Goal: Task Accomplishment & Management: Manage account settings

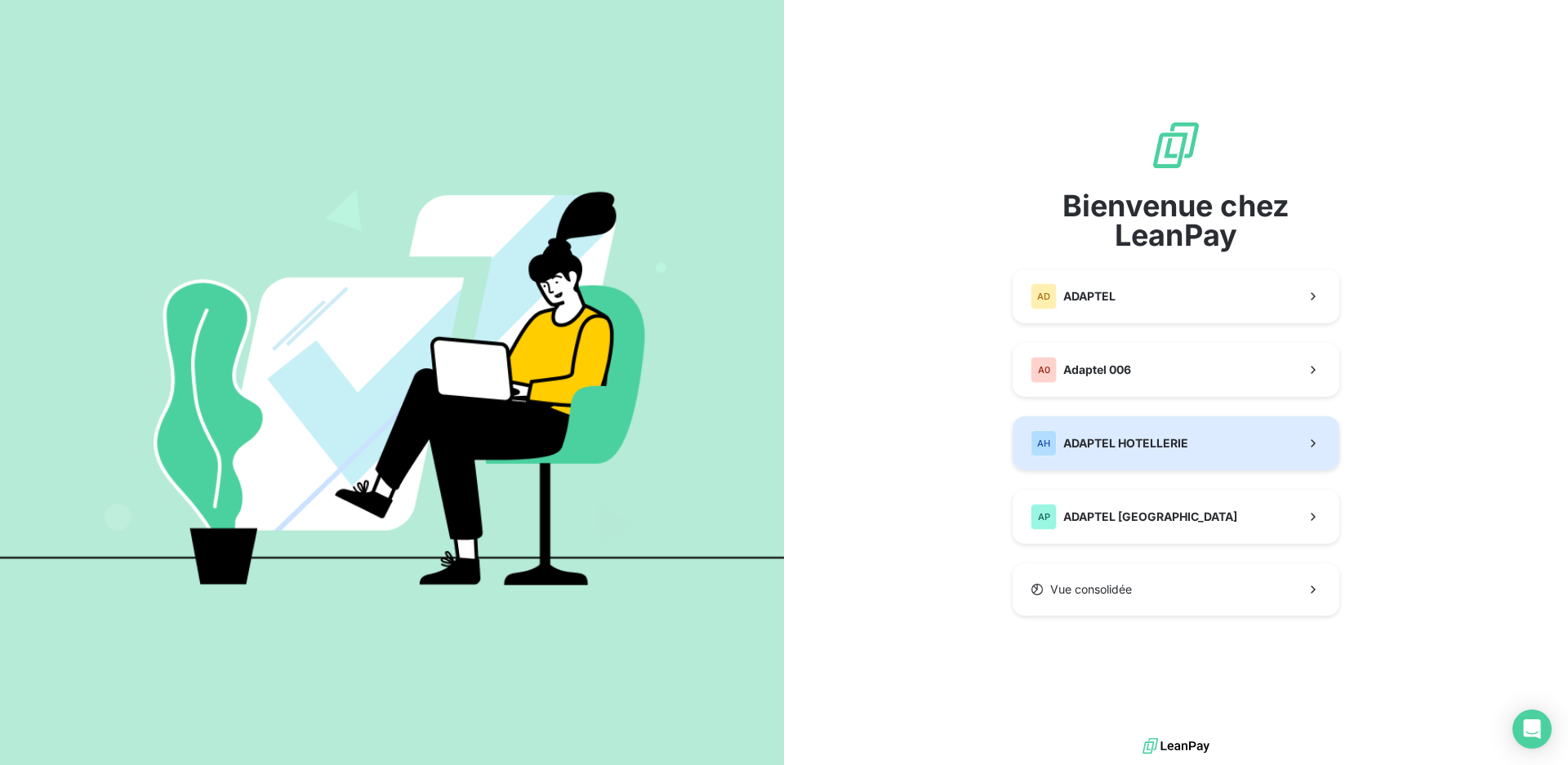
click at [1211, 437] on button "AH ADAPTEL HOTELLERIE" at bounding box center [1176, 443] width 327 height 54
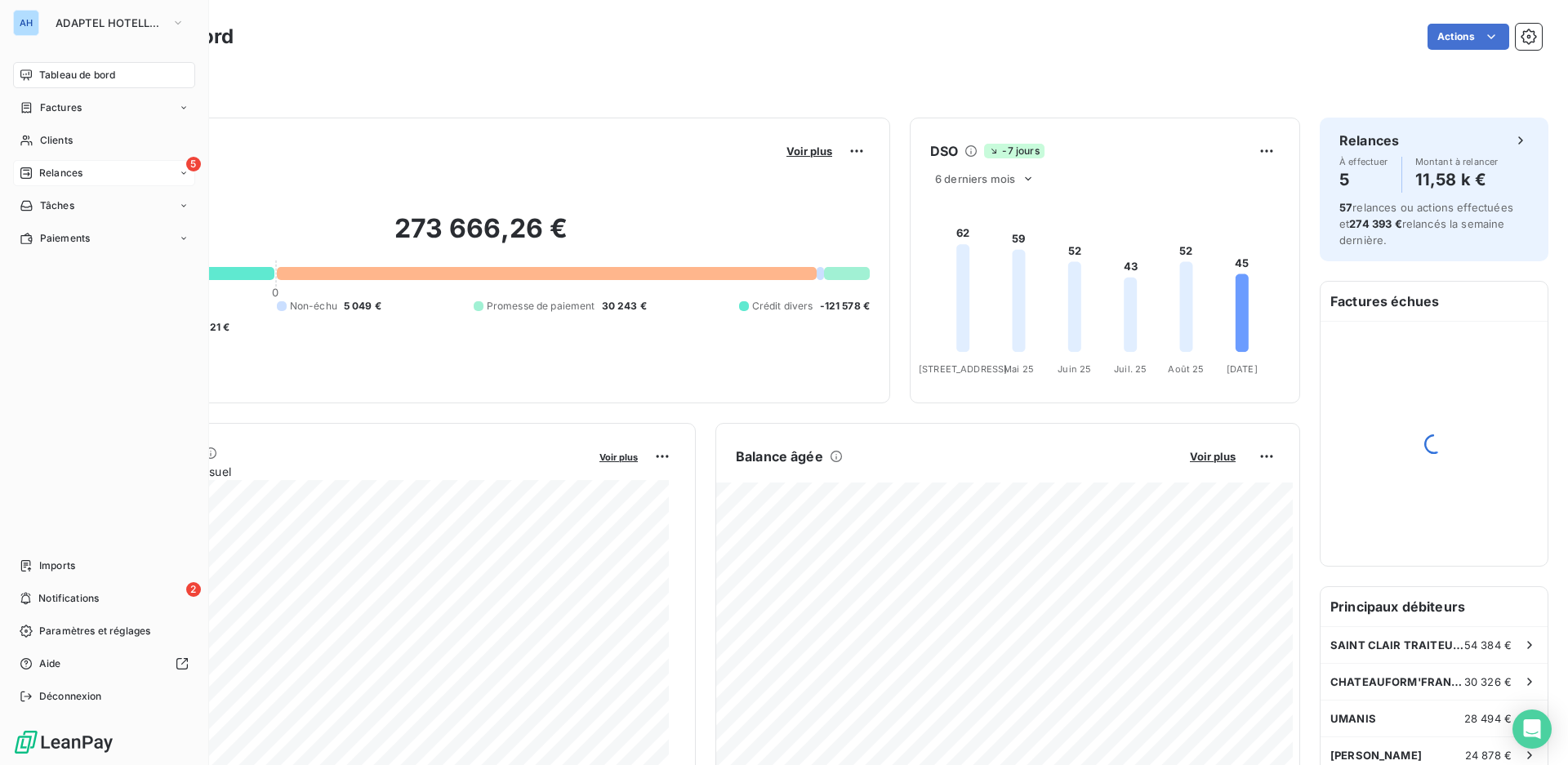
click at [56, 168] on span "Relances" at bounding box center [61, 173] width 43 height 15
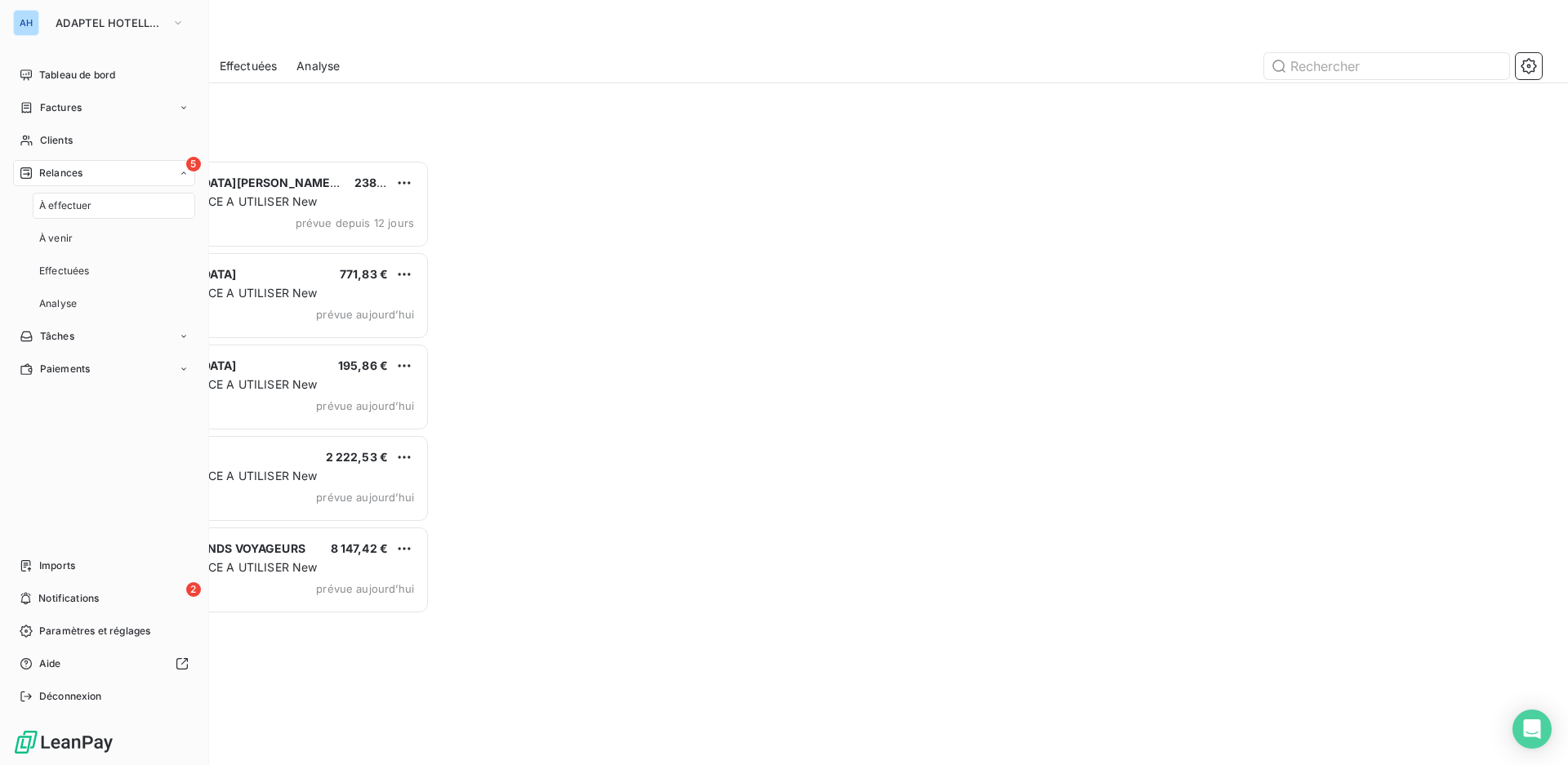
click at [56, 168] on span "Relances" at bounding box center [61, 173] width 43 height 15
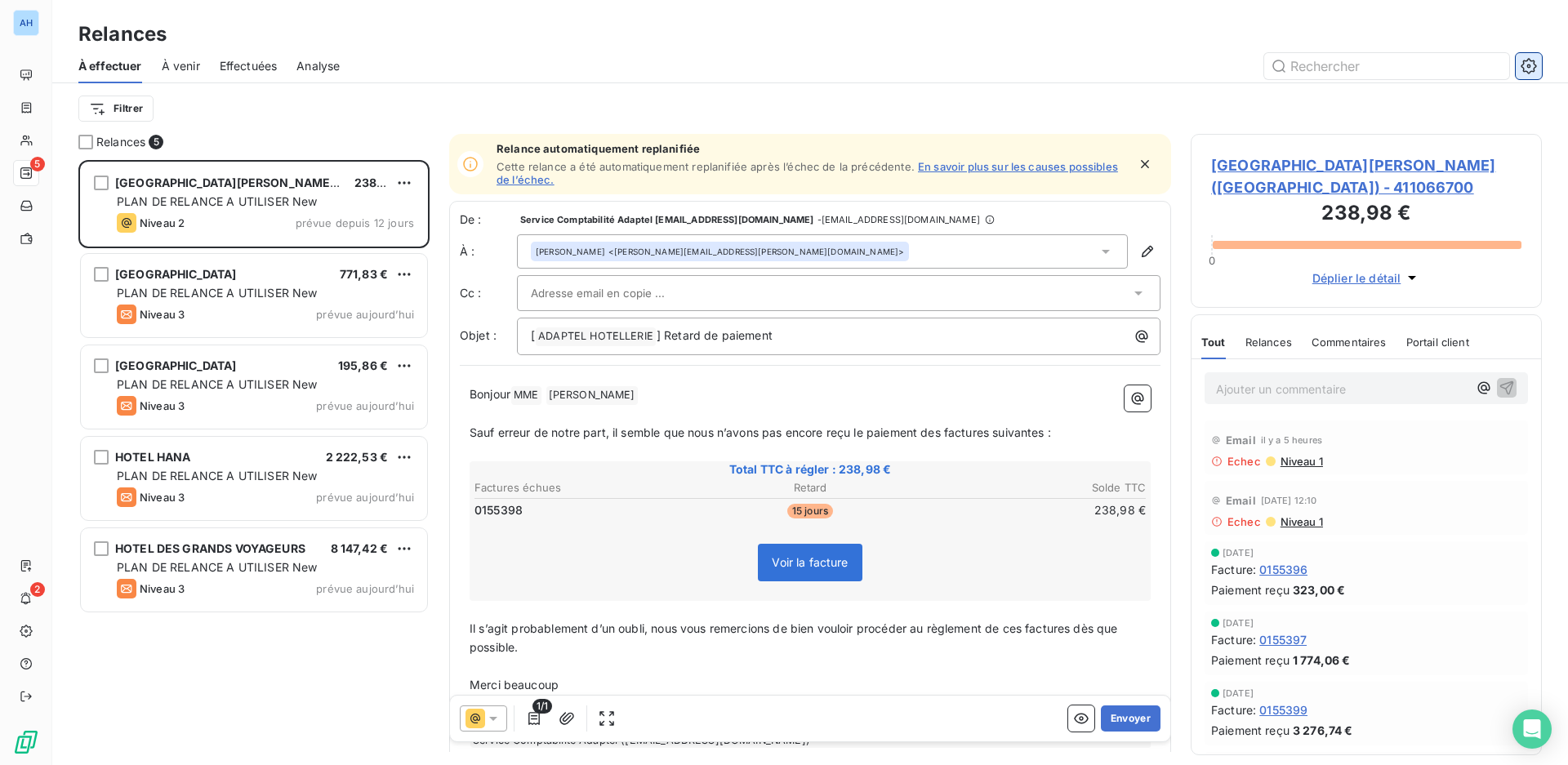
scroll to position [591, 338]
click at [1533, 67] on icon "button" at bounding box center [1529, 66] width 17 height 17
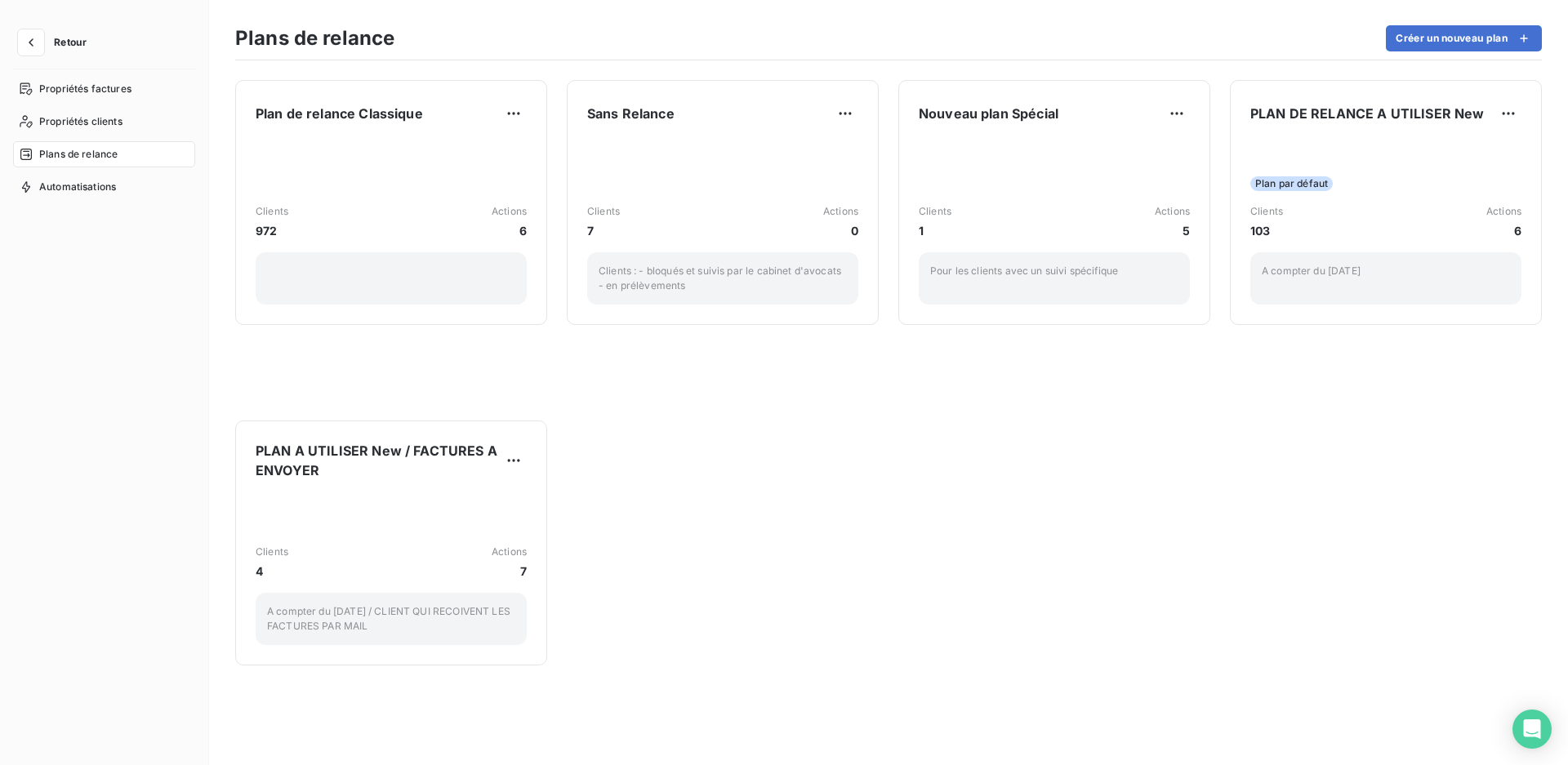
click at [59, 40] on span "Retour" at bounding box center [70, 43] width 33 height 10
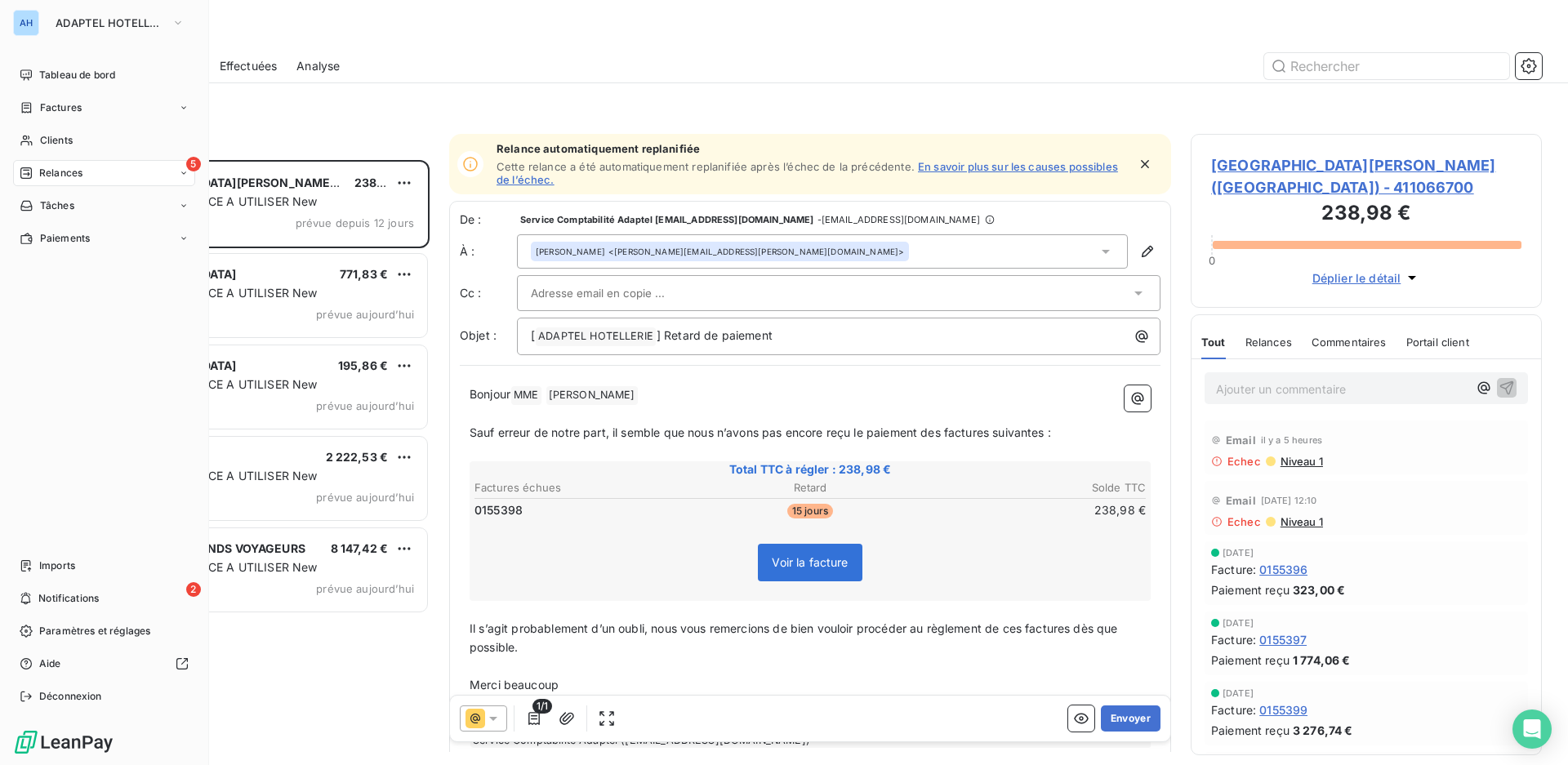
scroll to position [591, 338]
click at [17, 28] on div "AH" at bounding box center [26, 23] width 26 height 26
click at [121, 23] on span "ADAPTEL HOTELLERIE" at bounding box center [110, 23] width 110 height 13
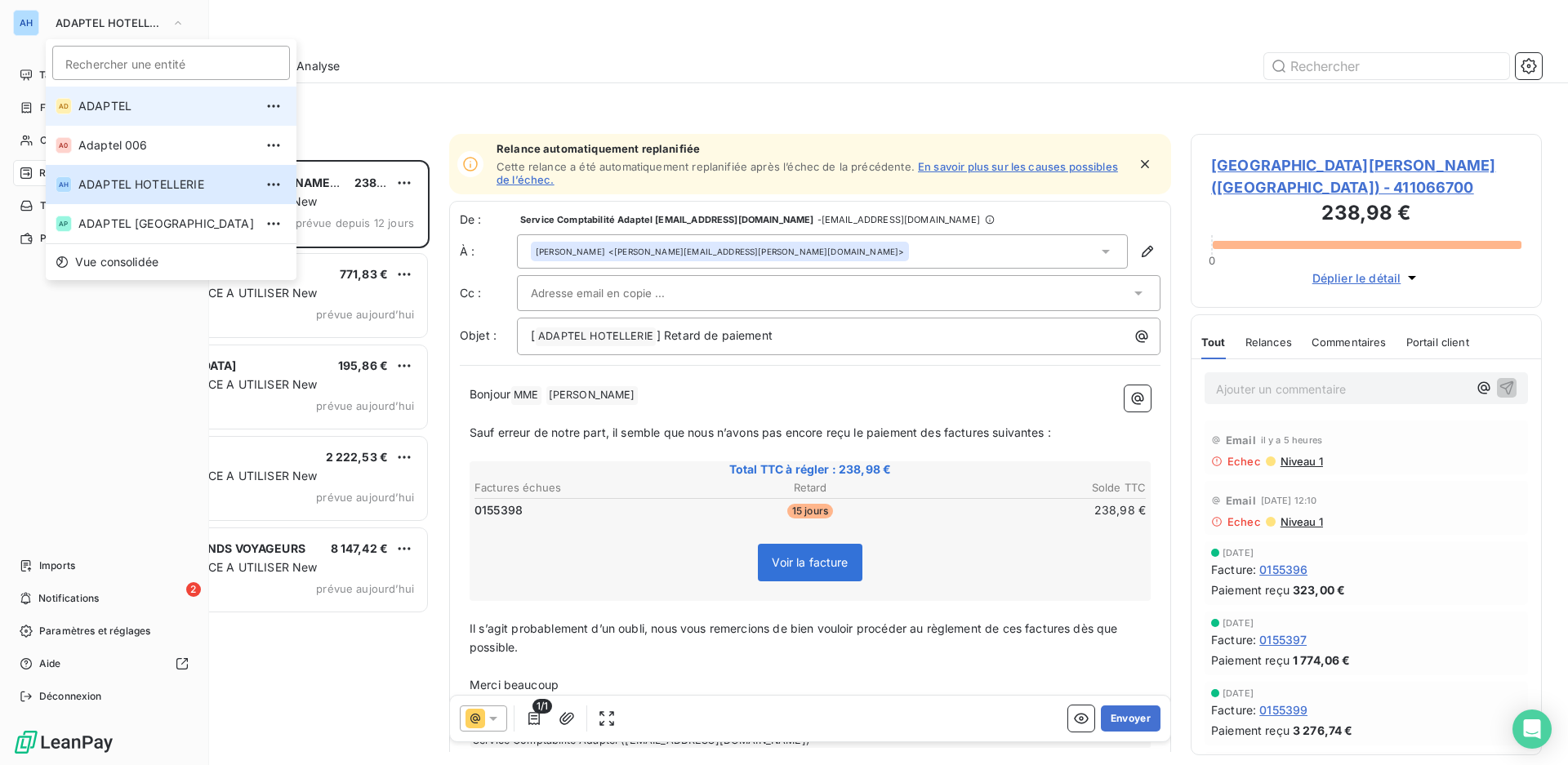
click at [119, 107] on span "ADAPTEL" at bounding box center [166, 106] width 176 height 17
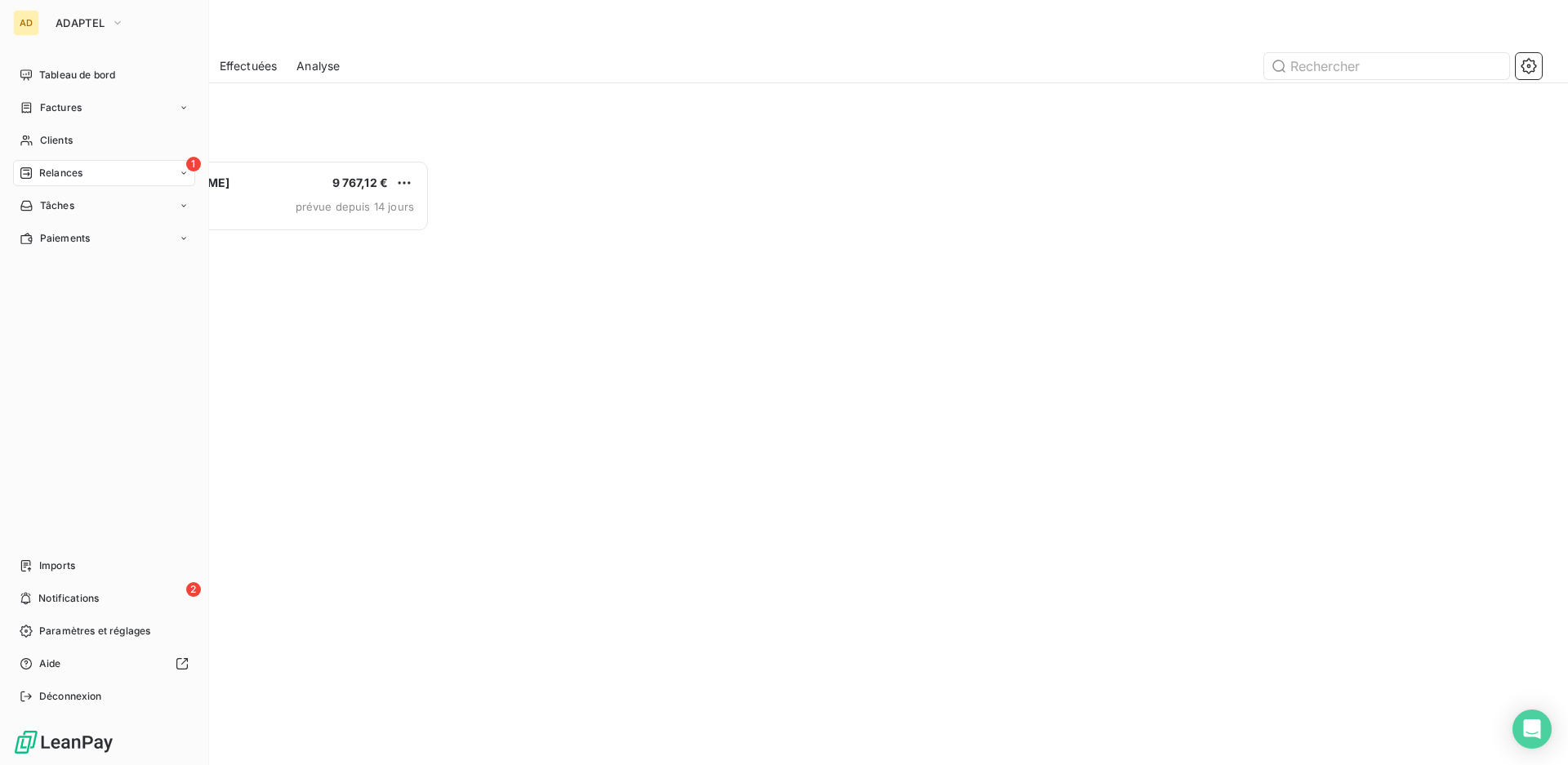
scroll to position [591, 338]
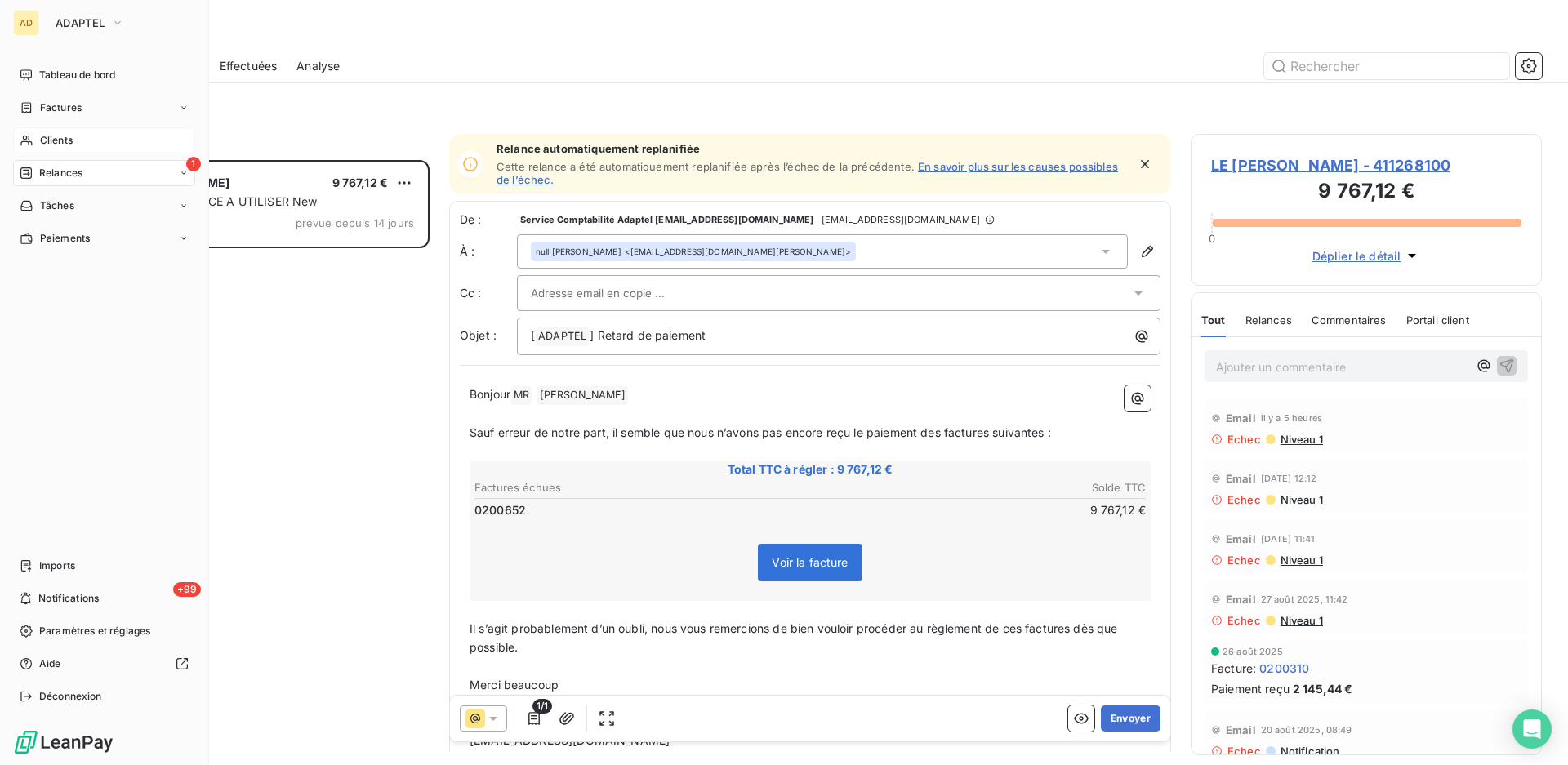
click at [74, 136] on div "Clients" at bounding box center [104, 140] width 182 height 26
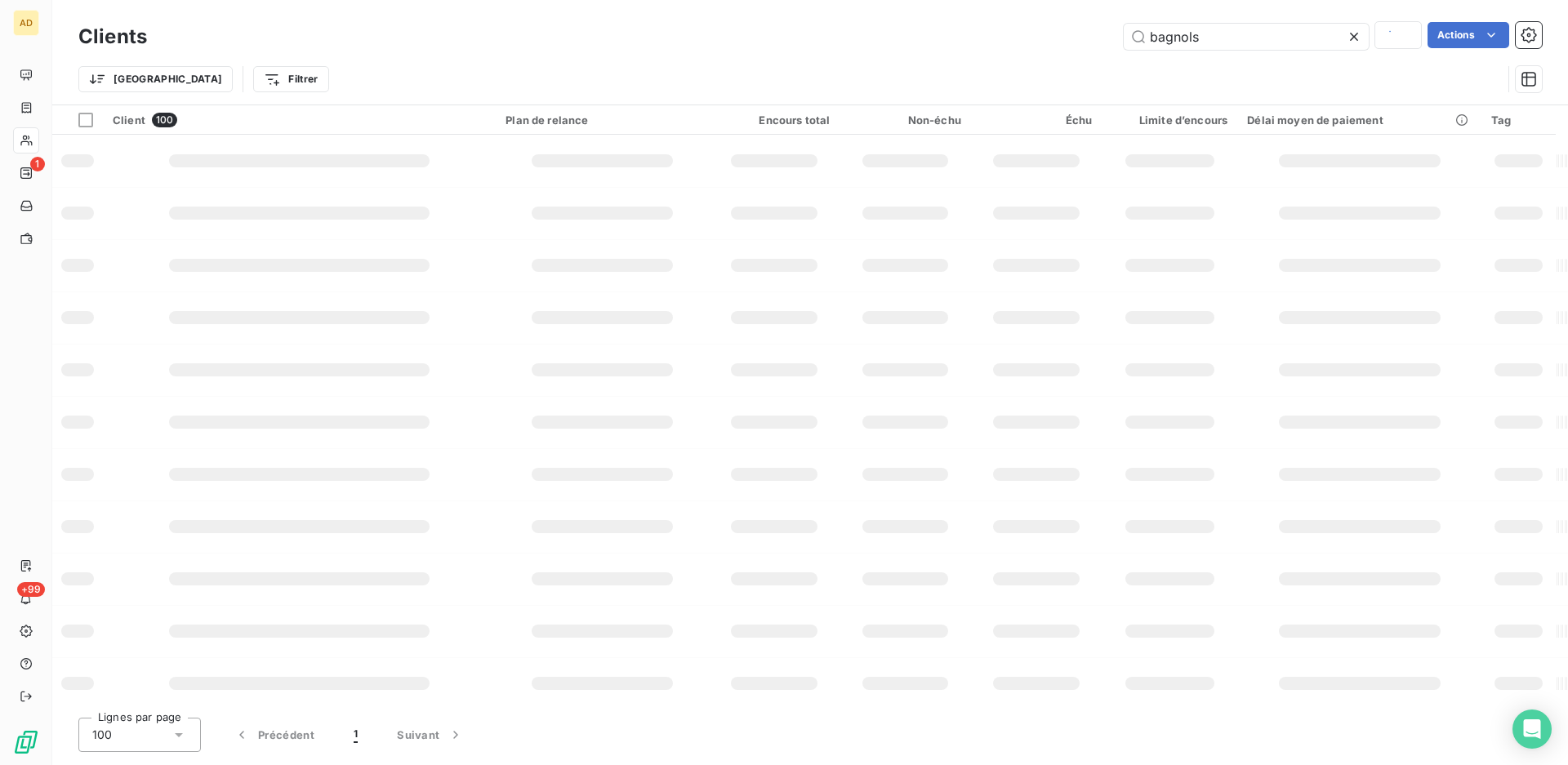
click at [1322, 62] on div "Trier Filtrer" at bounding box center [810, 78] width 1463 height 50
click at [1244, 38] on input "text" at bounding box center [1246, 37] width 245 height 26
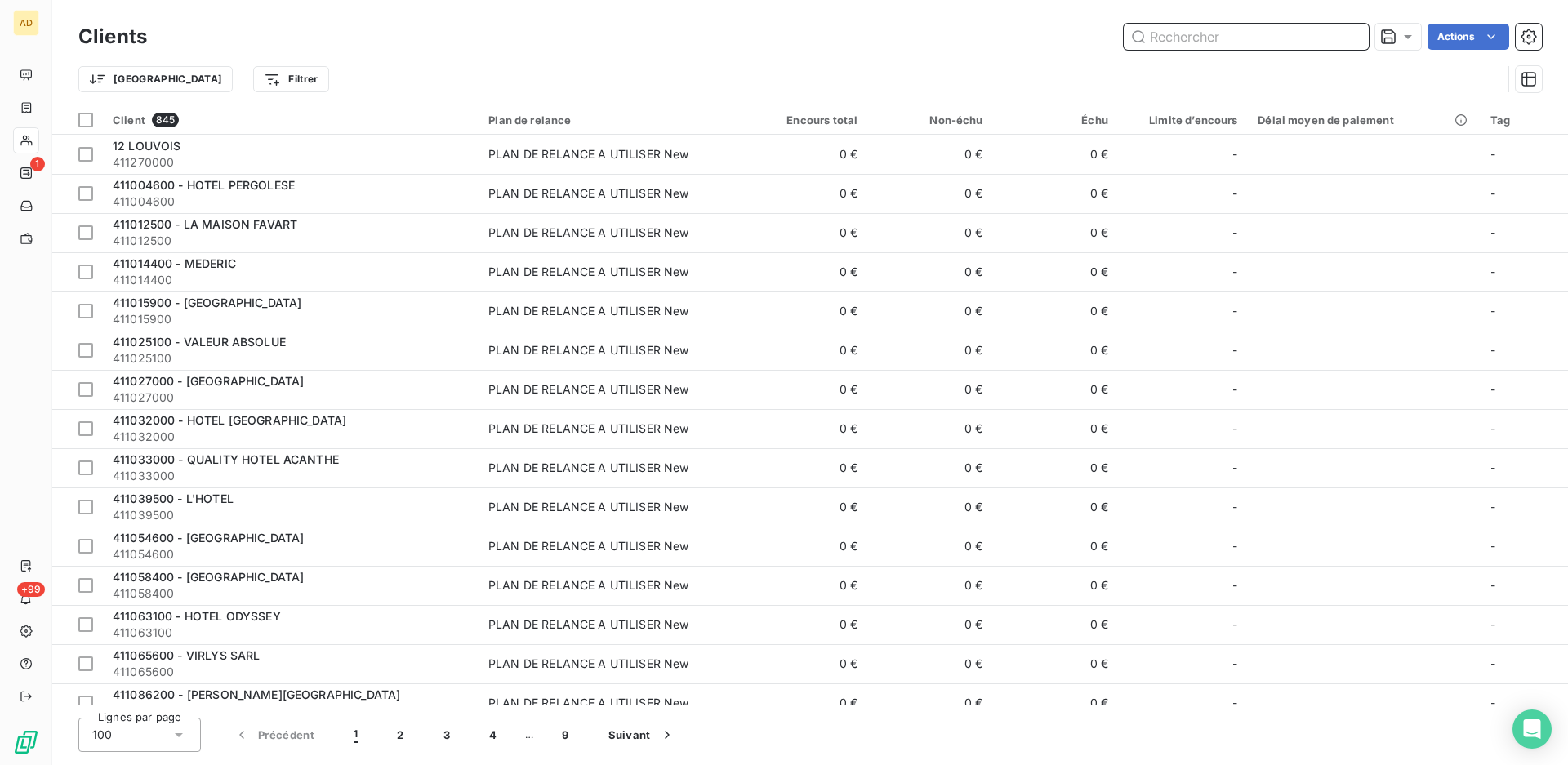
click at [1195, 39] on input "text" at bounding box center [1246, 37] width 245 height 26
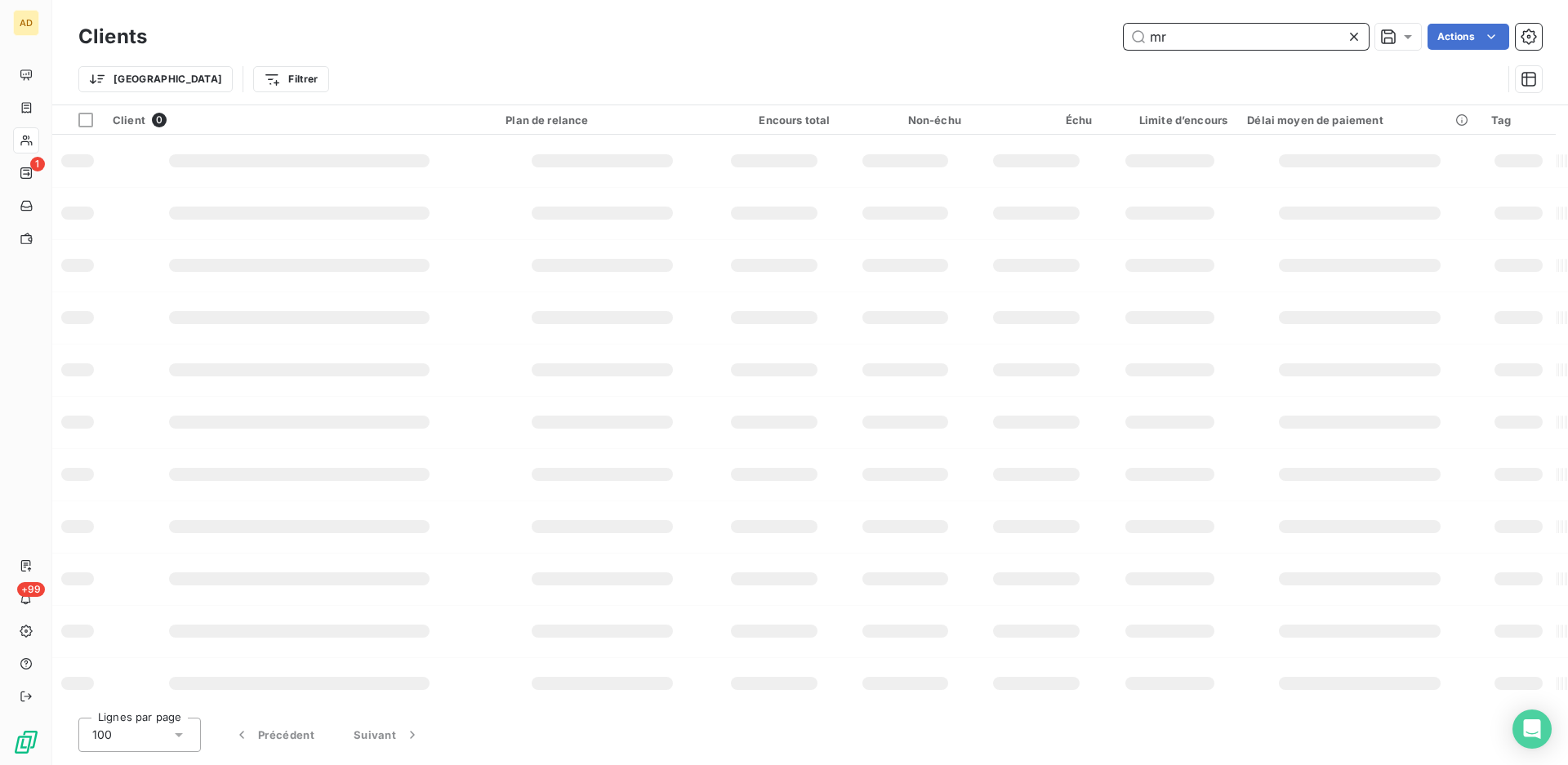
type input "m"
type input "a"
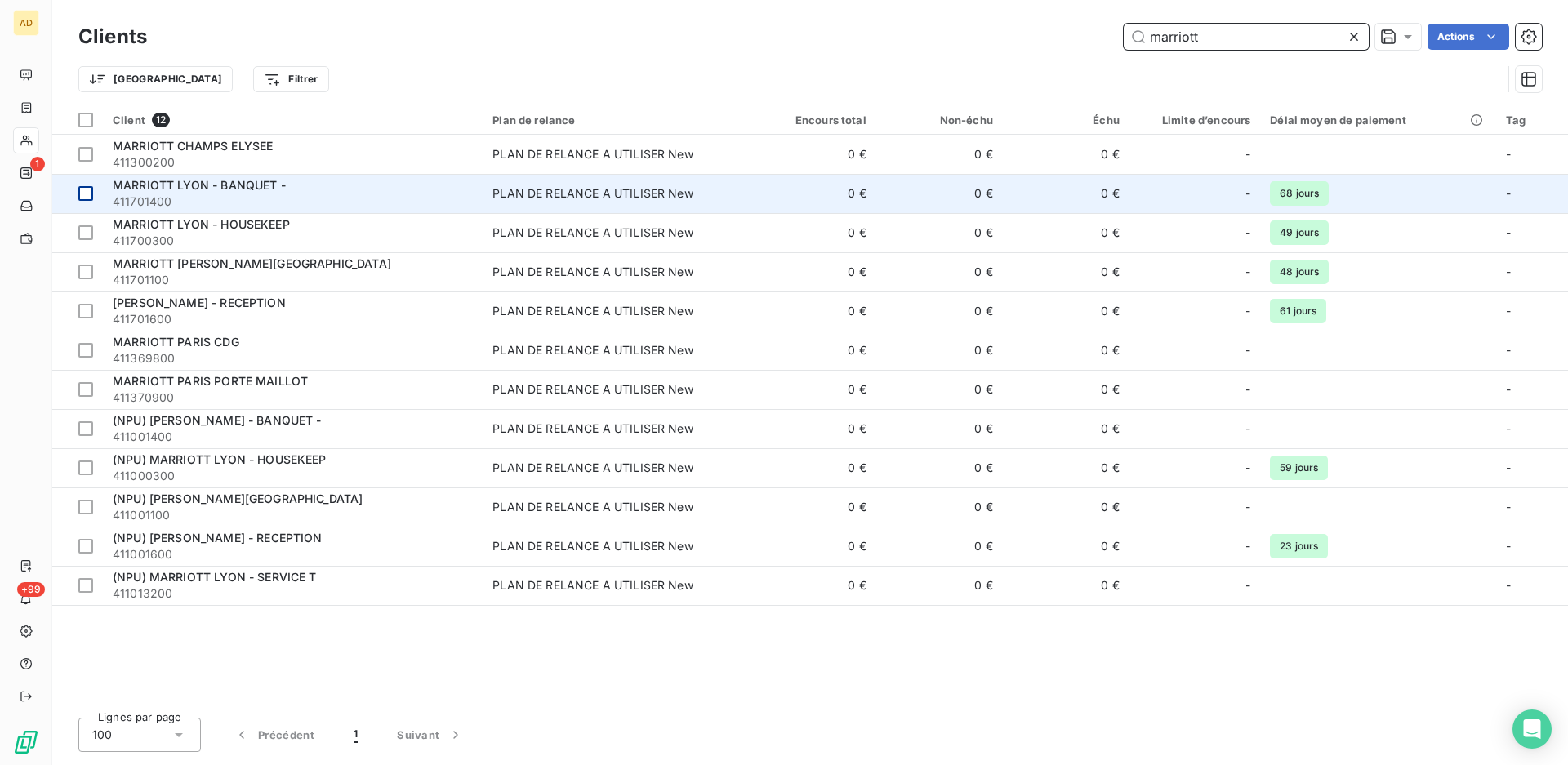
type input "marriott"
click at [101, 190] on td at bounding box center [77, 194] width 50 height 40
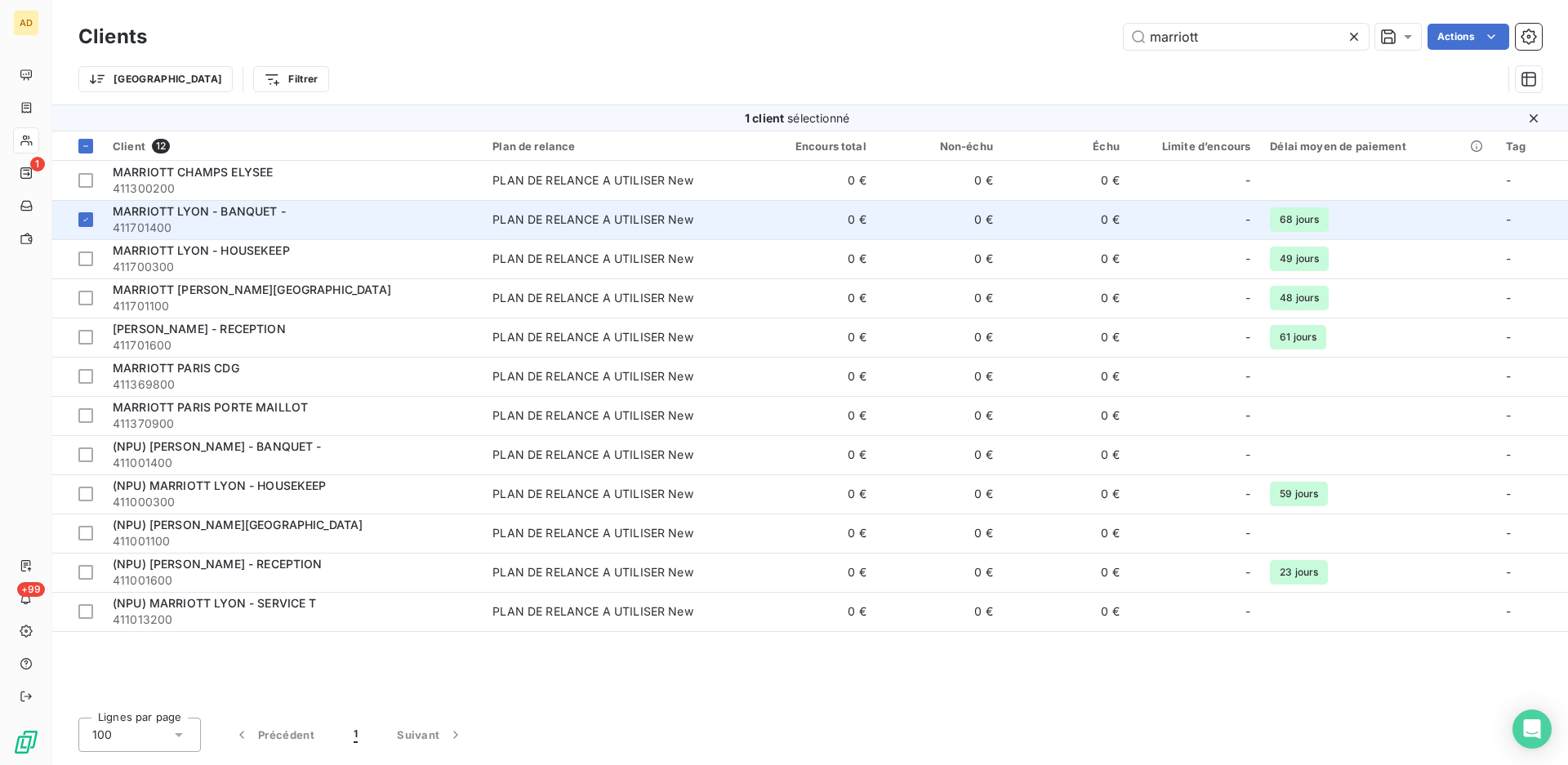
click at [152, 219] on div "MARRIOTT LYON - BANQUET -" at bounding box center [293, 211] width 360 height 17
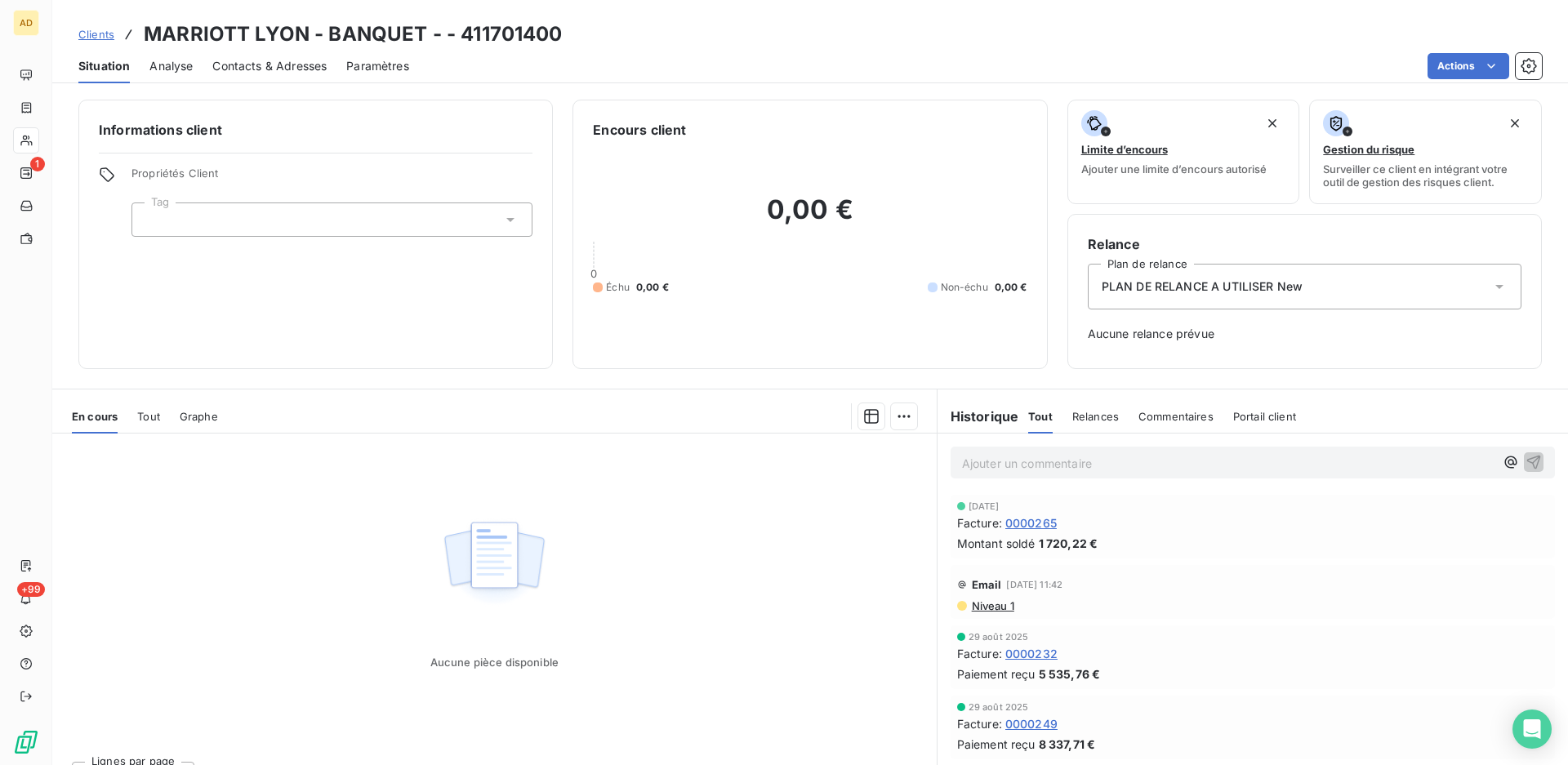
click at [1037, 527] on span "0000265" at bounding box center [1031, 522] width 51 height 17
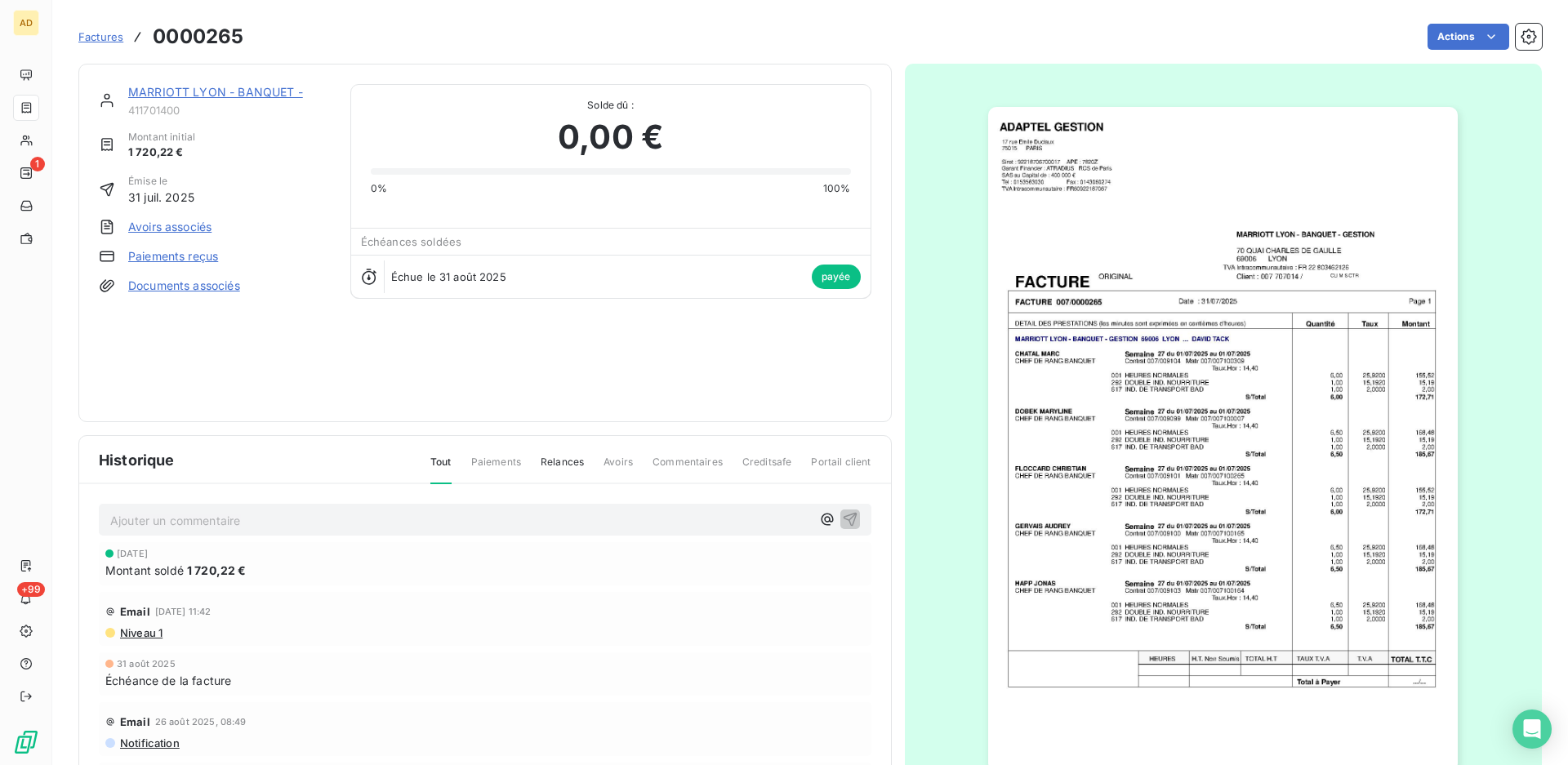
click at [146, 636] on span "Niveau 1" at bounding box center [139, 633] width 44 height 13
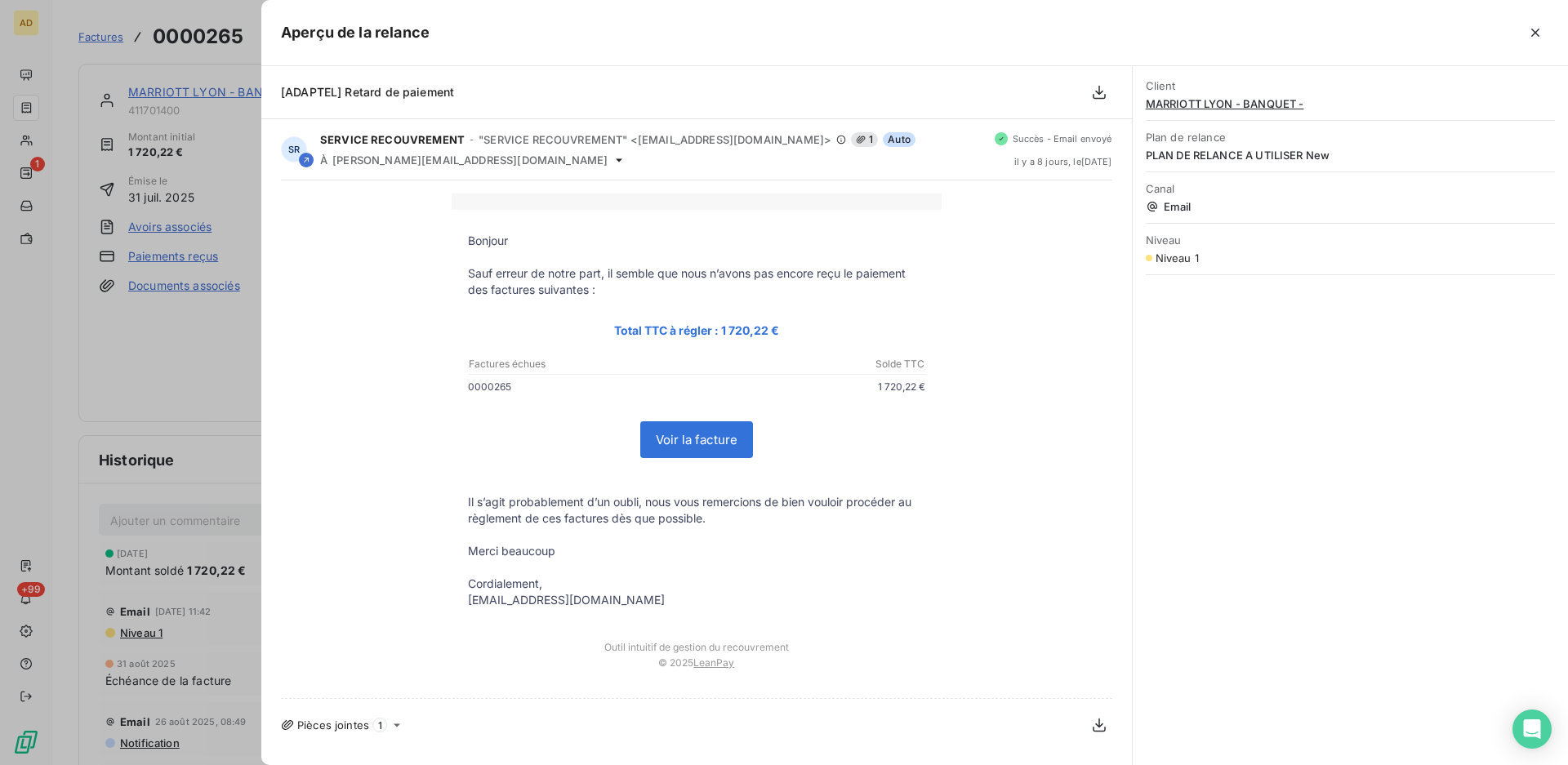
click at [193, 387] on div at bounding box center [784, 382] width 1568 height 765
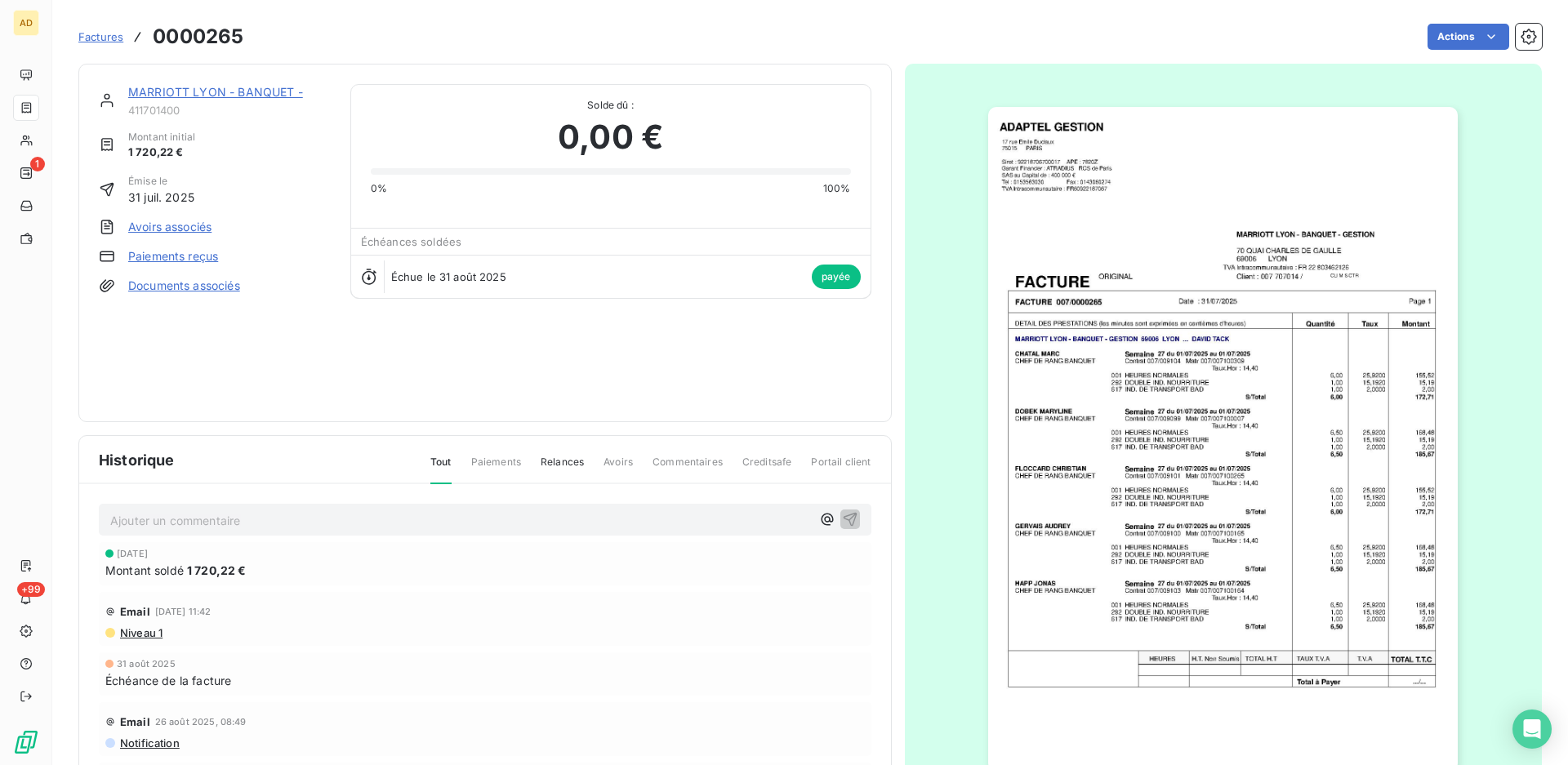
click at [98, 38] on span "Factures" at bounding box center [101, 37] width 45 height 13
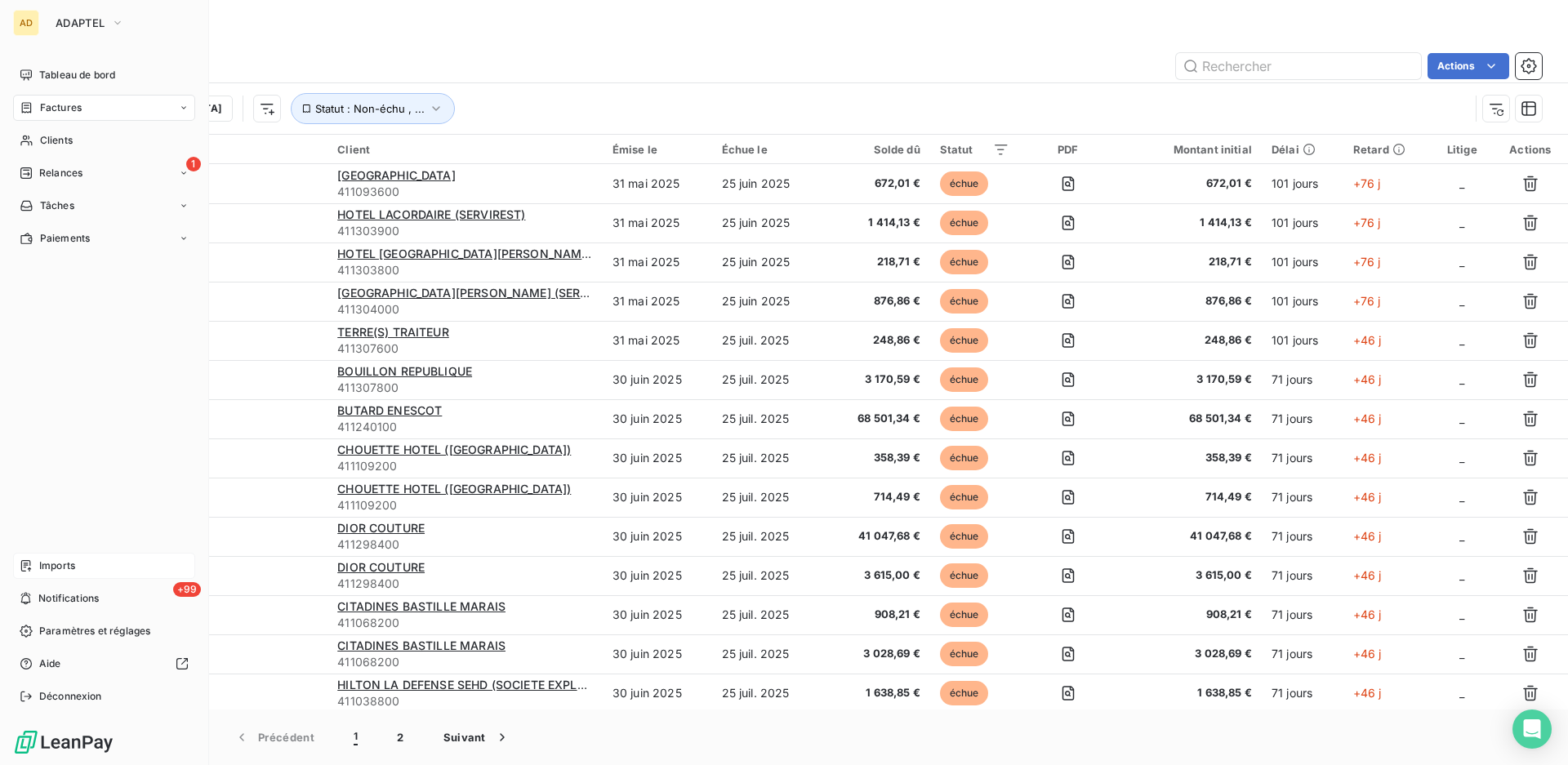
click at [74, 567] on span "Imports" at bounding box center [58, 566] width 36 height 15
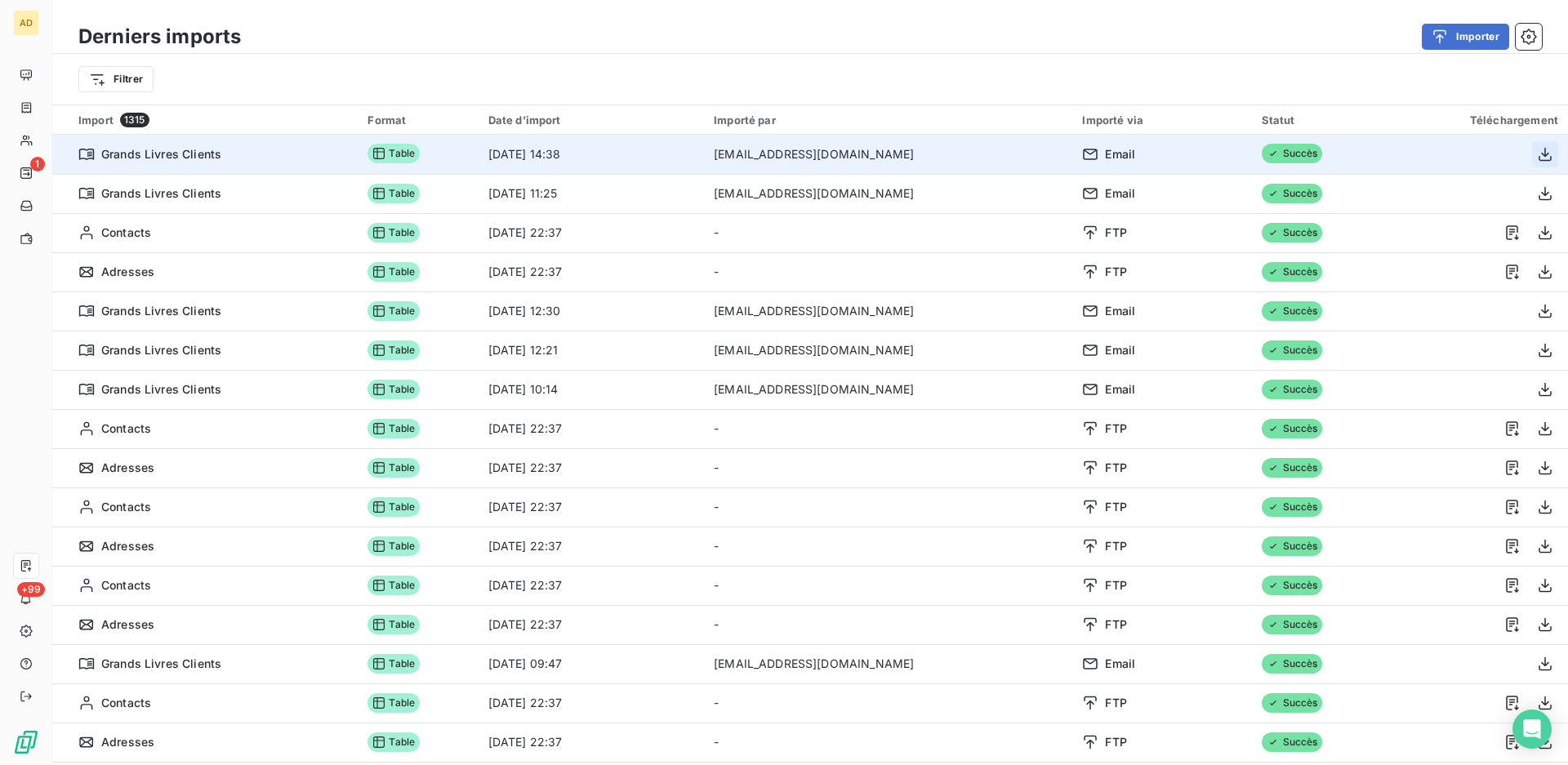
click at [1537, 158] on icon "button" at bounding box center [1545, 154] width 17 height 17
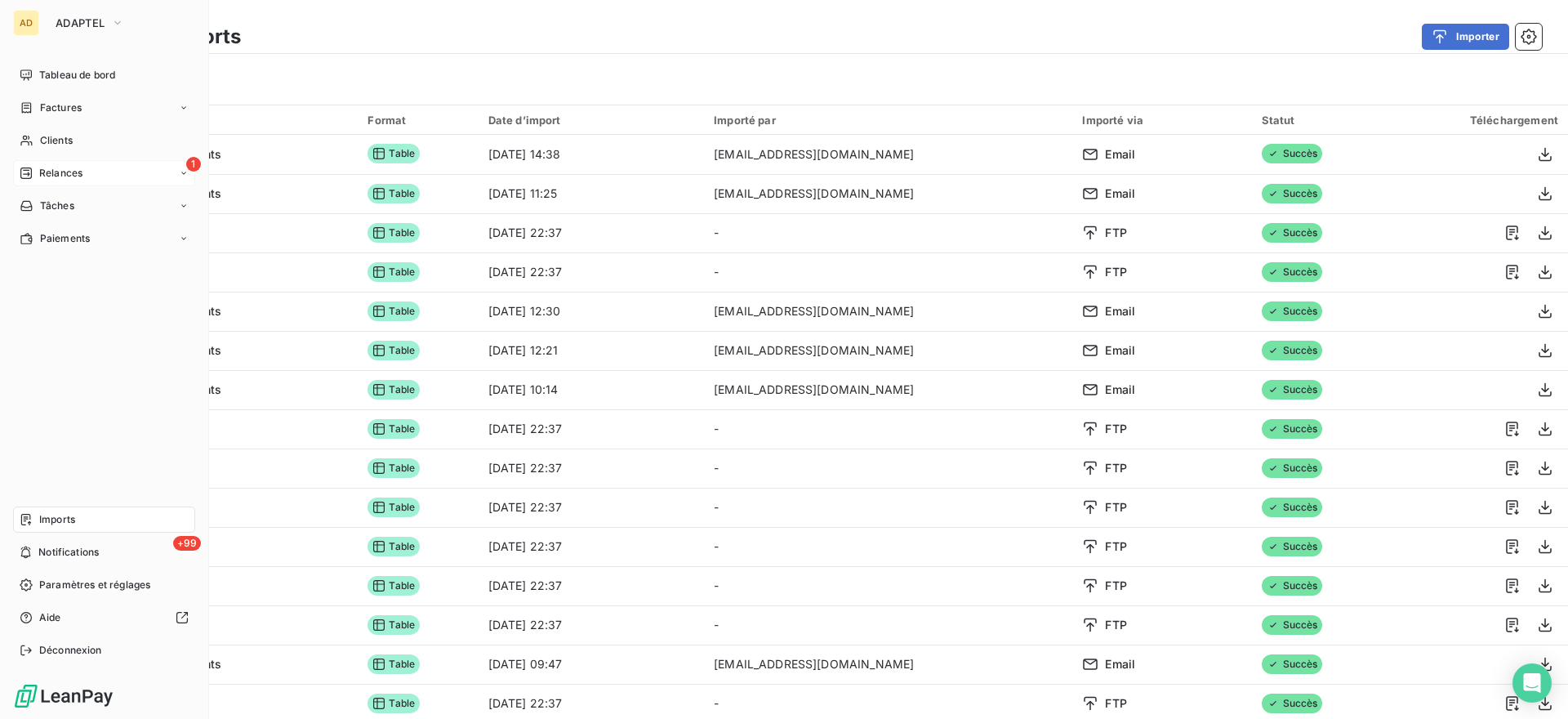
click at [43, 171] on span "Relances" at bounding box center [61, 173] width 43 height 15
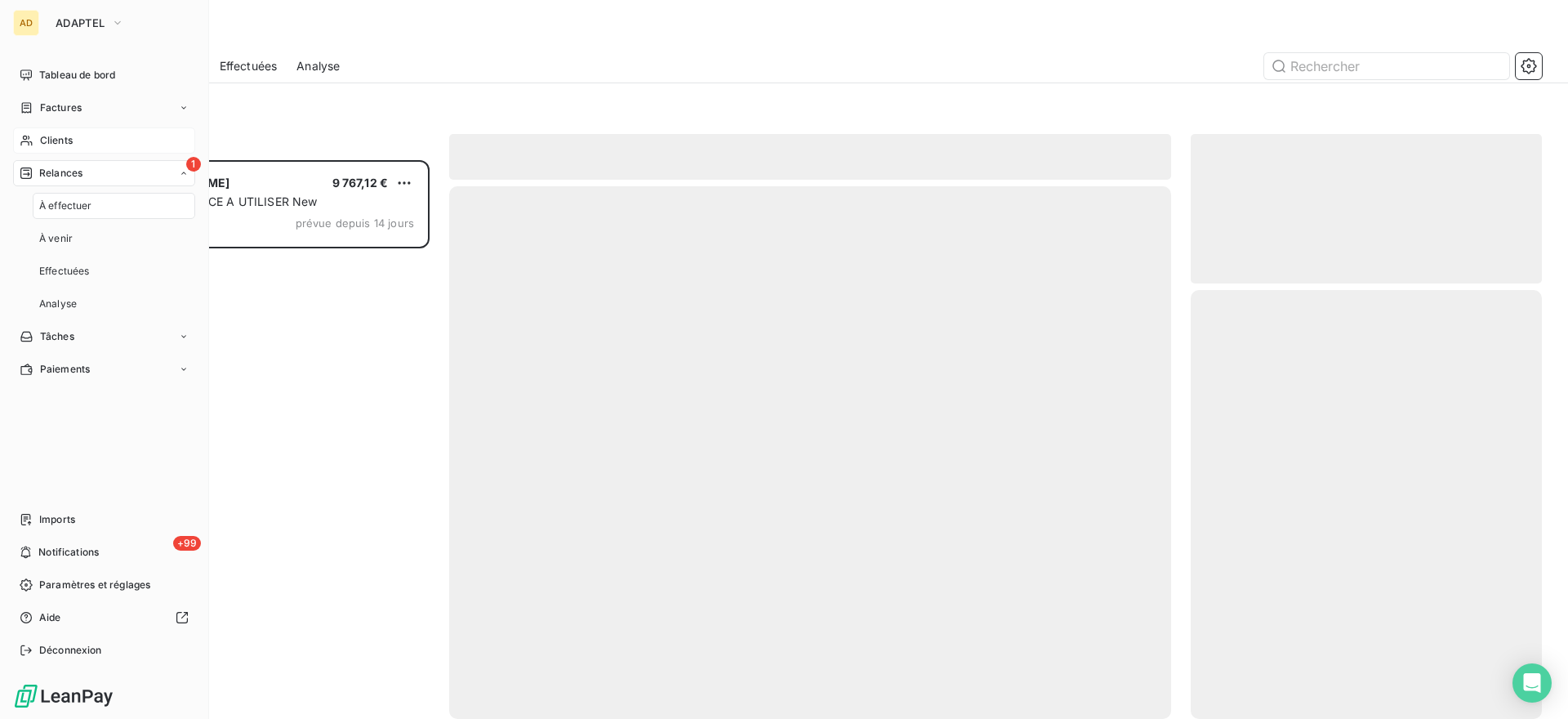
click at [61, 140] on span "Clients" at bounding box center [56, 140] width 33 height 15
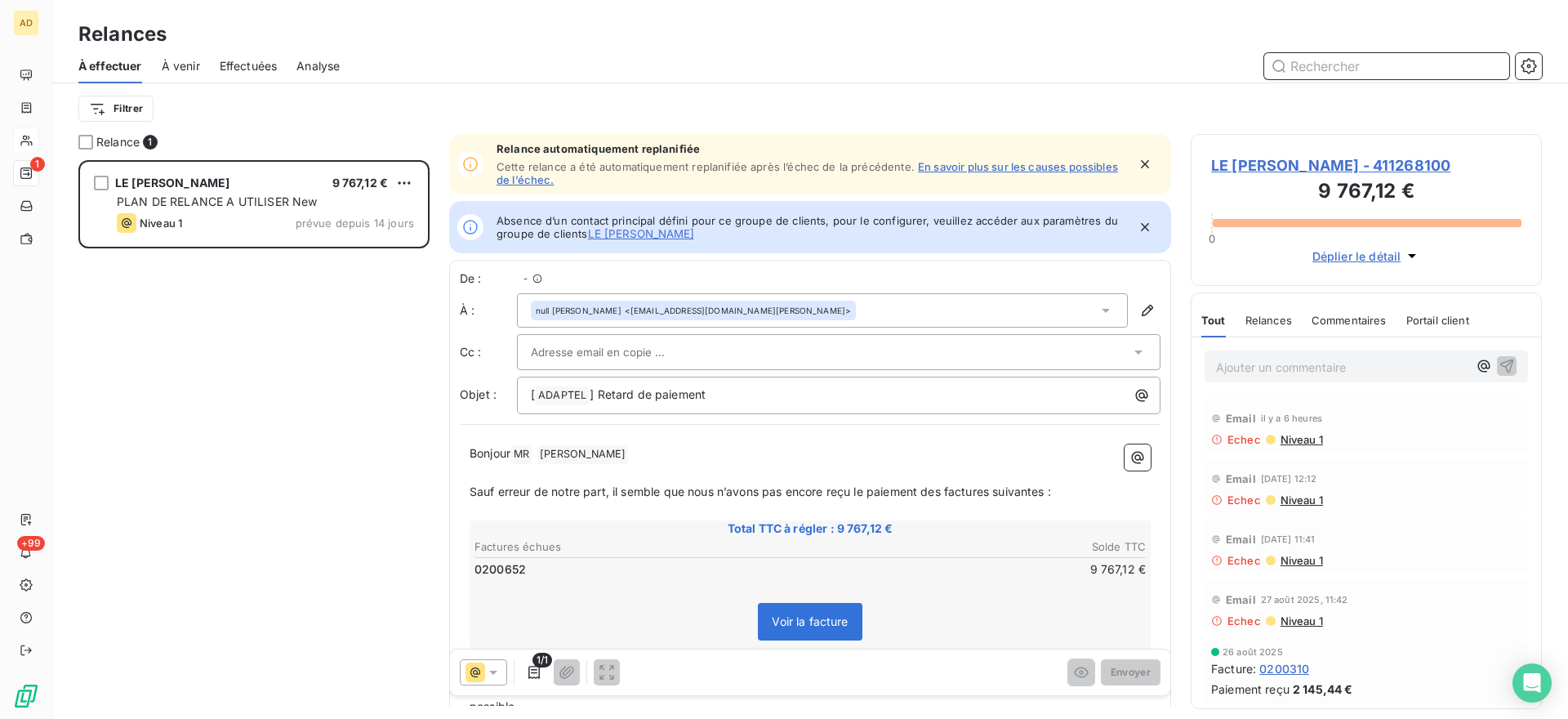
click at [1325, 69] on input "text" at bounding box center [1386, 66] width 245 height 26
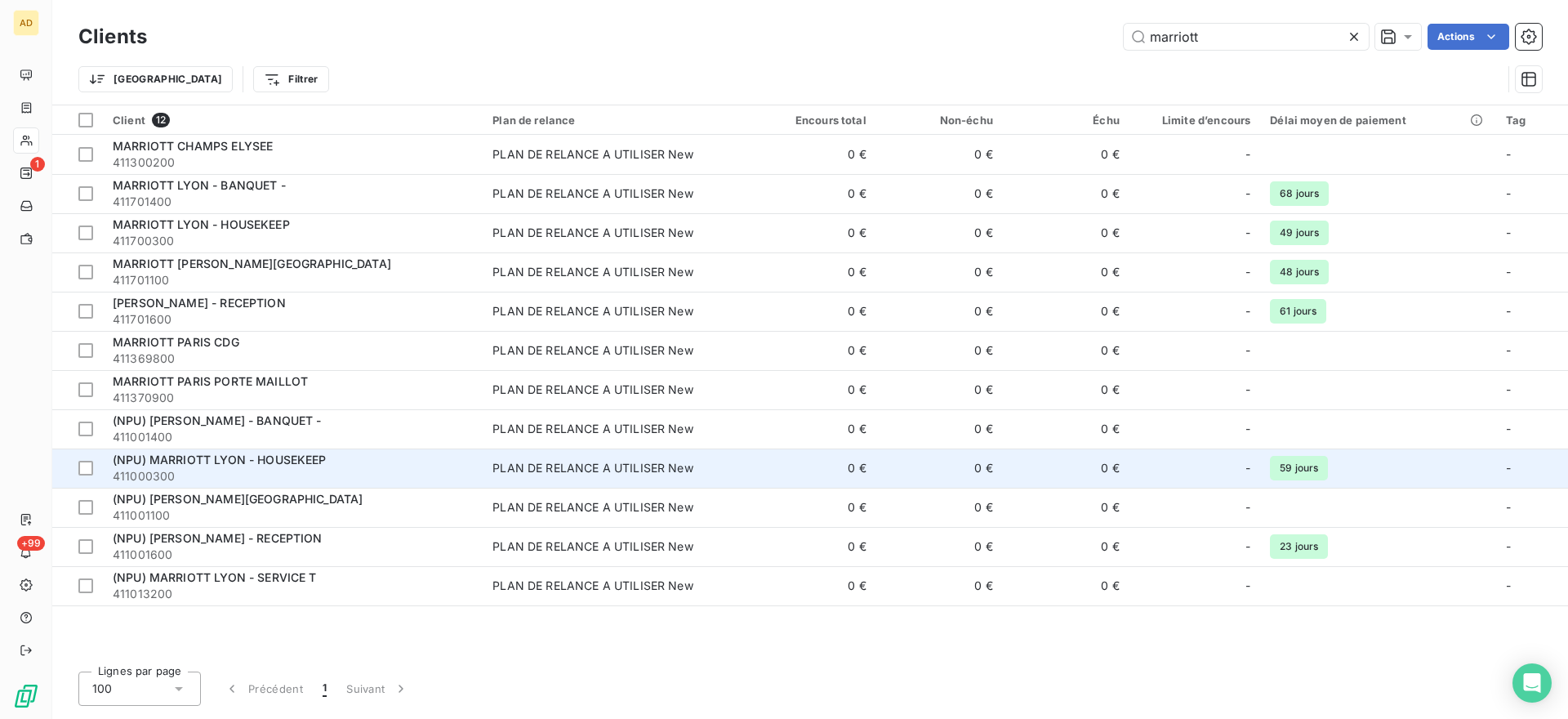
type input "marriott"
click at [304, 467] on div "(NPU) MARRIOTT LYON - HOUSEKEEP" at bounding box center [293, 460] width 360 height 17
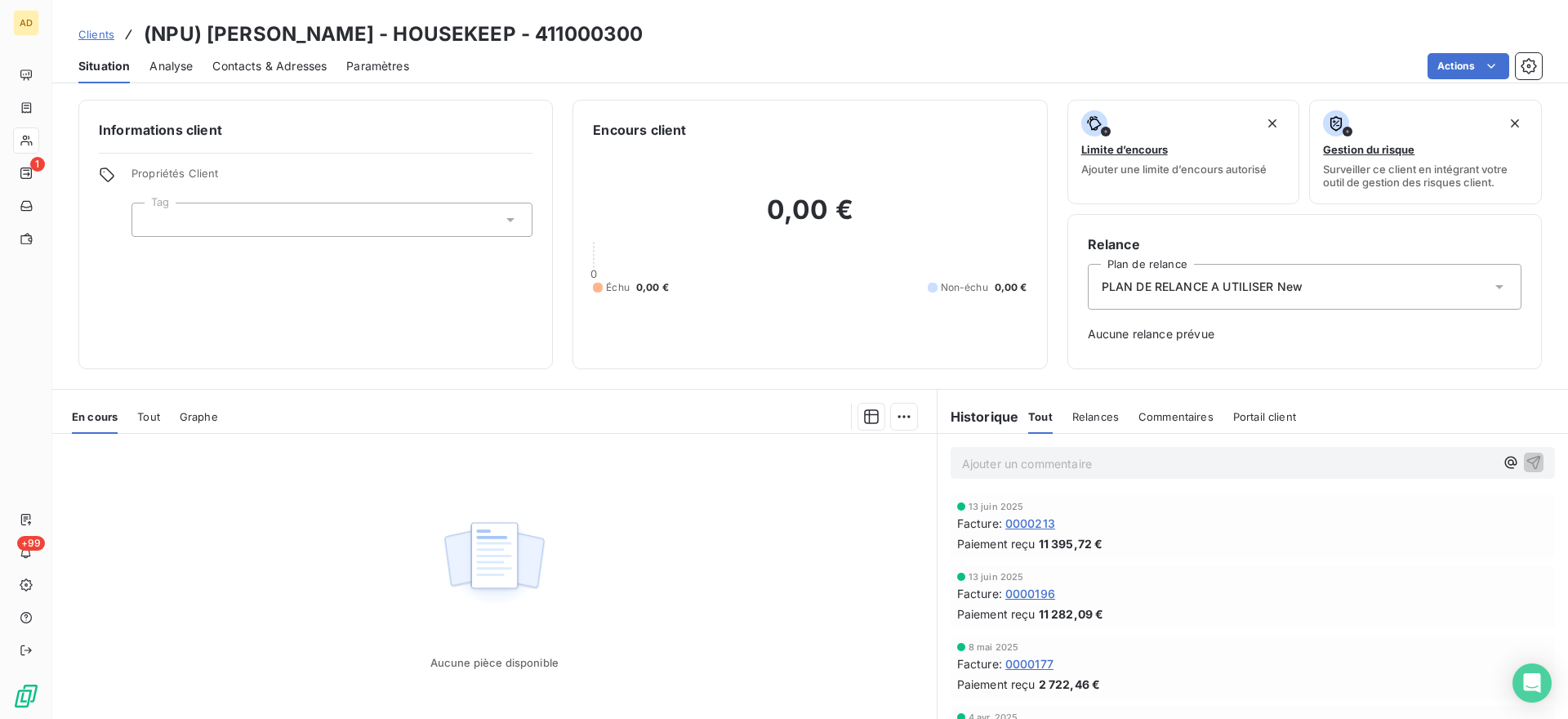
click at [140, 419] on span "Tout" at bounding box center [149, 417] width 23 height 13
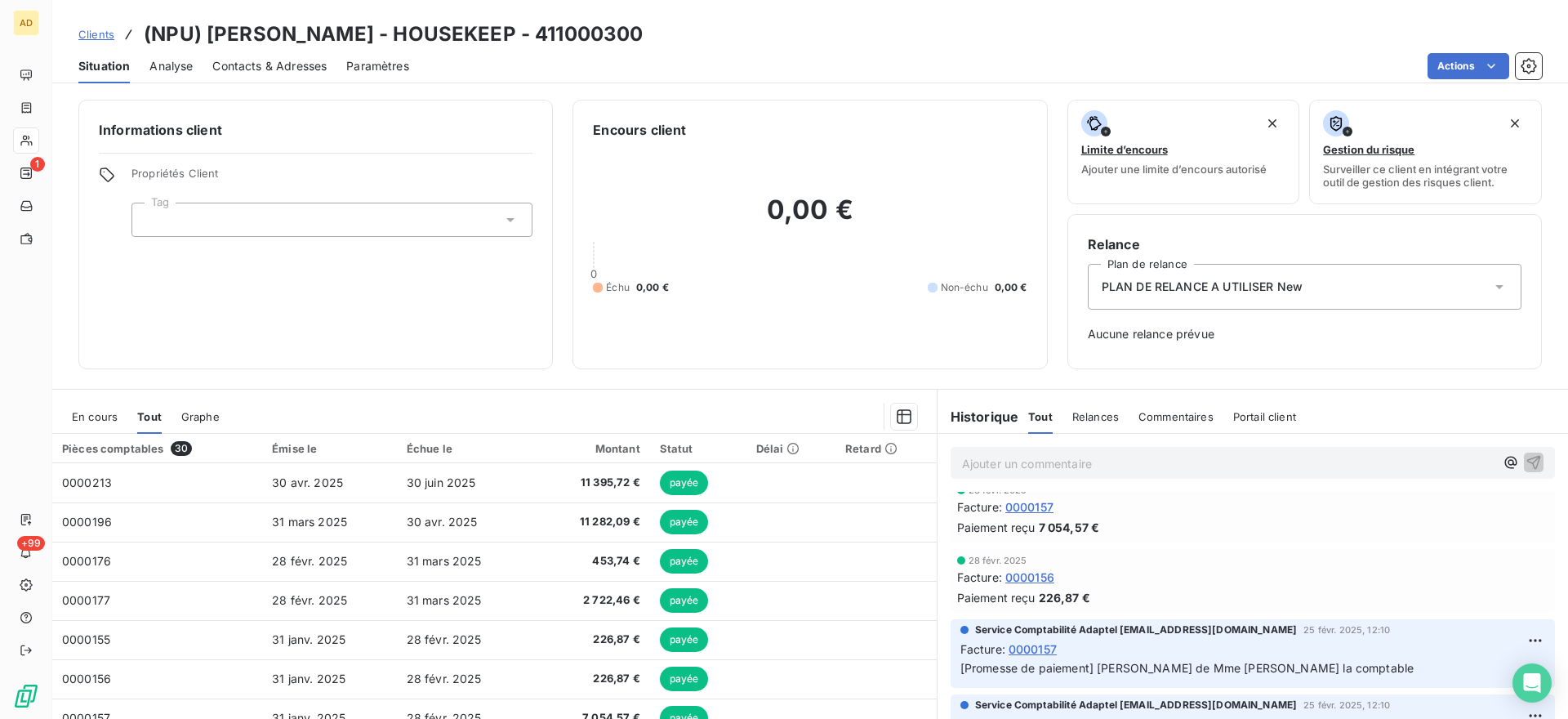
scroll to position [409, 0]
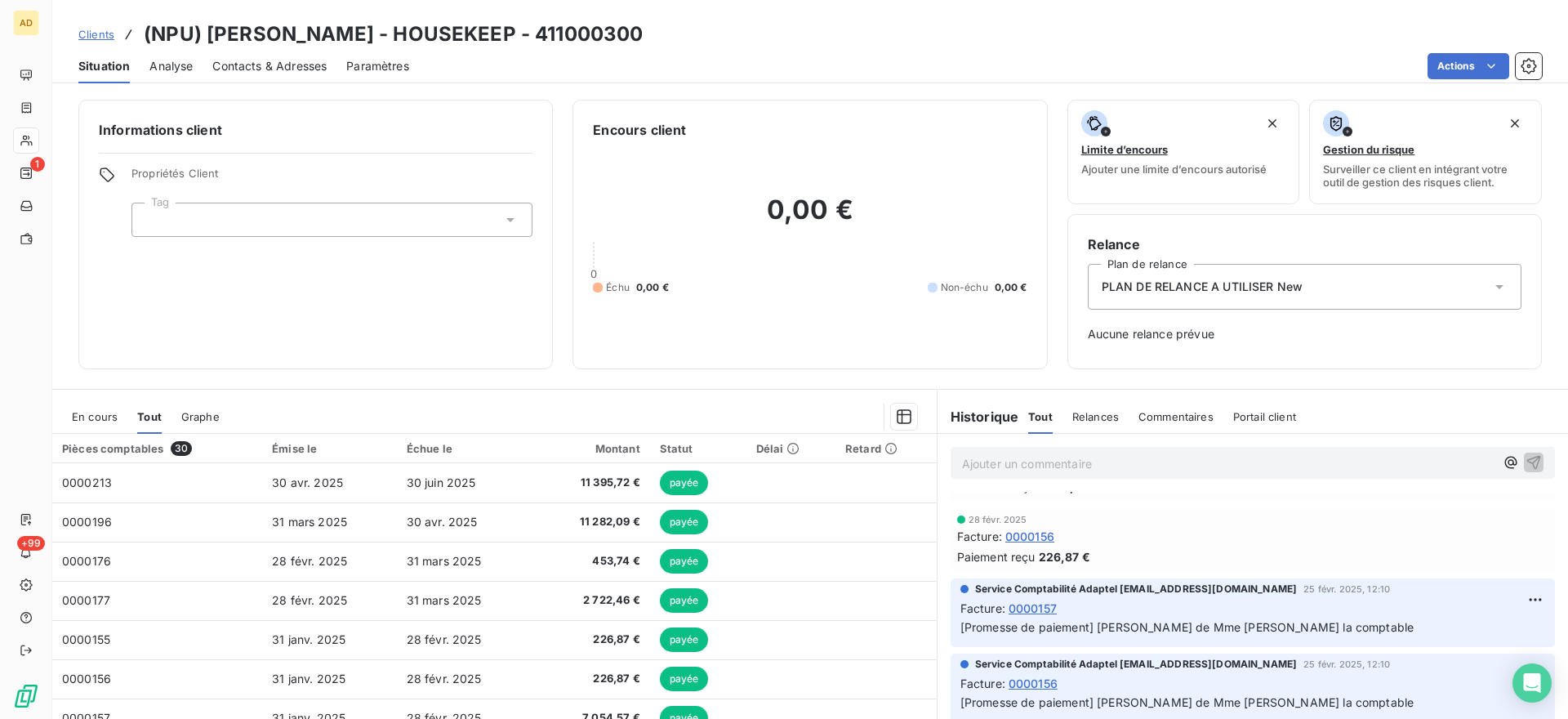
click at [84, 416] on span "En cours" at bounding box center [94, 417] width 45 height 13
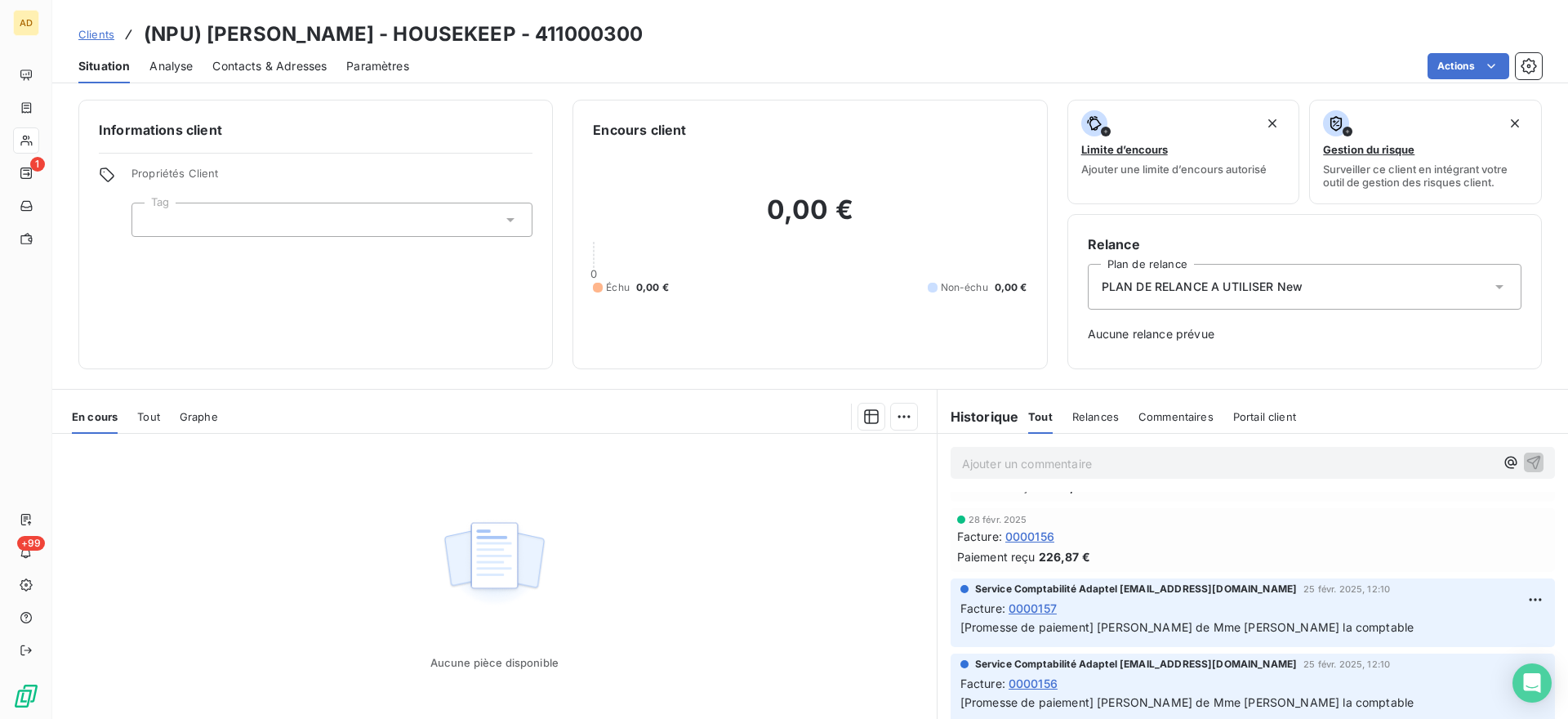
click at [101, 38] on span "Clients" at bounding box center [97, 35] width 36 height 13
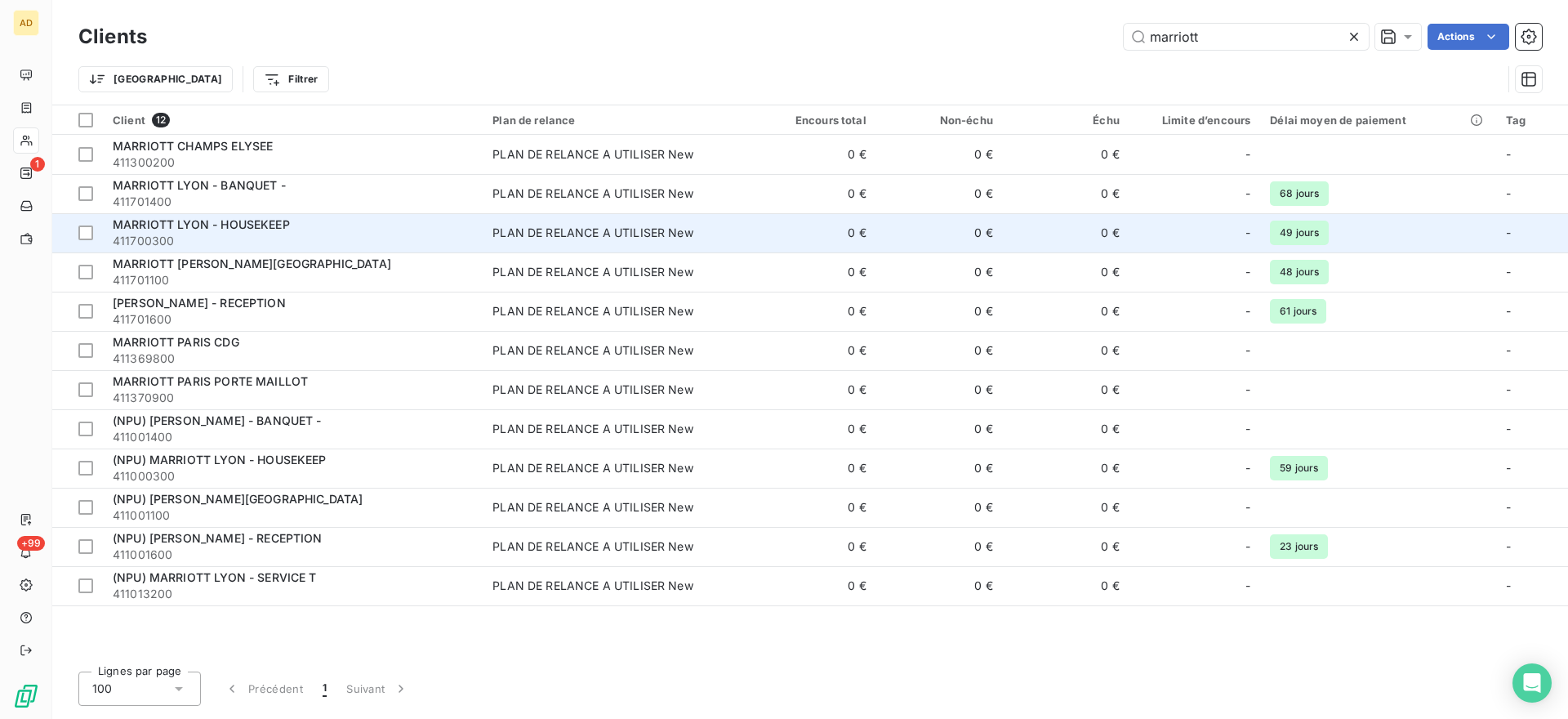
click at [218, 226] on span "MARRIOTT LYON - HOUSEKEEP" at bounding box center [201, 224] width 177 height 14
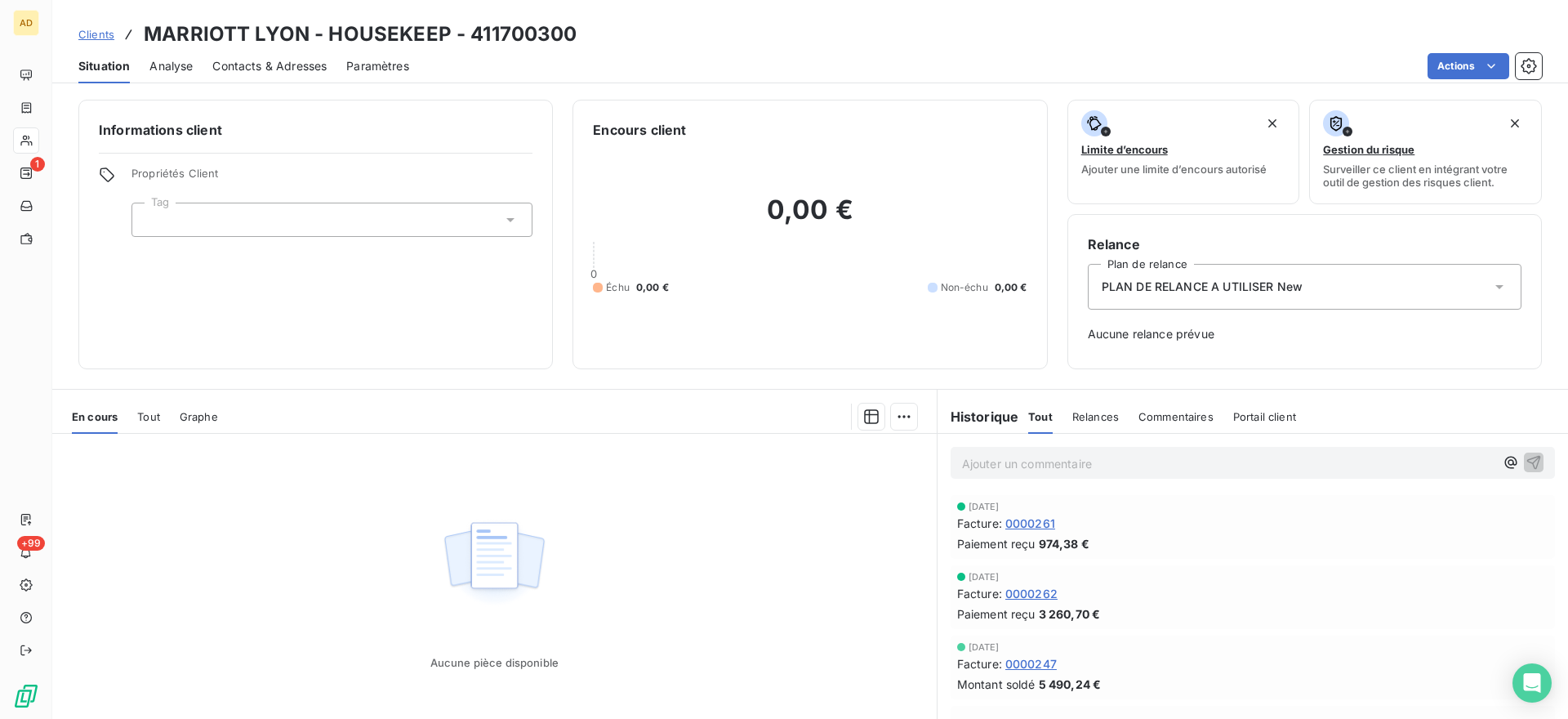
click at [152, 418] on span "Tout" at bounding box center [149, 417] width 23 height 13
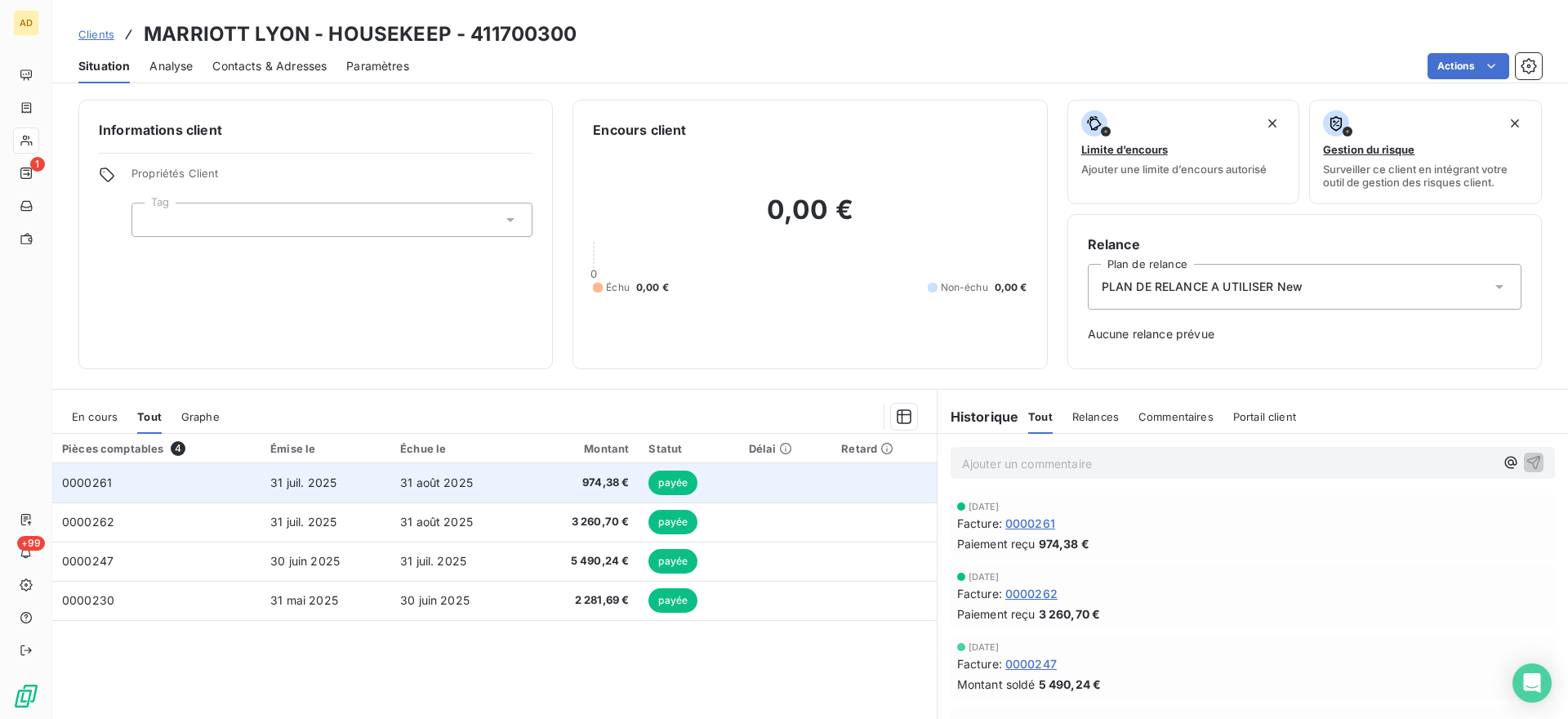
click at [679, 485] on span "payée" at bounding box center [673, 483] width 49 height 25
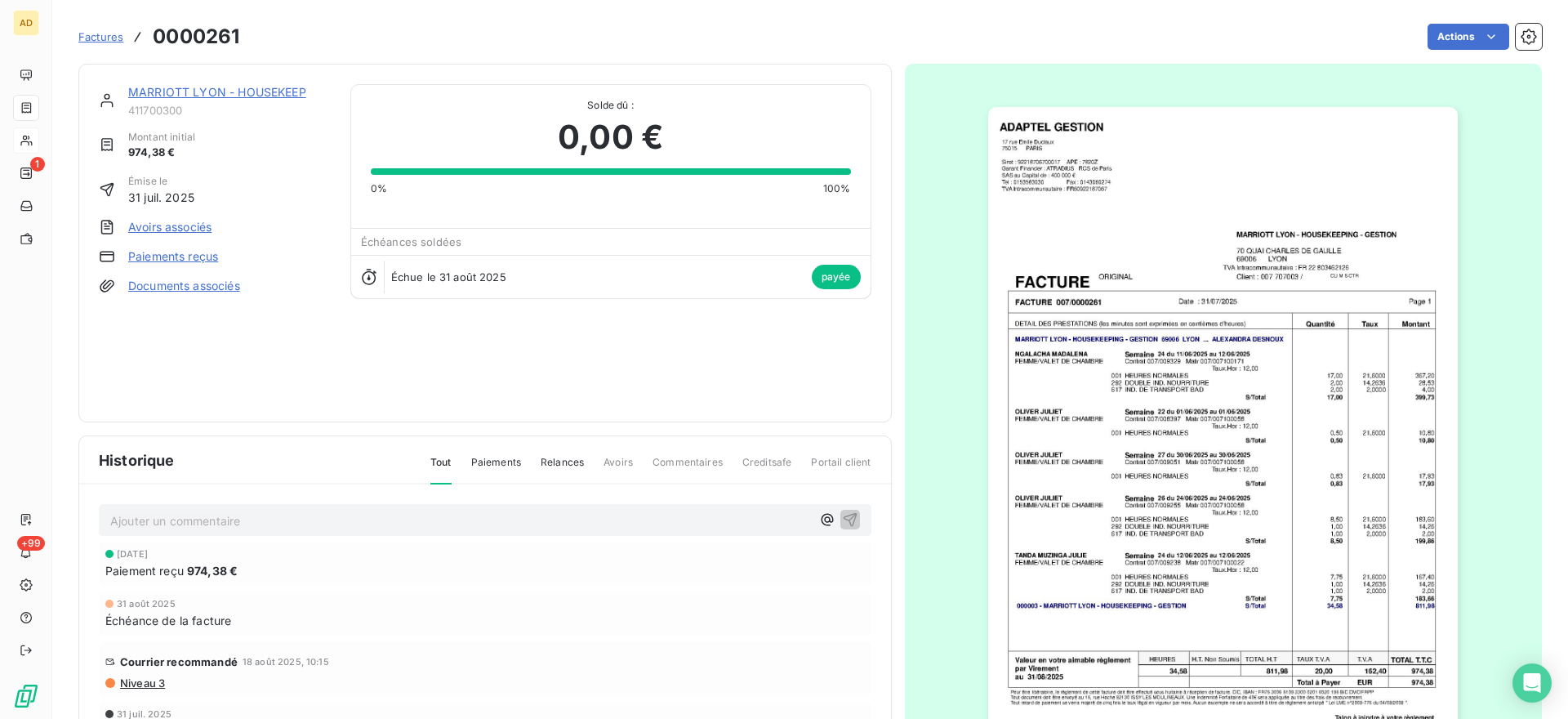
click at [196, 254] on link "Paiements reçus" at bounding box center [172, 257] width 90 height 17
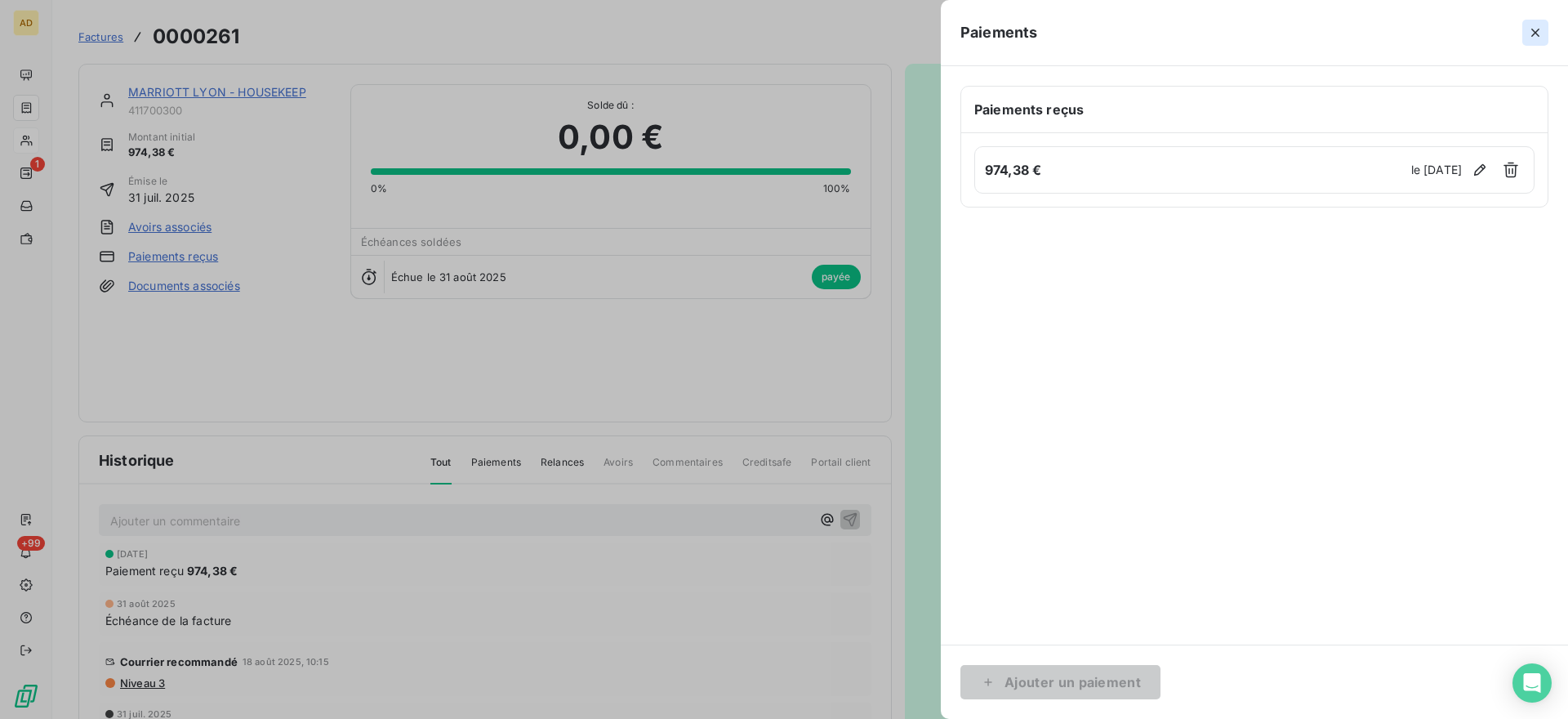
click at [1531, 30] on icon "button" at bounding box center [1536, 33] width 17 height 17
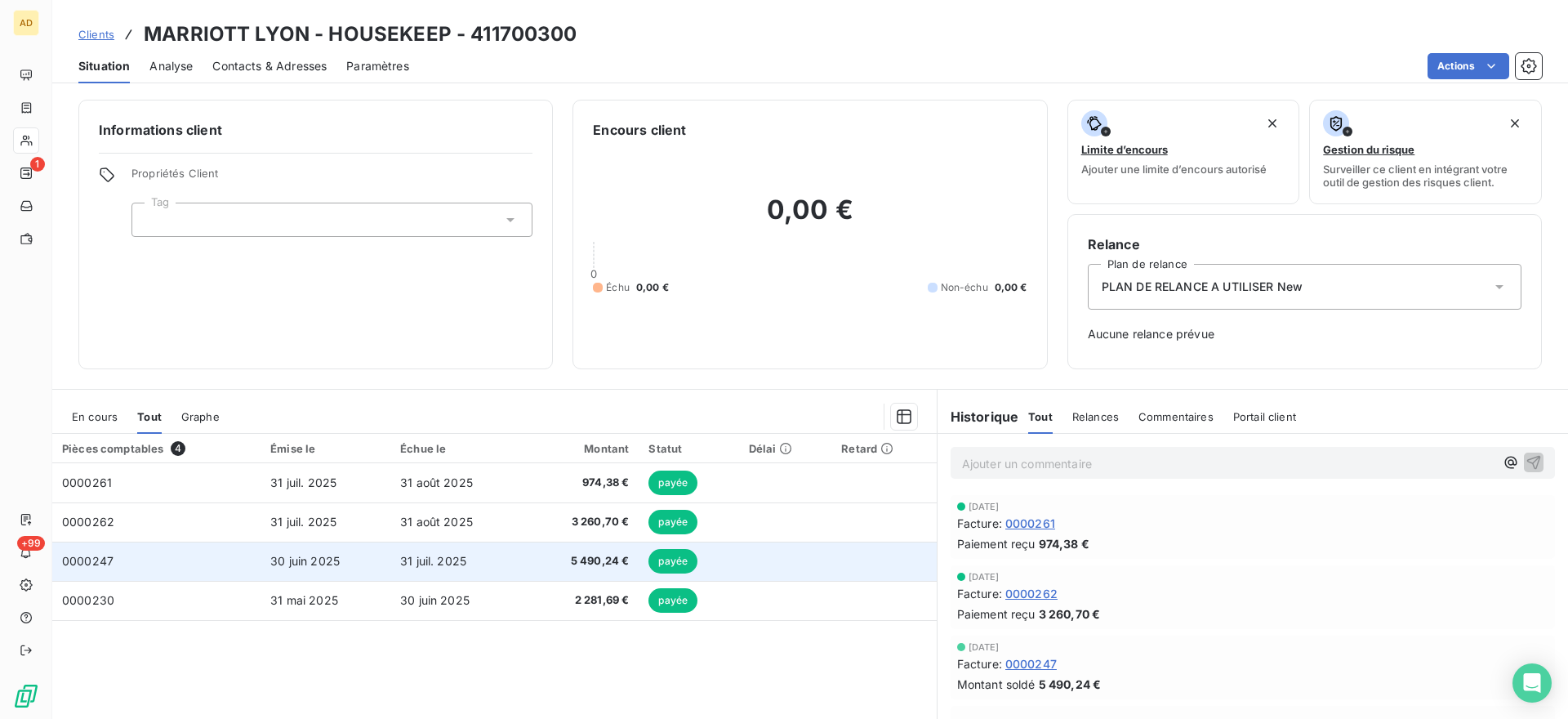
click at [662, 563] on span "payée" at bounding box center [673, 561] width 49 height 25
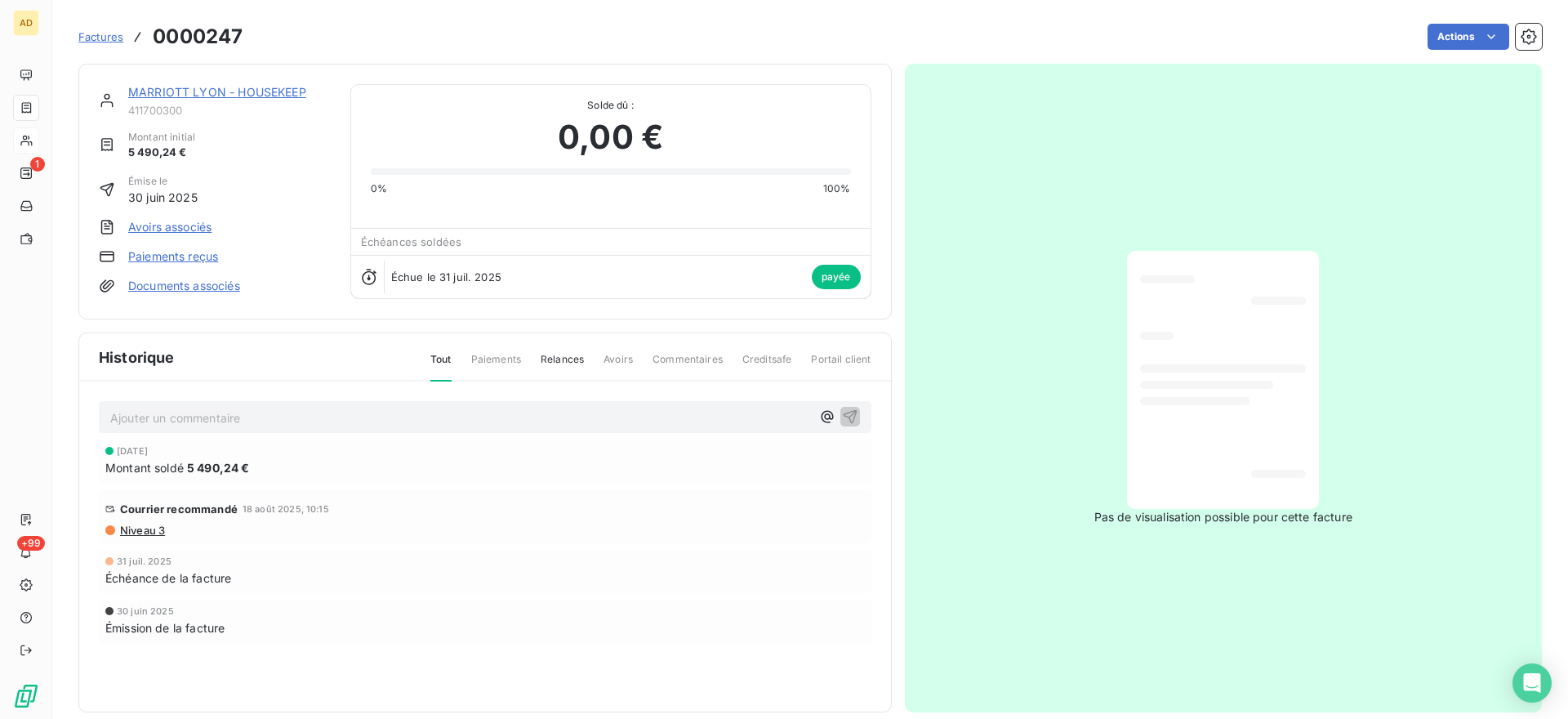
click at [187, 225] on link "Avoirs associés" at bounding box center [169, 227] width 83 height 17
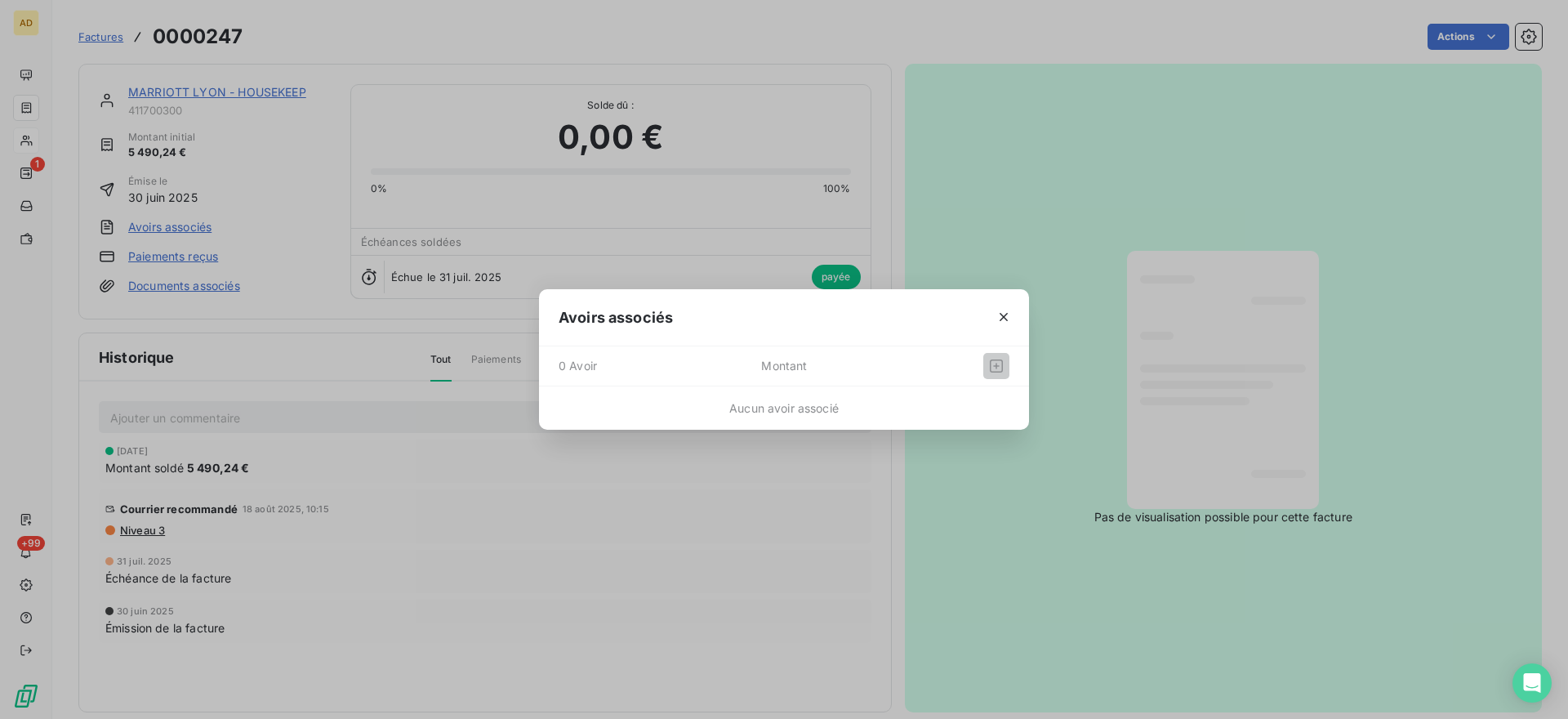
drag, startPoint x: 1000, startPoint y: 318, endPoint x: 980, endPoint y: 319, distance: 20.0
click at [994, 319] on button "button" at bounding box center [1004, 317] width 26 height 26
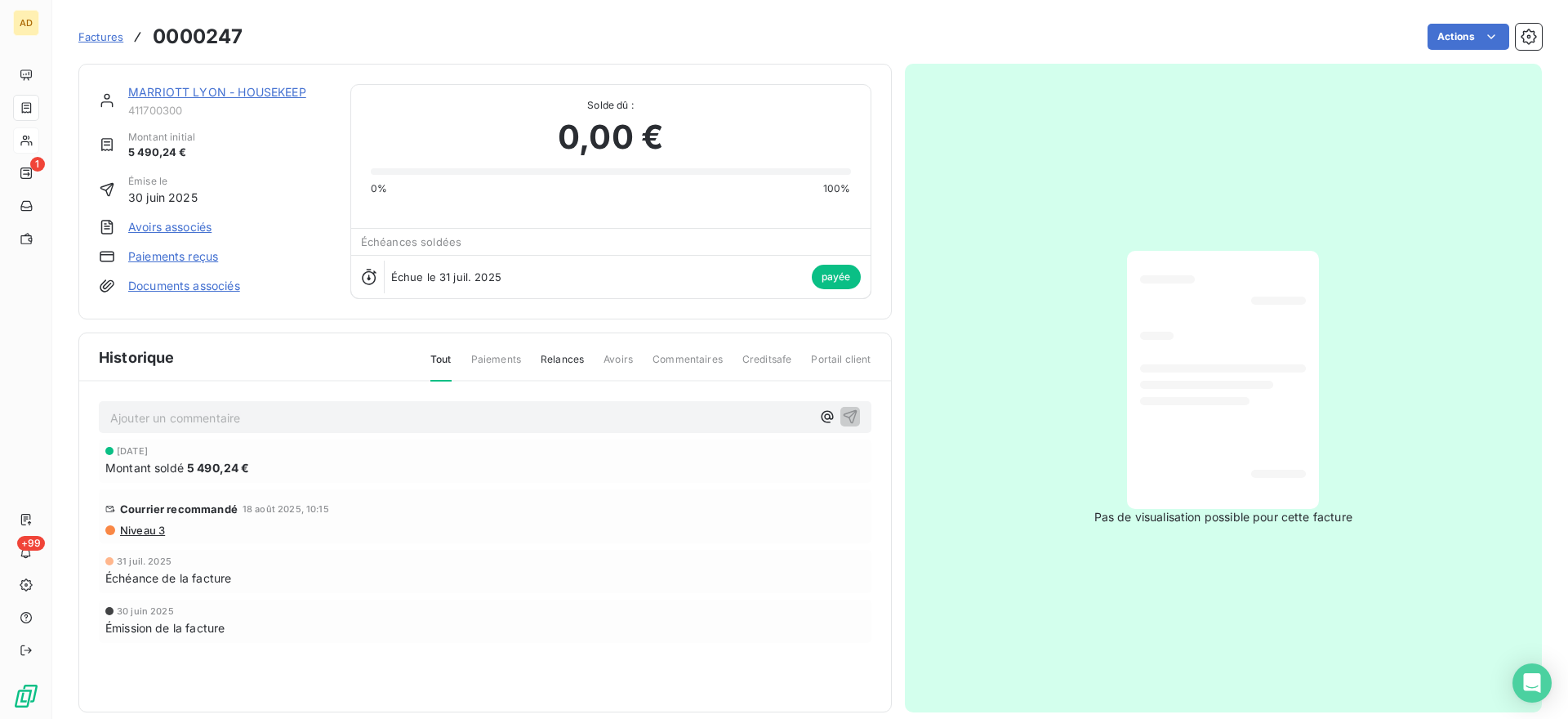
click at [163, 254] on link "Paiements reçus" at bounding box center [172, 257] width 90 height 17
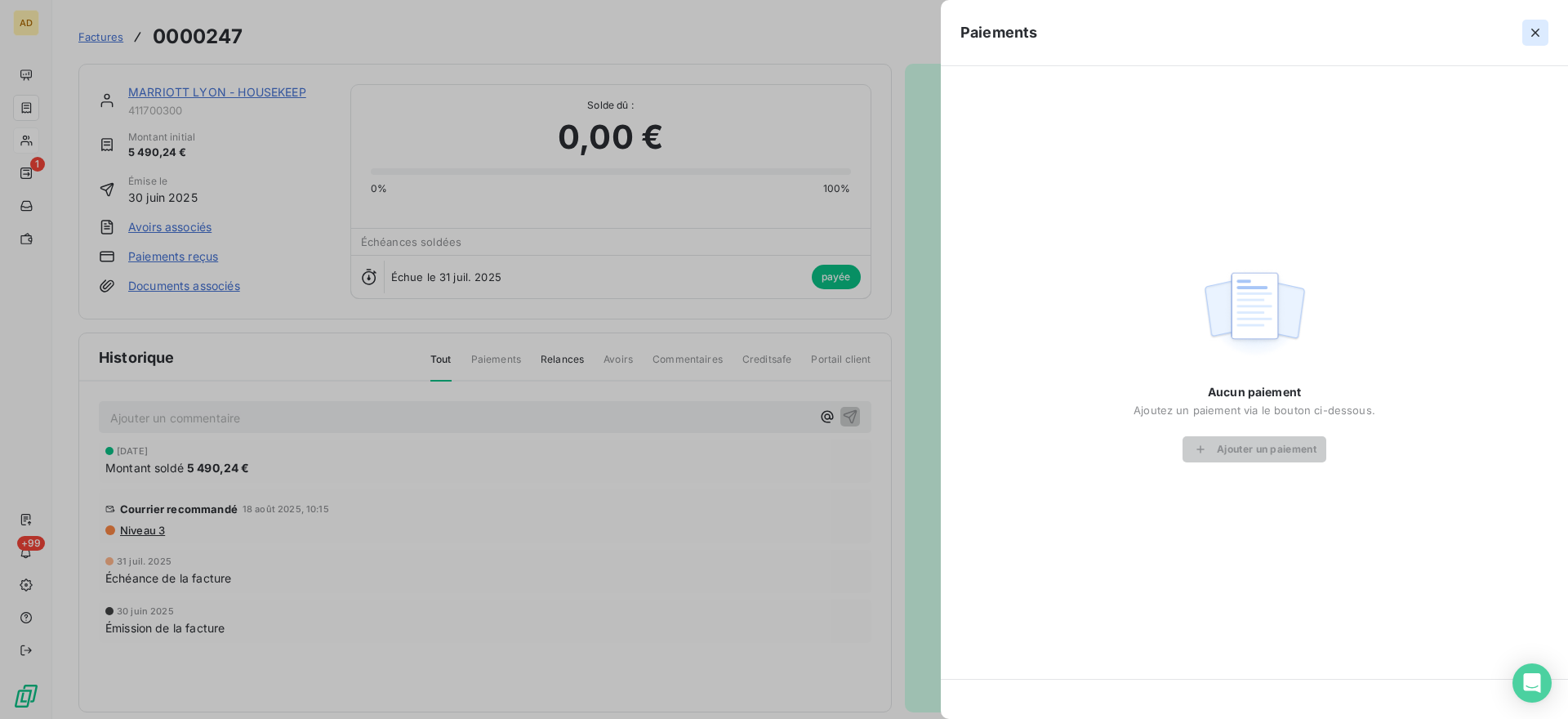
click at [1533, 32] on icon "button" at bounding box center [1536, 33] width 17 height 17
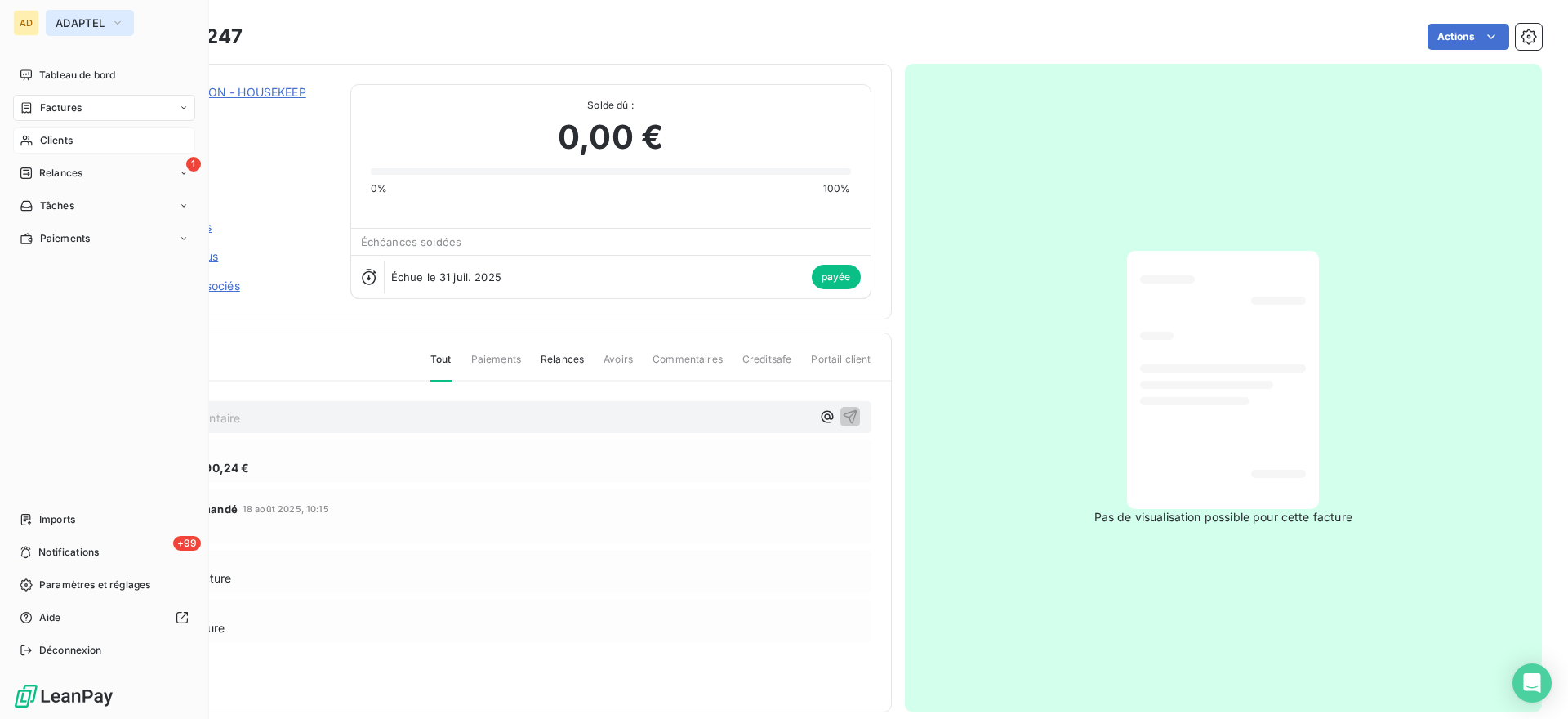
click at [76, 17] on span "ADAPTEL" at bounding box center [79, 23] width 49 height 13
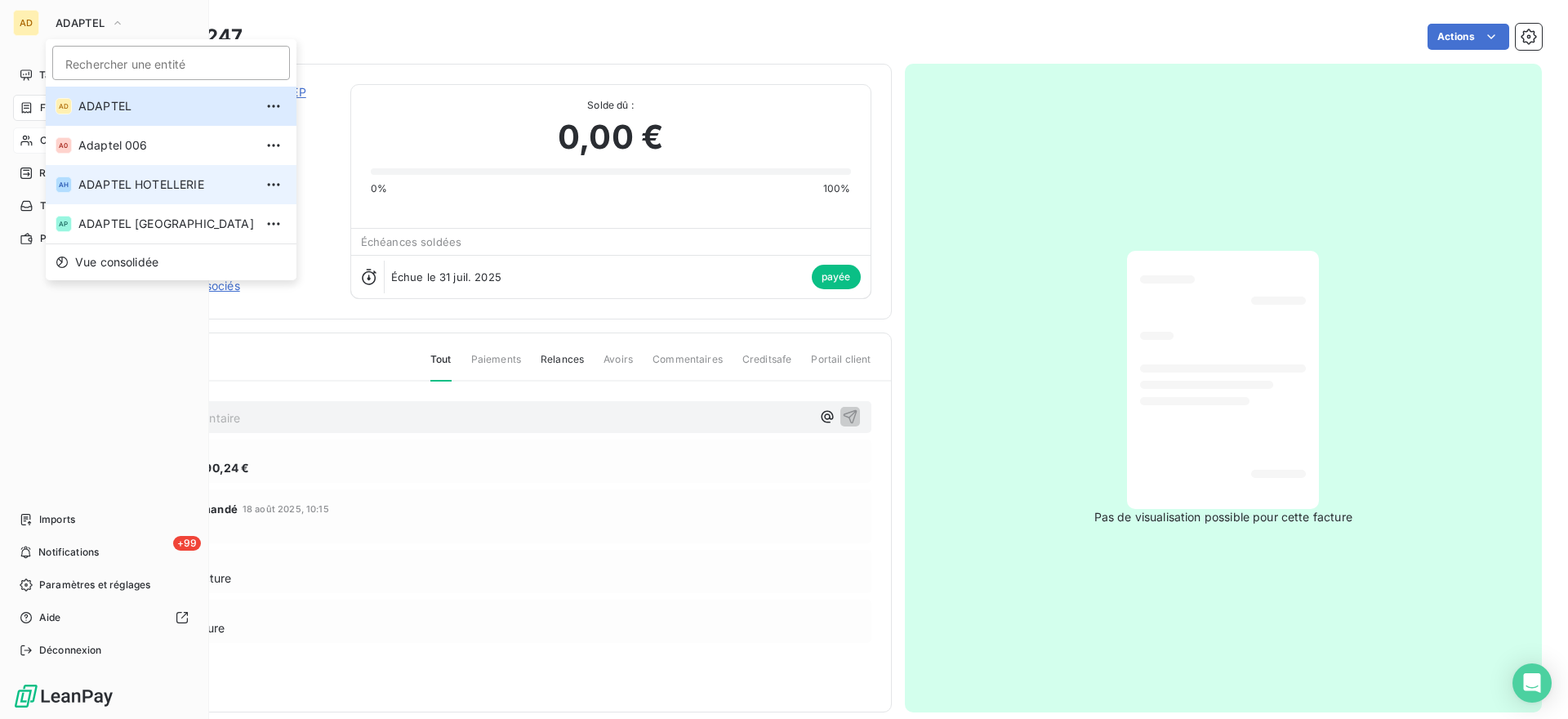
click at [132, 190] on span "ADAPTEL HOTELLERIE" at bounding box center [166, 185] width 176 height 17
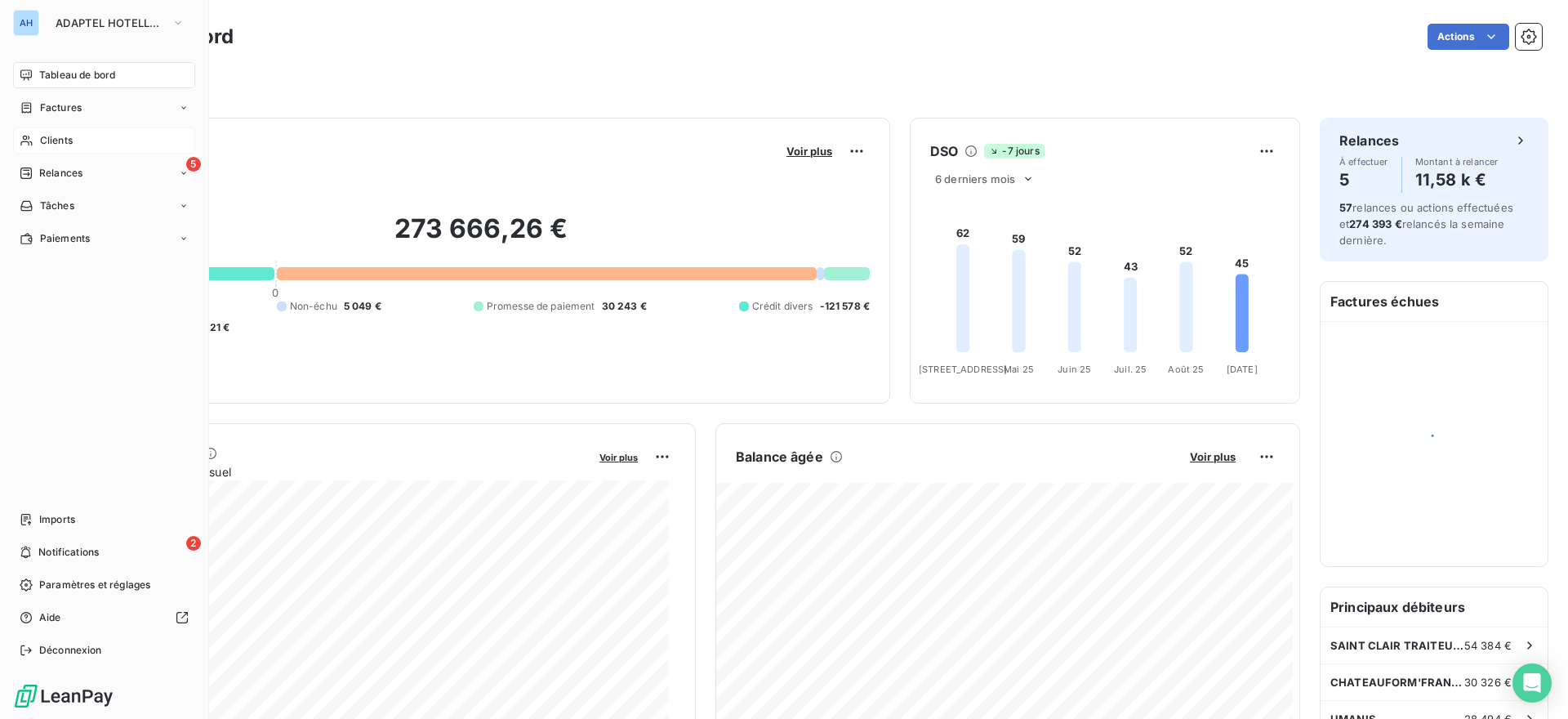
click at [84, 138] on div "Clients" at bounding box center [104, 140] width 182 height 26
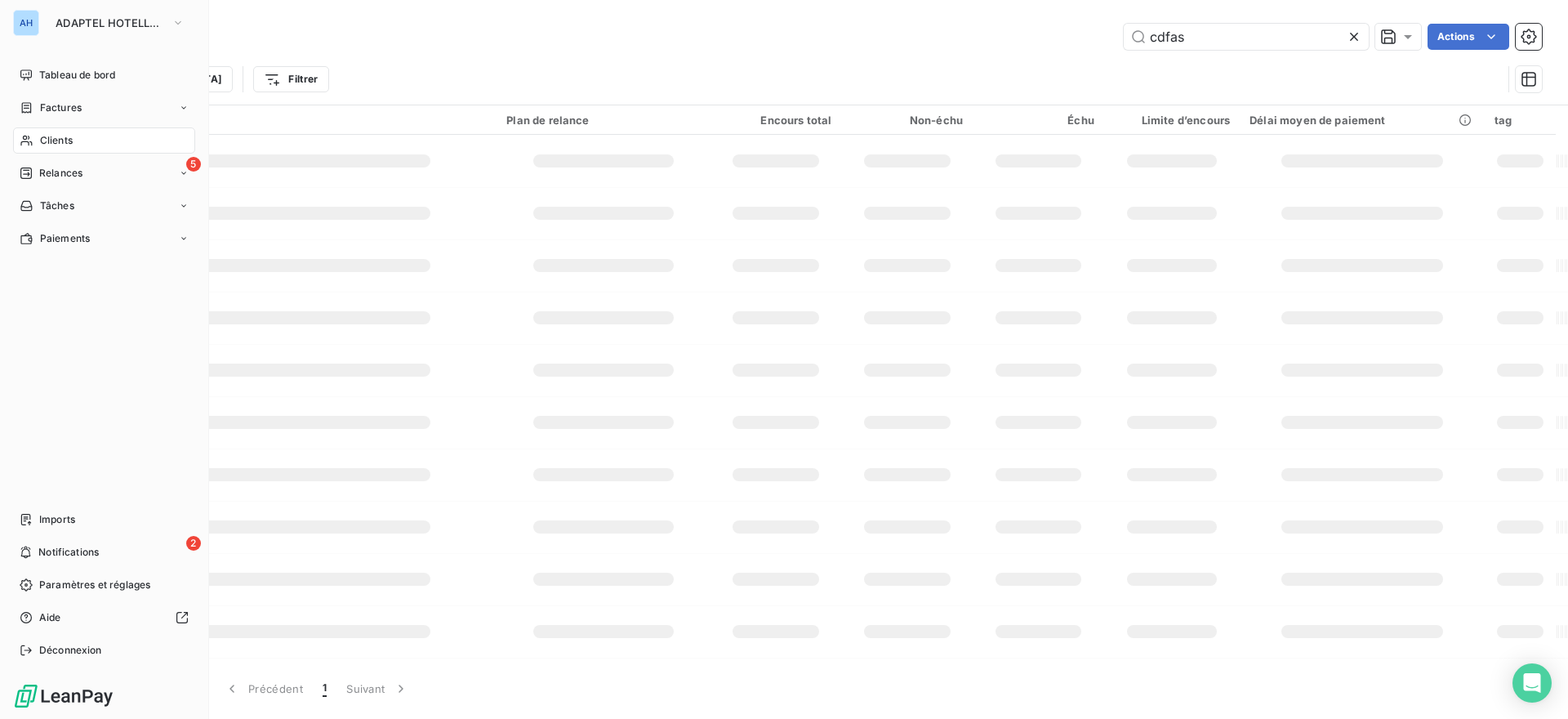
type input "marriott"
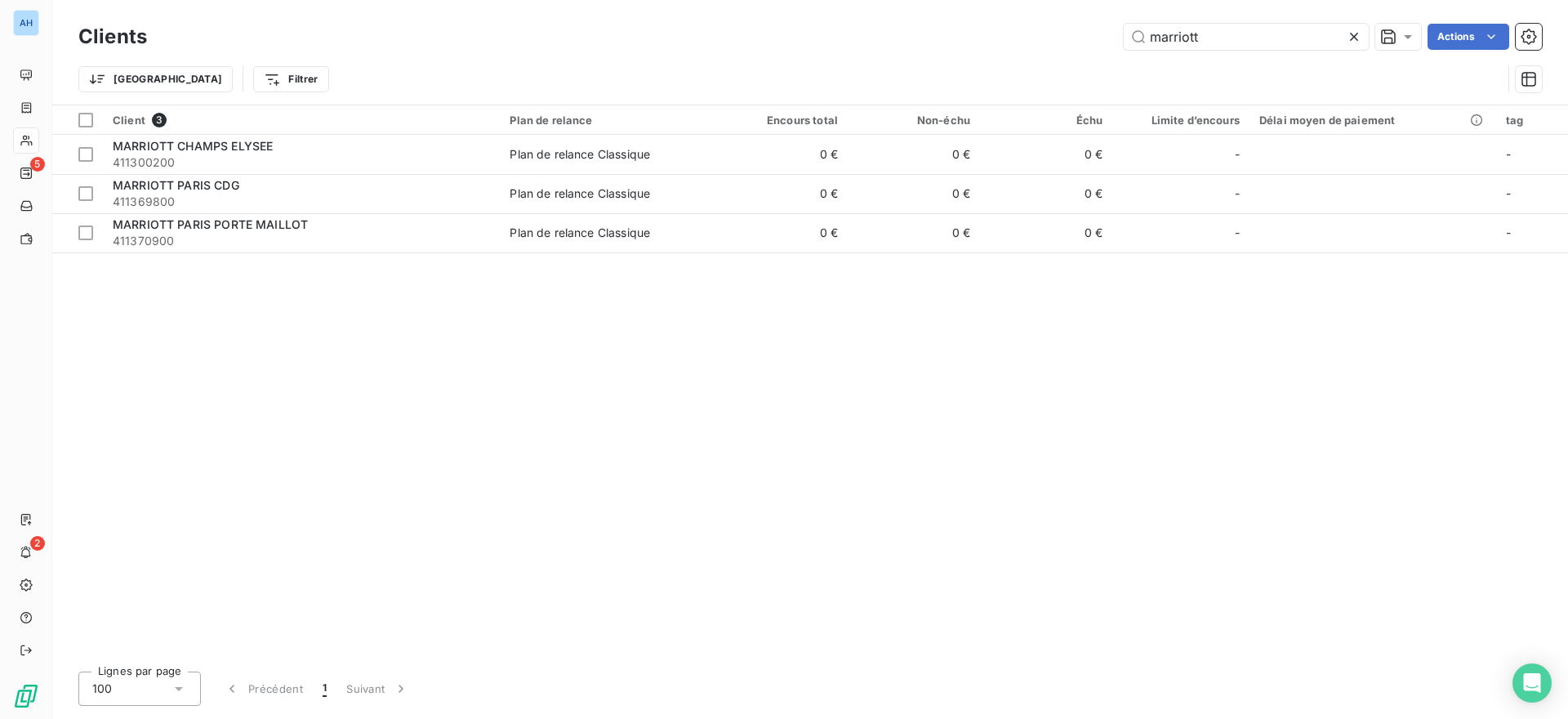
click at [341, 87] on div "Trier Filtrer" at bounding box center [790, 79] width 1424 height 31
click at [1260, 39] on input "marriott" at bounding box center [1246, 37] width 245 height 26
drag, startPoint x: 1260, startPoint y: 39, endPoint x: 1099, endPoint y: 33, distance: 161.1
click at [1099, 33] on div "marriott Actions" at bounding box center [854, 37] width 1375 height 26
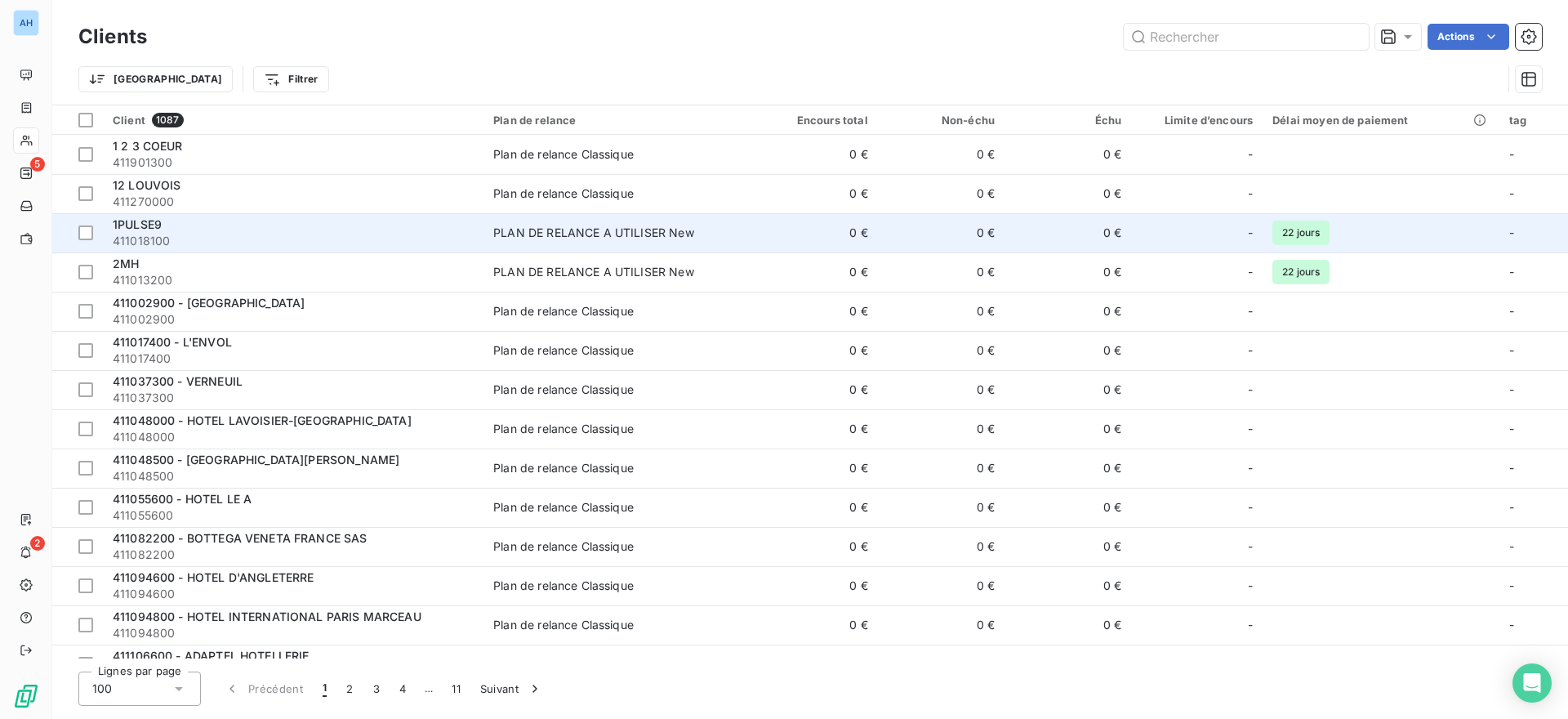
click at [731, 238] on span "PLAN DE RELANCE A UTILISER New" at bounding box center [617, 233] width 248 height 17
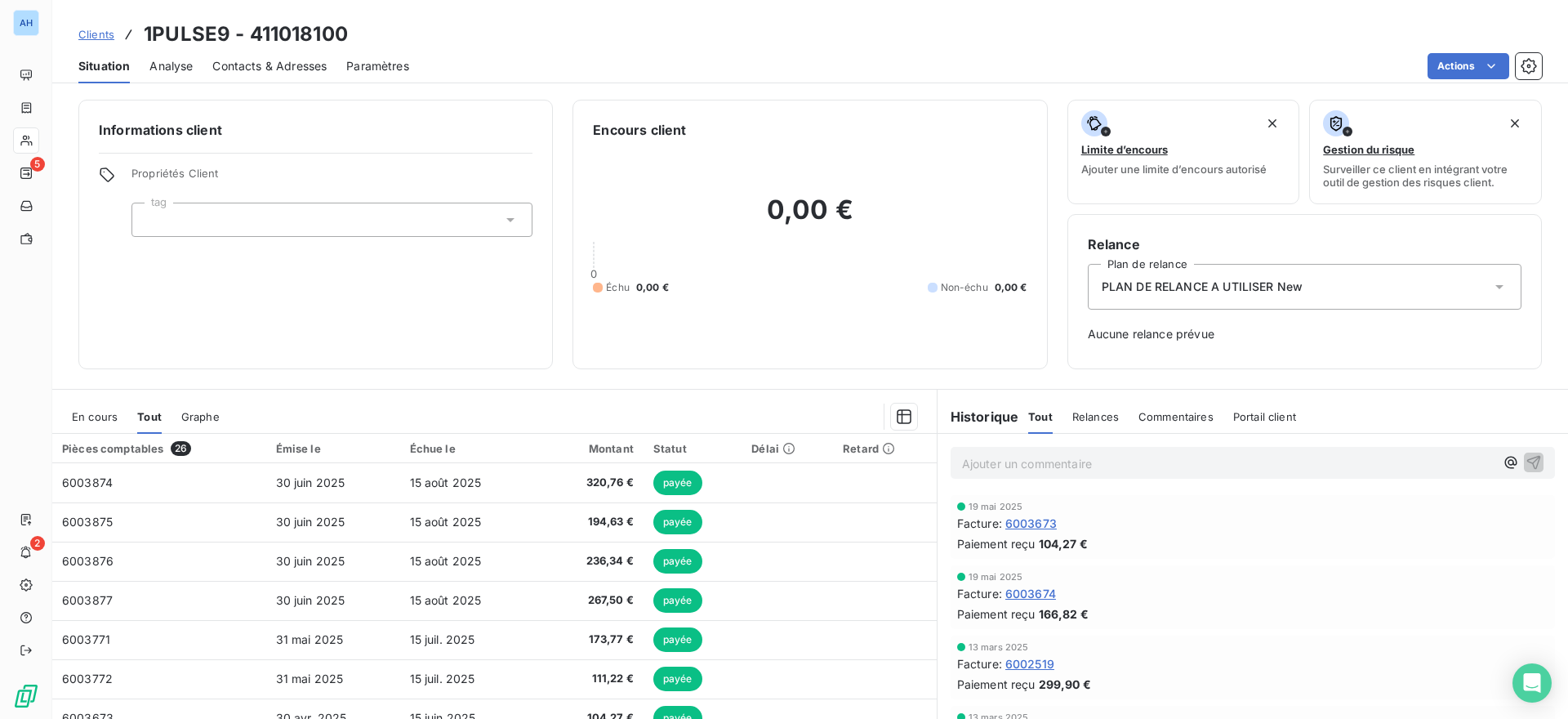
click at [97, 35] on span "Clients" at bounding box center [97, 35] width 36 height 13
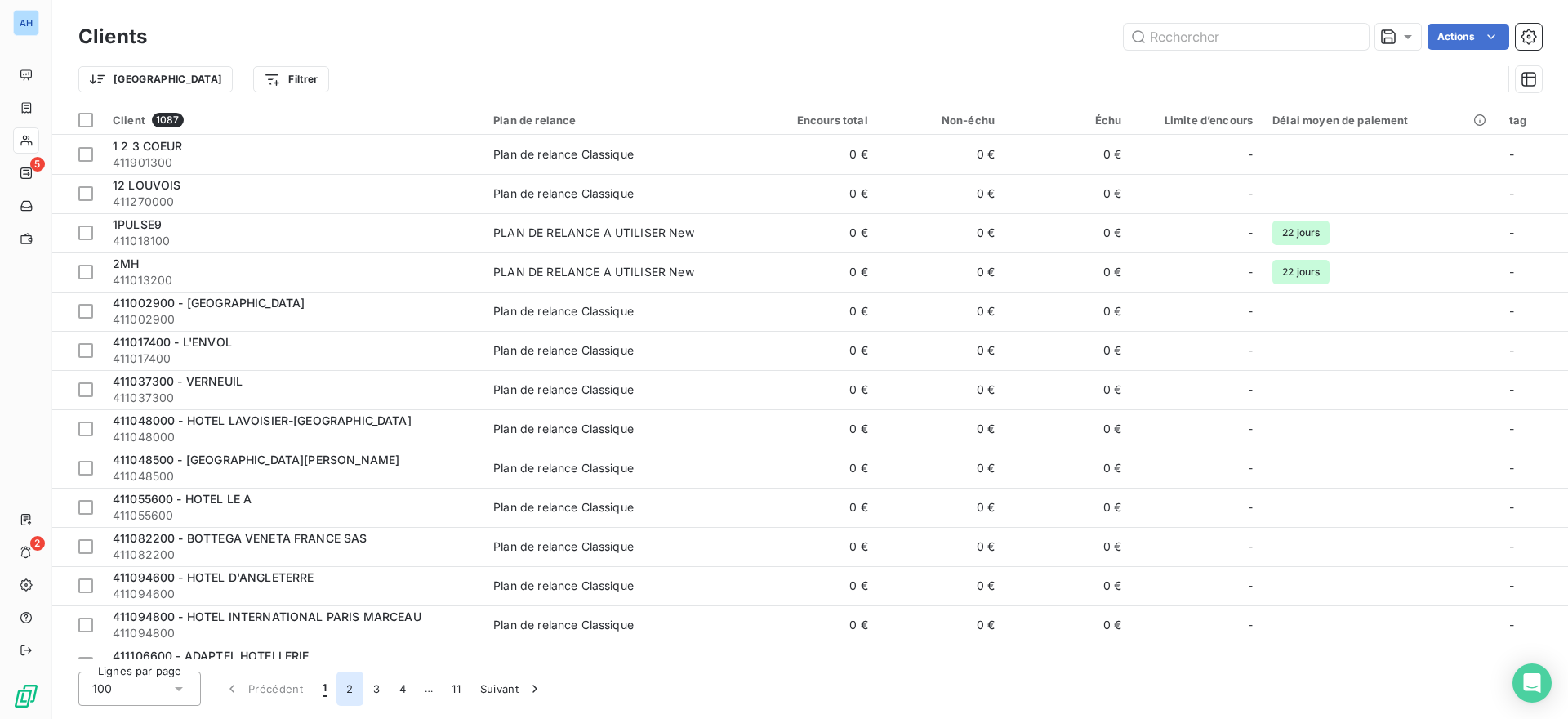
click at [347, 688] on button "2" at bounding box center [350, 688] width 26 height 35
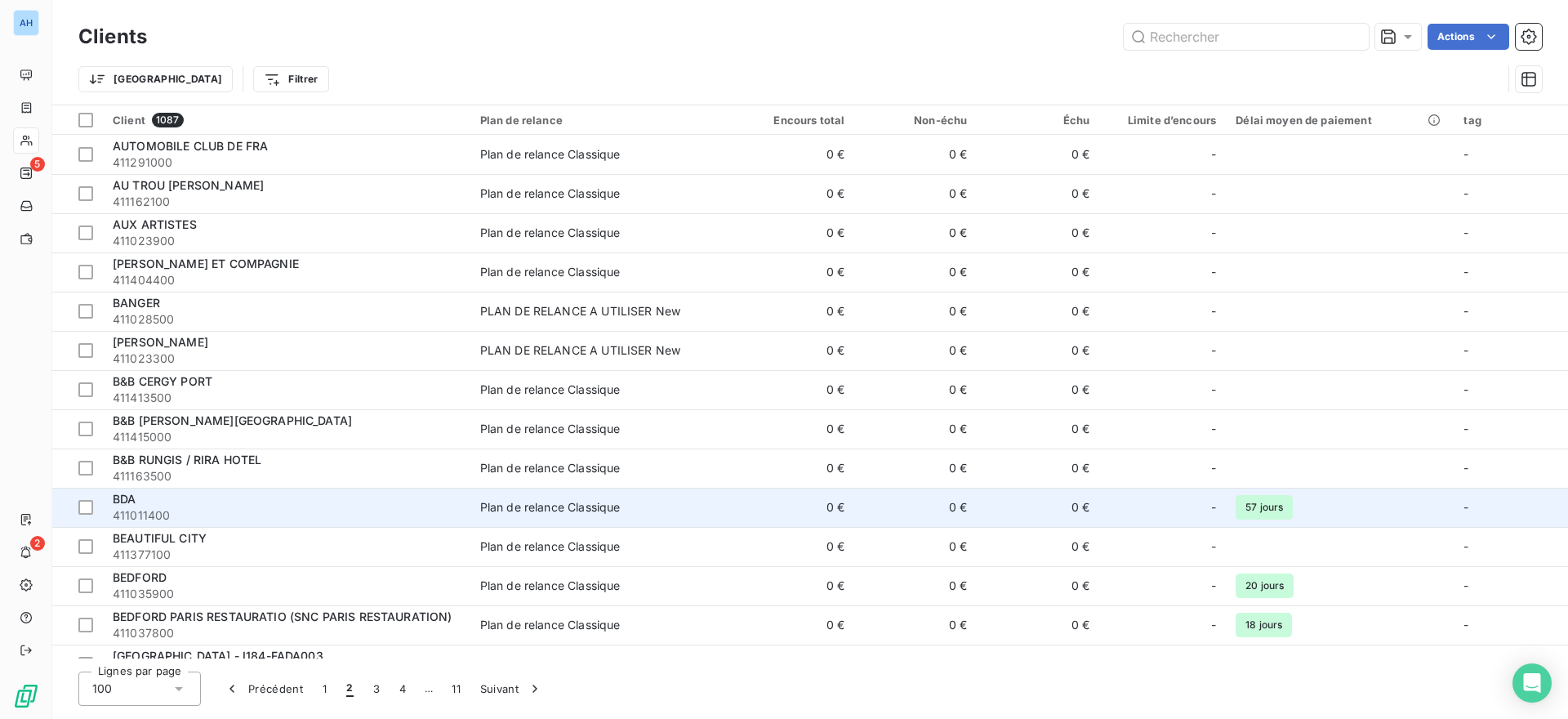
click at [166, 502] on div "BDA" at bounding box center [287, 499] width 348 height 17
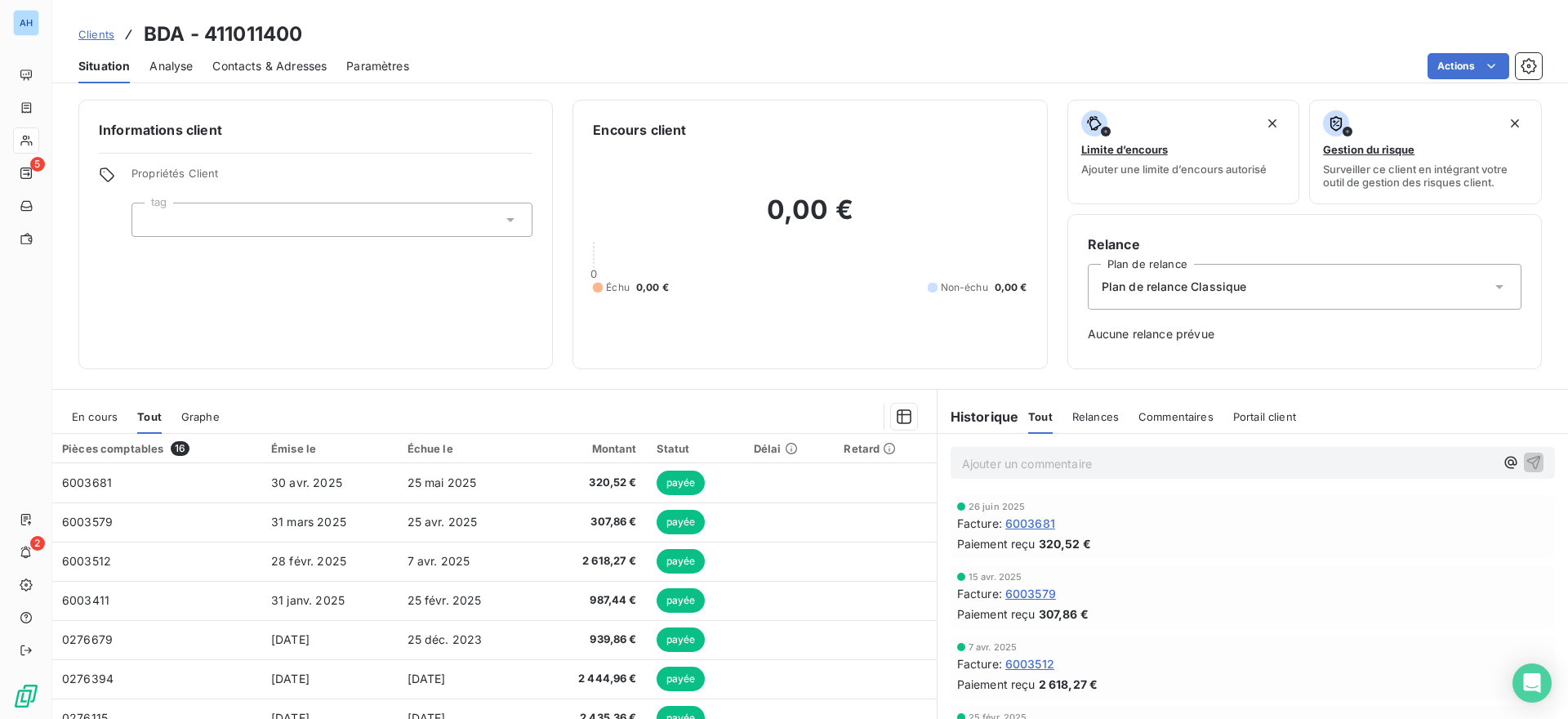
click at [87, 29] on span "Clients" at bounding box center [97, 35] width 36 height 13
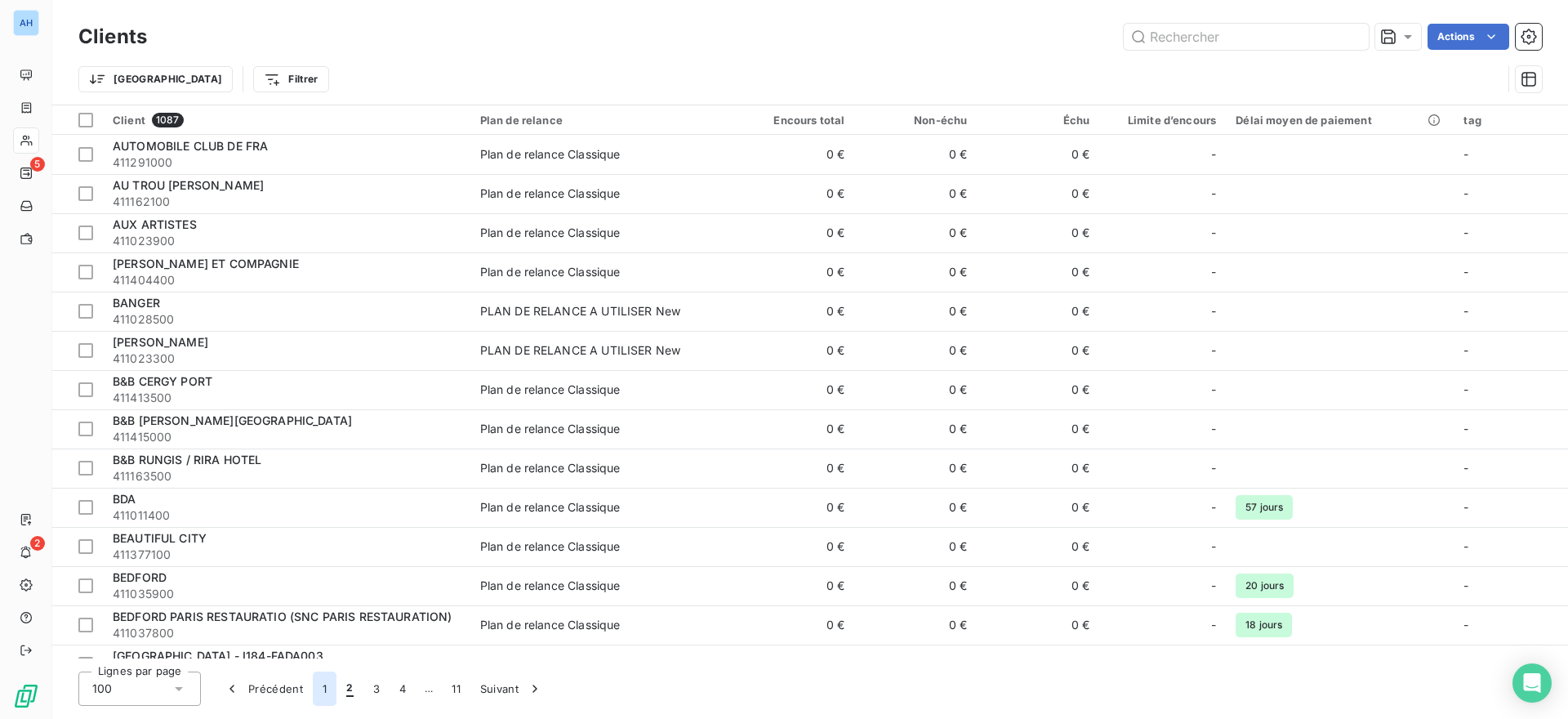
click at [322, 691] on button "1" at bounding box center [324, 688] width 24 height 35
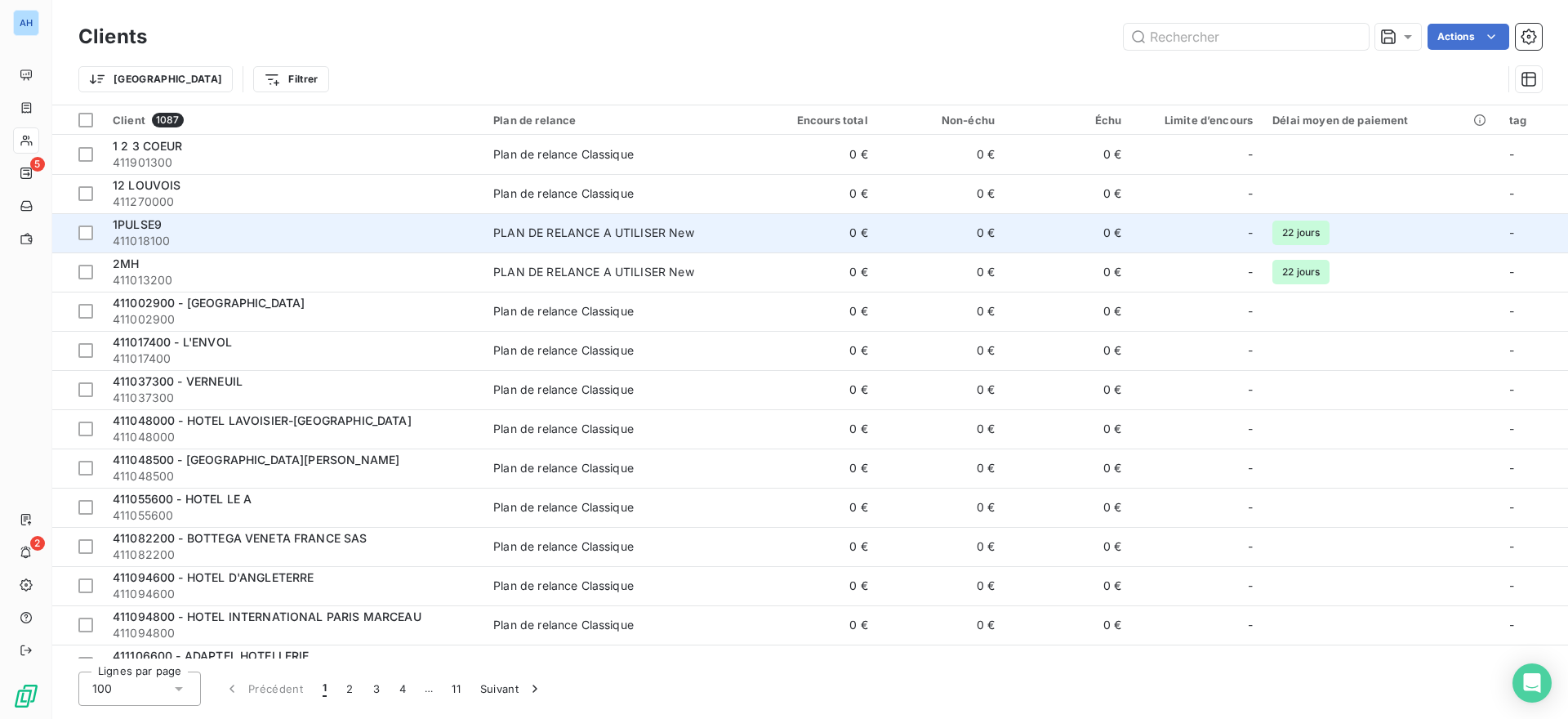
click at [195, 241] on span "411018100" at bounding box center [293, 241] width 361 height 17
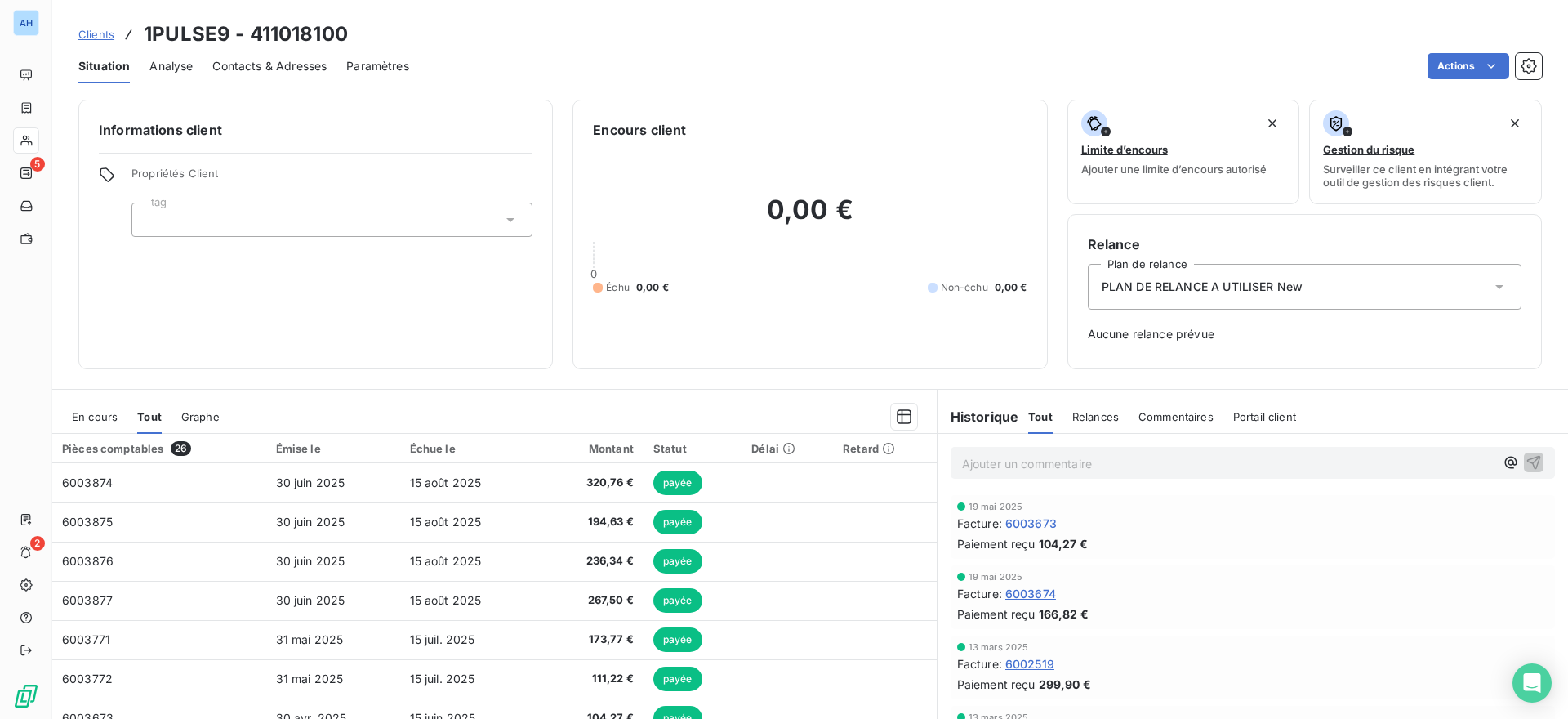
click at [83, 31] on span "Clients" at bounding box center [97, 35] width 36 height 13
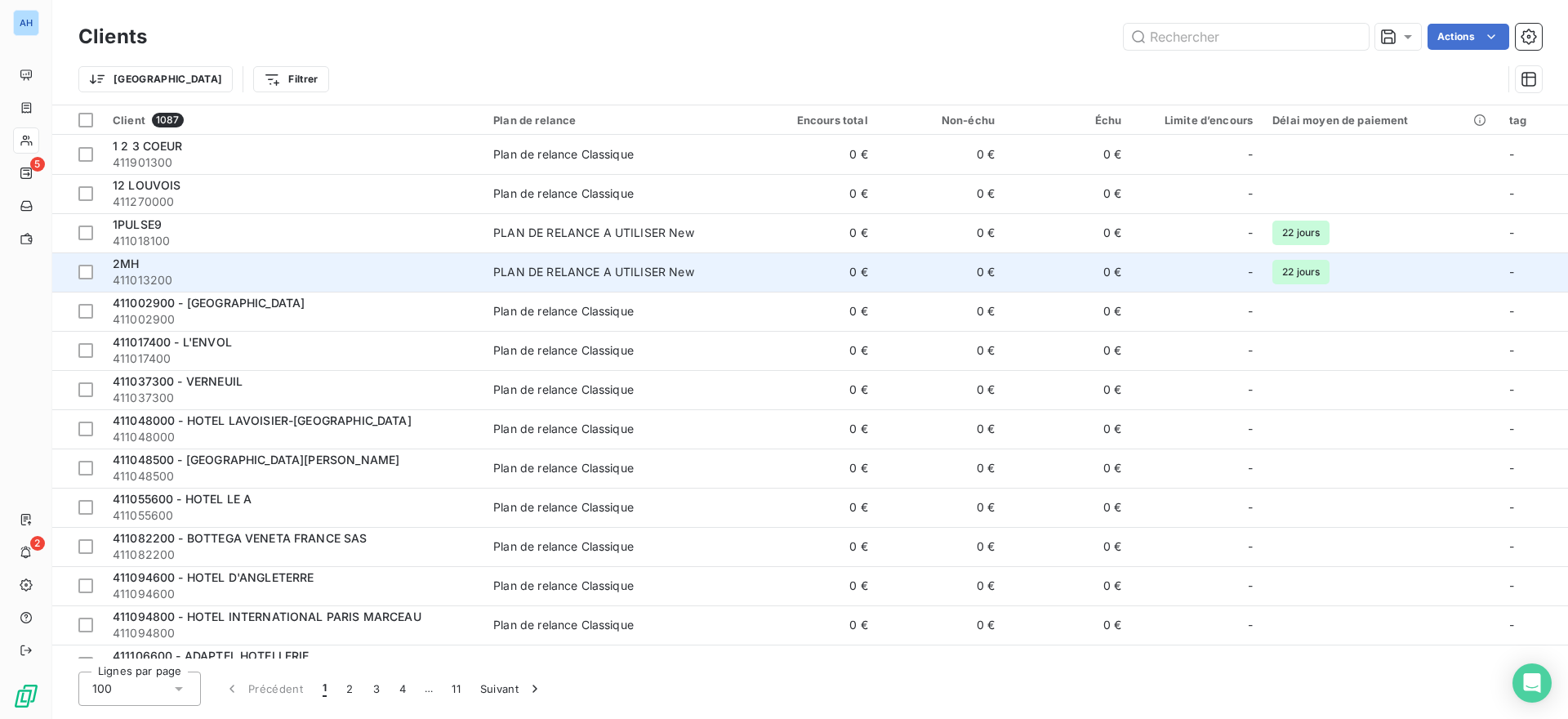
click at [188, 268] on div "2MH" at bounding box center [293, 264] width 361 height 17
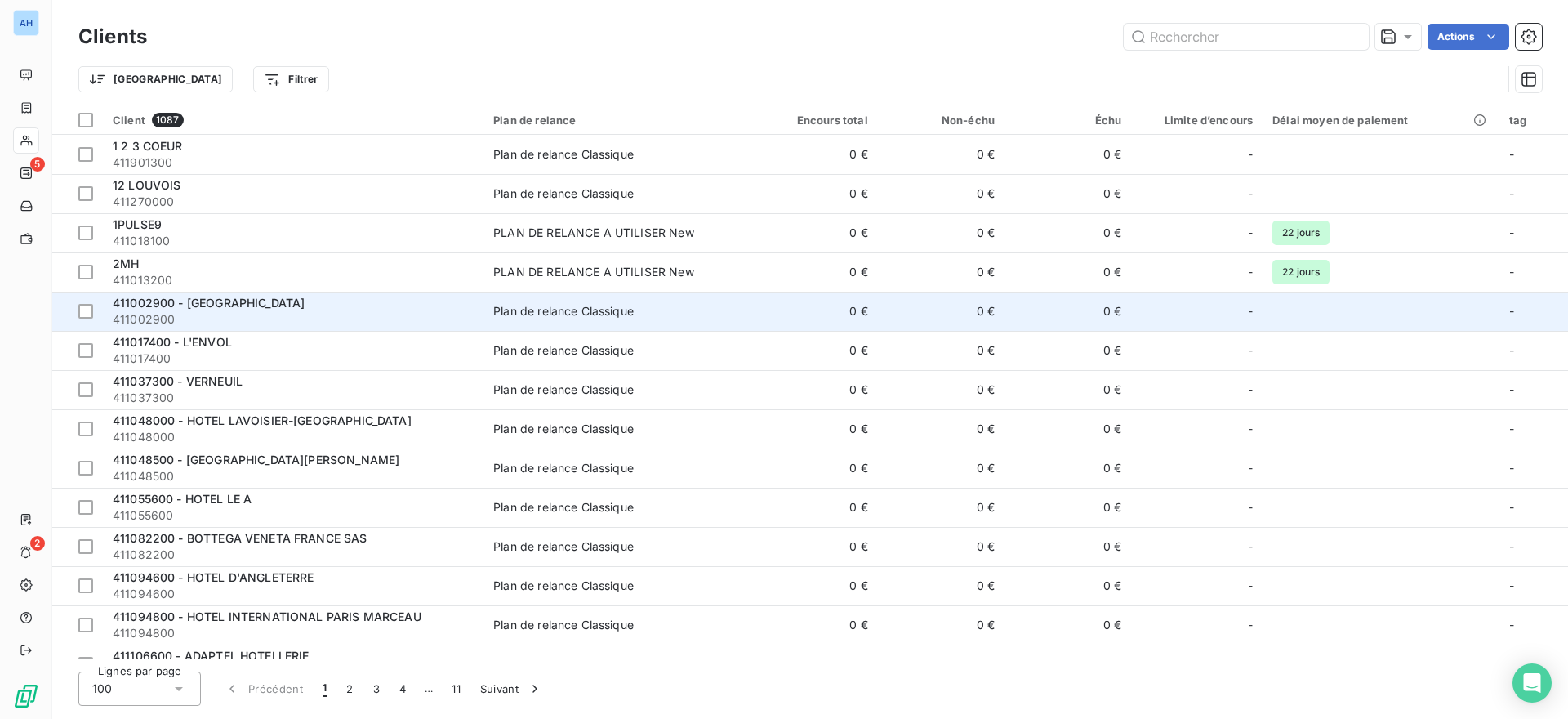
click at [205, 324] on span "411002900" at bounding box center [293, 319] width 361 height 17
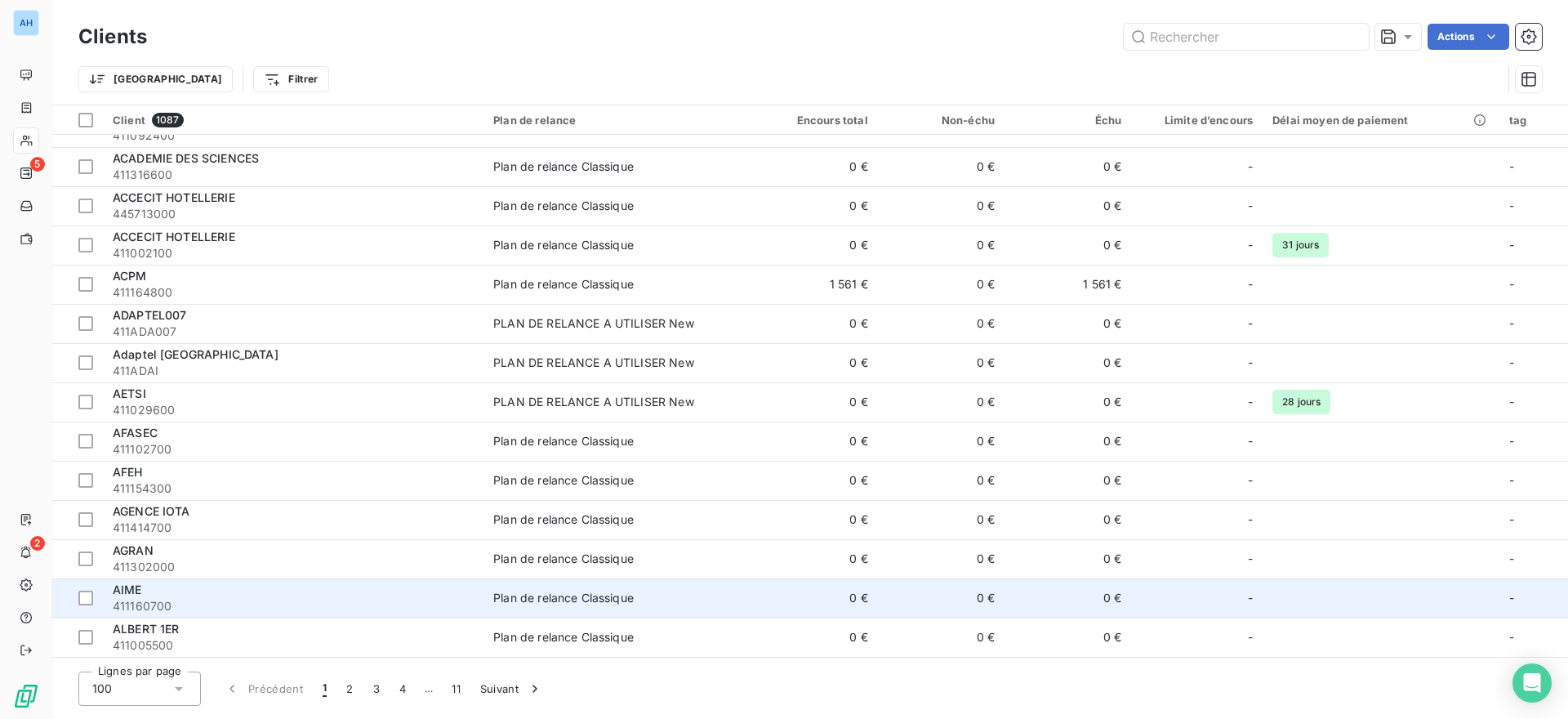
scroll to position [2552, 0]
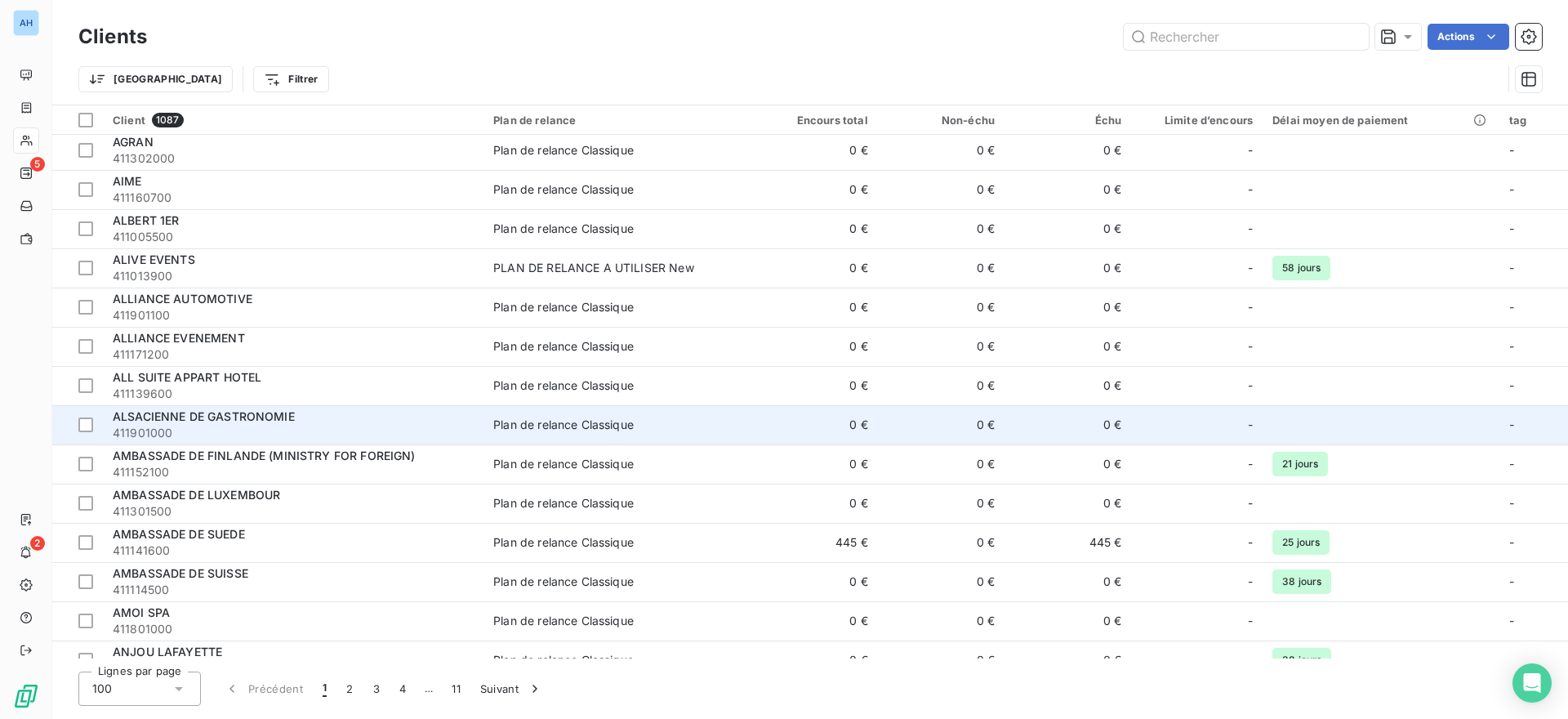
click at [292, 419] on span "ALSACIENNE DE GASTRONOMIE" at bounding box center [204, 416] width 182 height 14
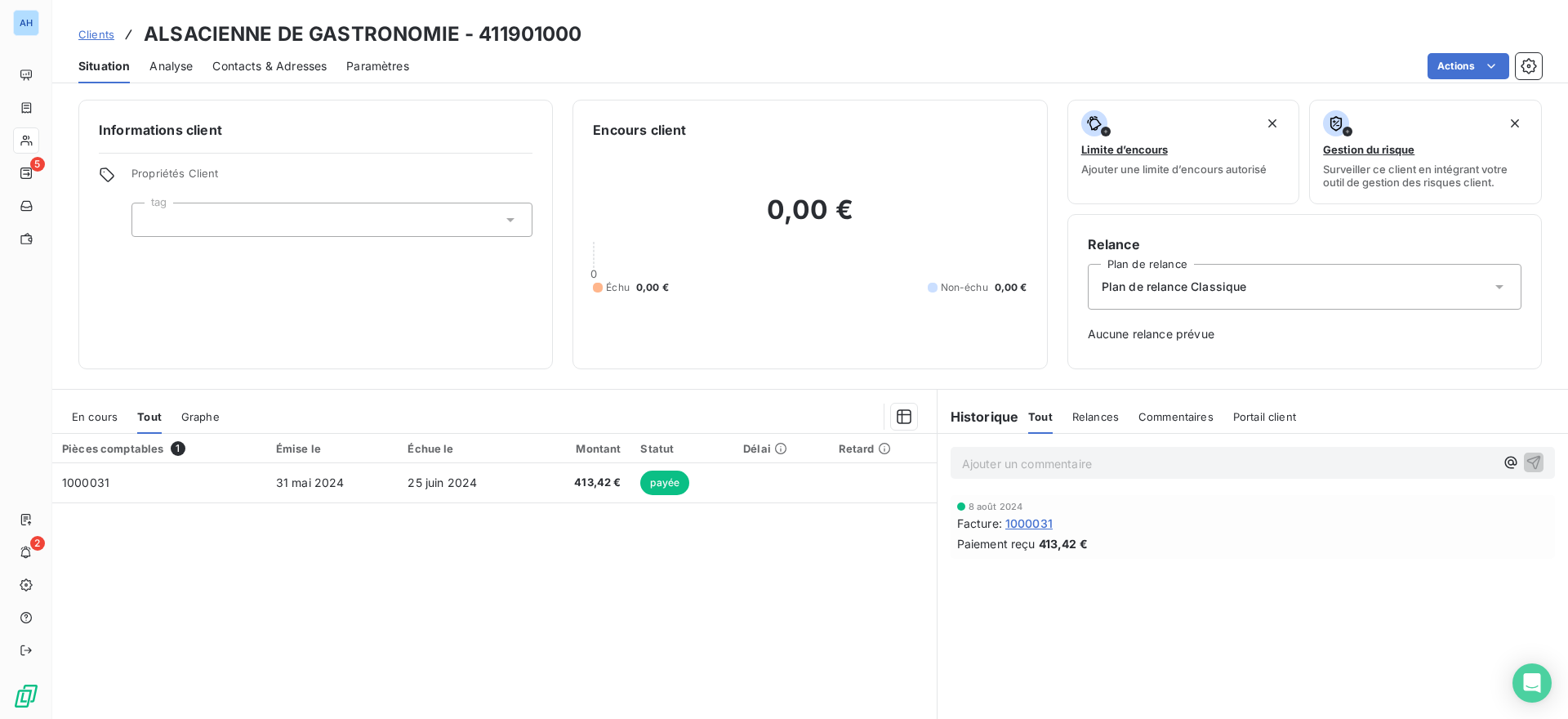
click at [329, 35] on h3 "ALSACIENNE DE GASTRONOMIE - 411901000" at bounding box center [362, 35] width 438 height 30
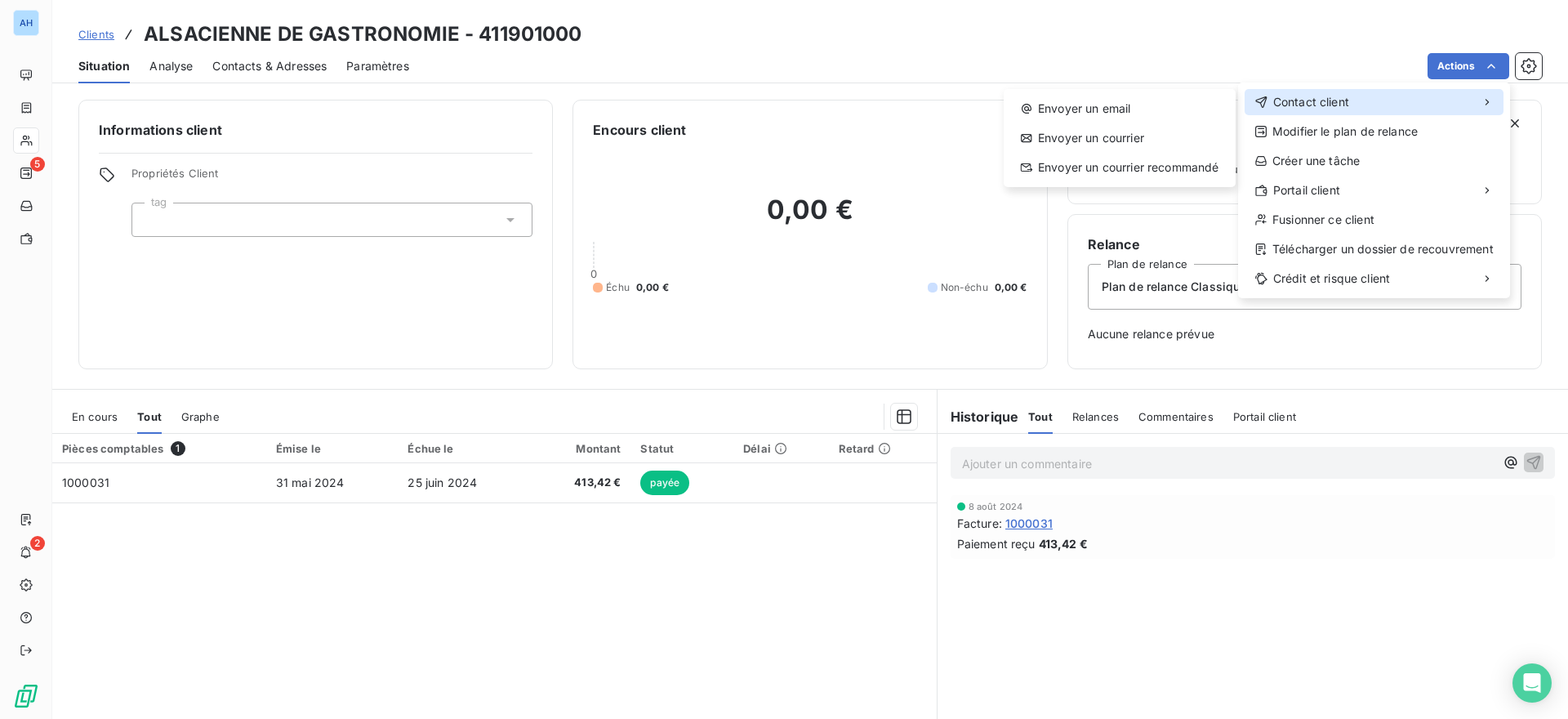
click at [1350, 100] on div "Contact client" at bounding box center [1374, 102] width 259 height 26
click at [1303, 102] on span "Contact client" at bounding box center [1311, 102] width 76 height 17
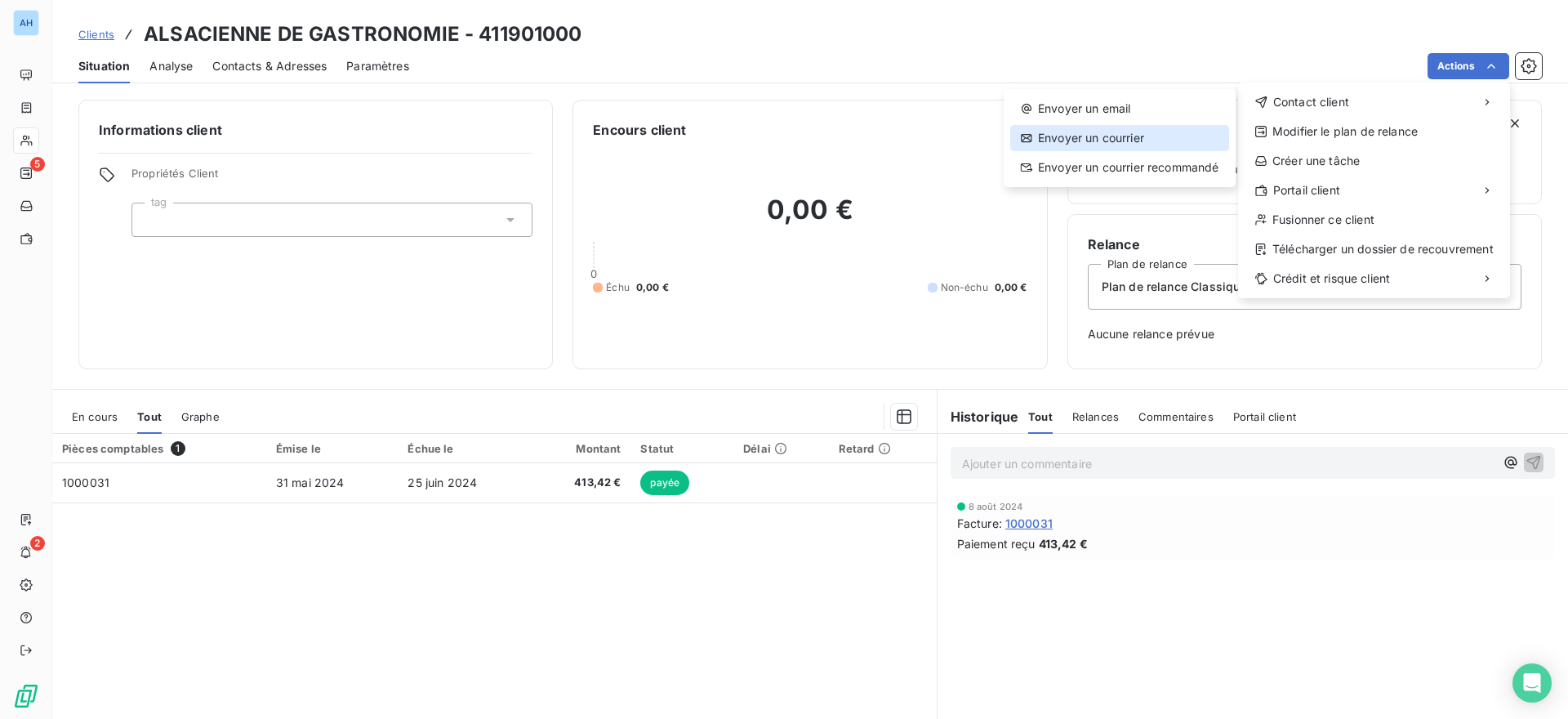
click at [1131, 136] on div "Envoyer un courrier" at bounding box center [1119, 138] width 219 height 26
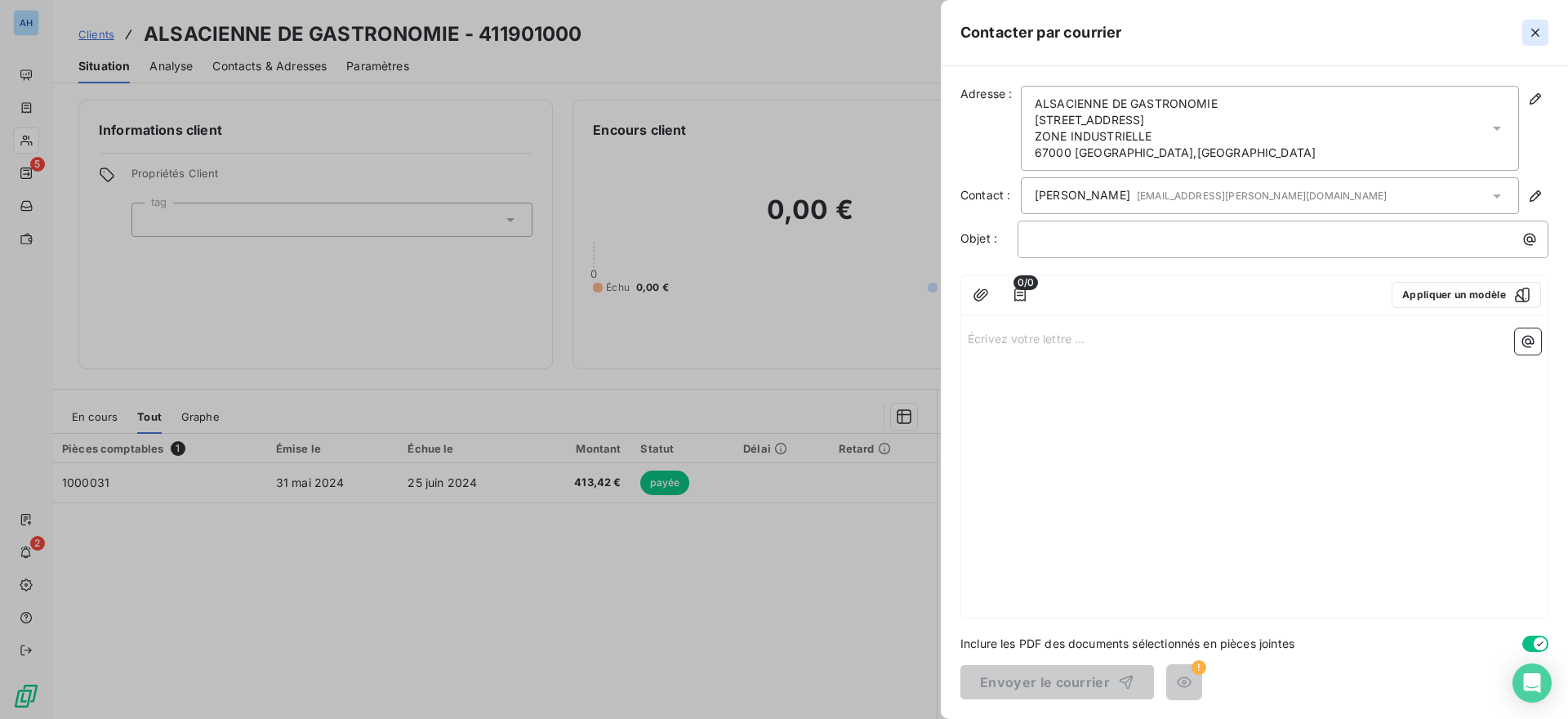
click at [1531, 31] on icon "button" at bounding box center [1536, 33] width 17 height 17
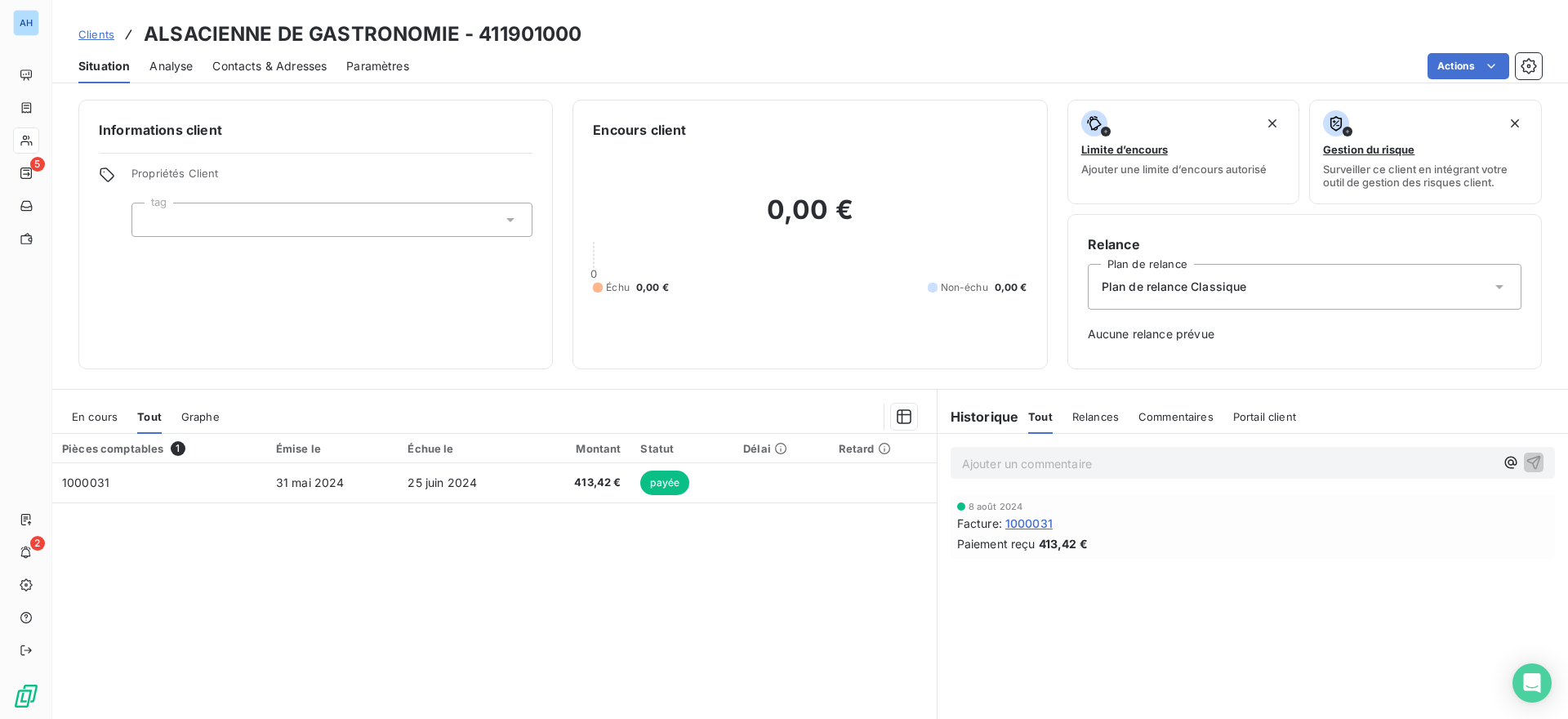
click at [92, 38] on span "Clients" at bounding box center [97, 35] width 36 height 13
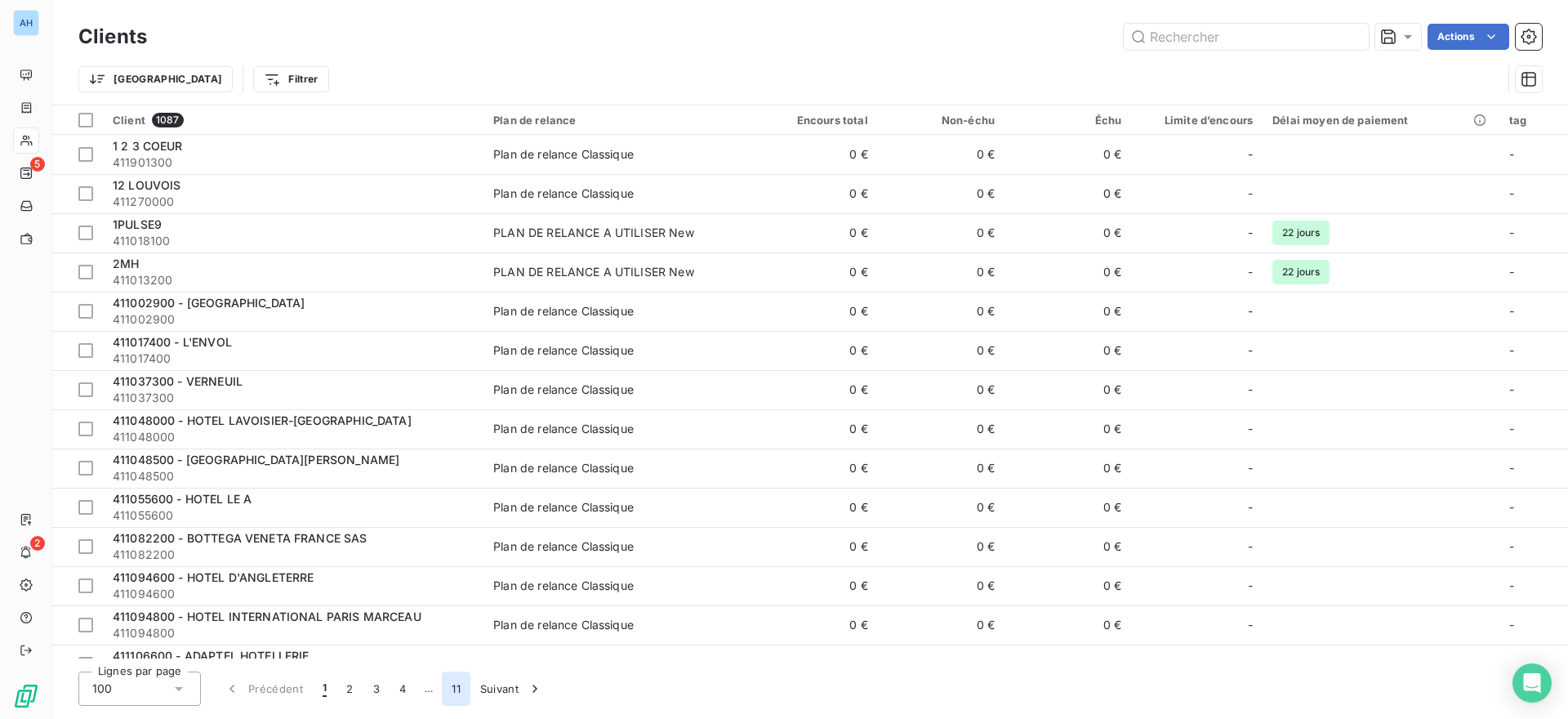
click at [456, 687] on button "11" at bounding box center [456, 688] width 29 height 35
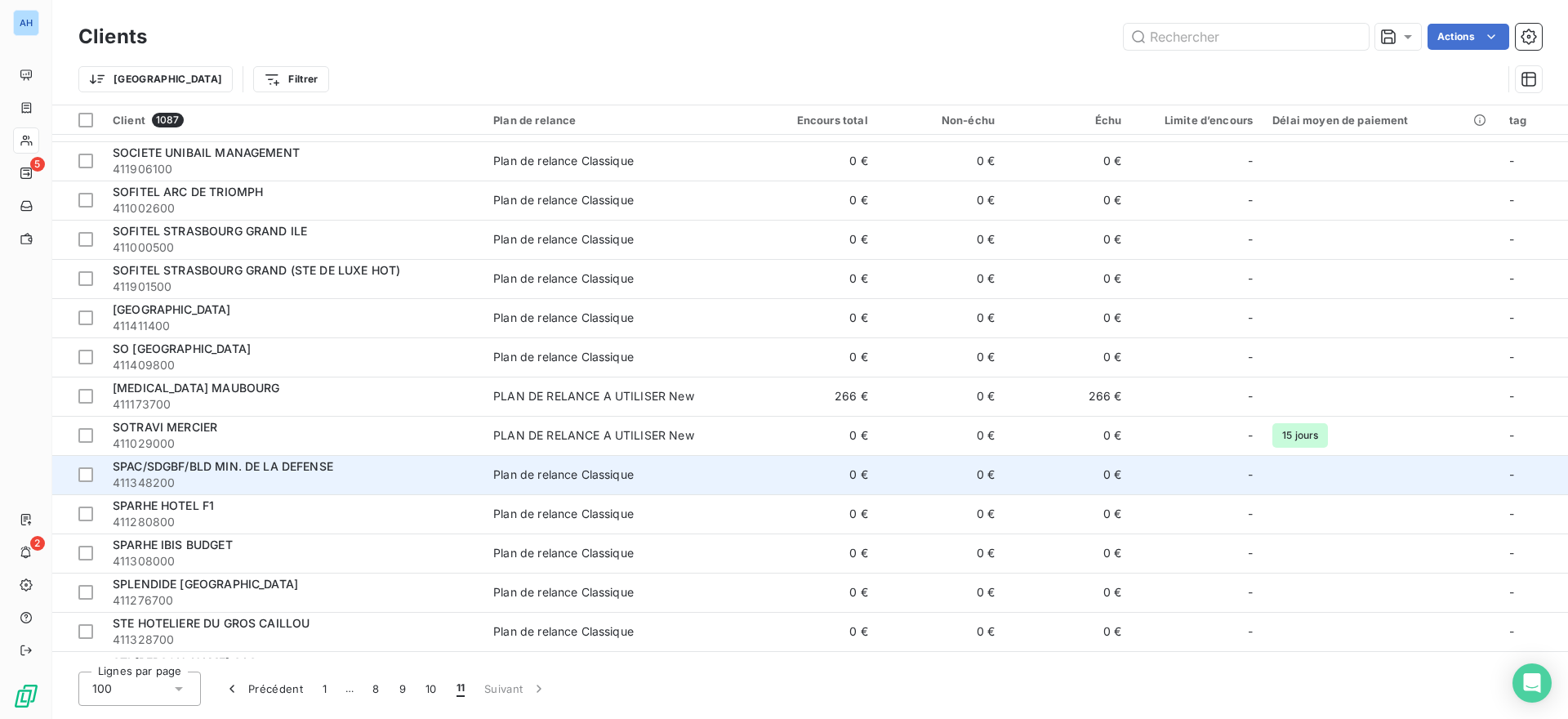
scroll to position [837, 0]
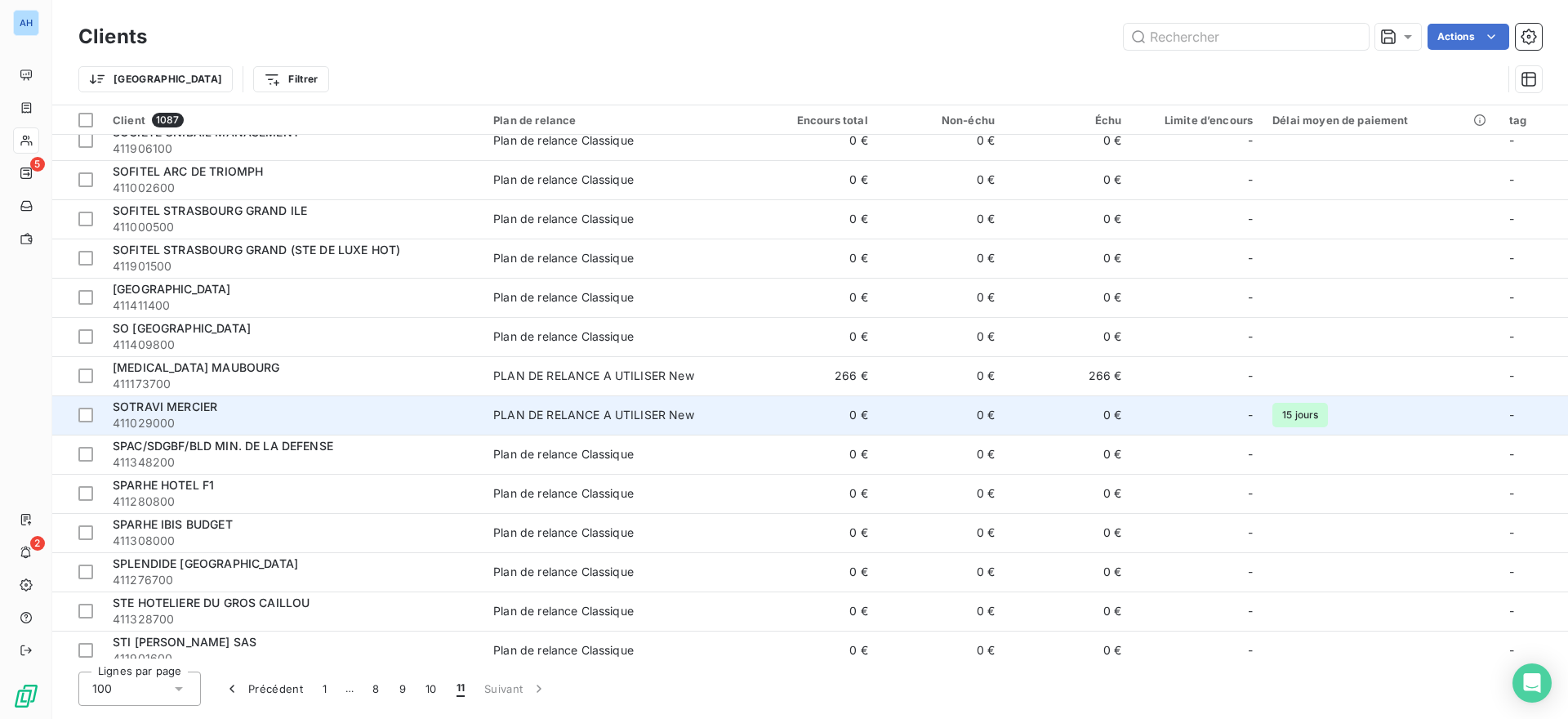
click at [207, 416] on span "411029000" at bounding box center [293, 423] width 361 height 17
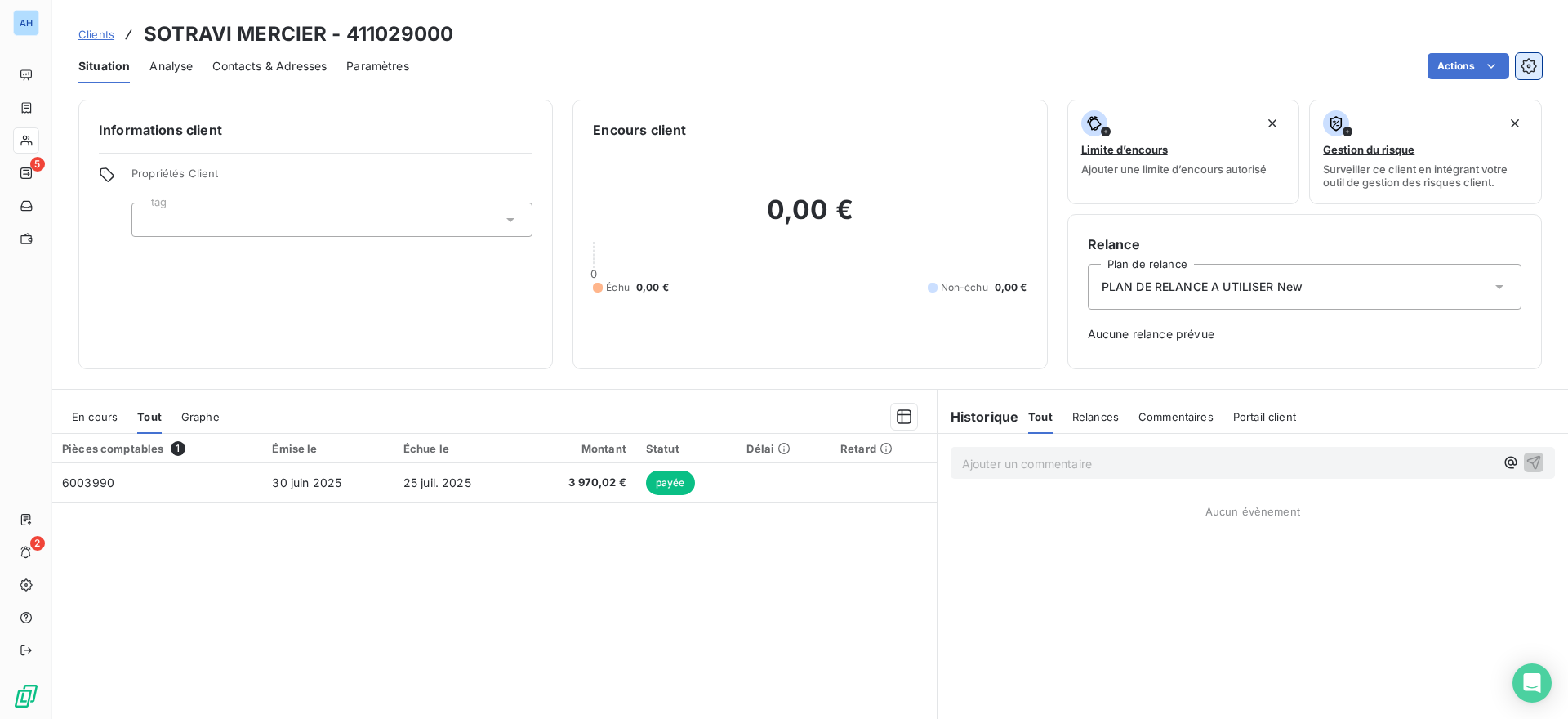
click at [1529, 64] on icon "button" at bounding box center [1529, 66] width 17 height 17
click at [1442, 66] on html "AH 5 2 Clients SOTRAVI MERCIER - 411029000 Situation Analyse Contacts & Adresse…" at bounding box center [784, 359] width 1568 height 719
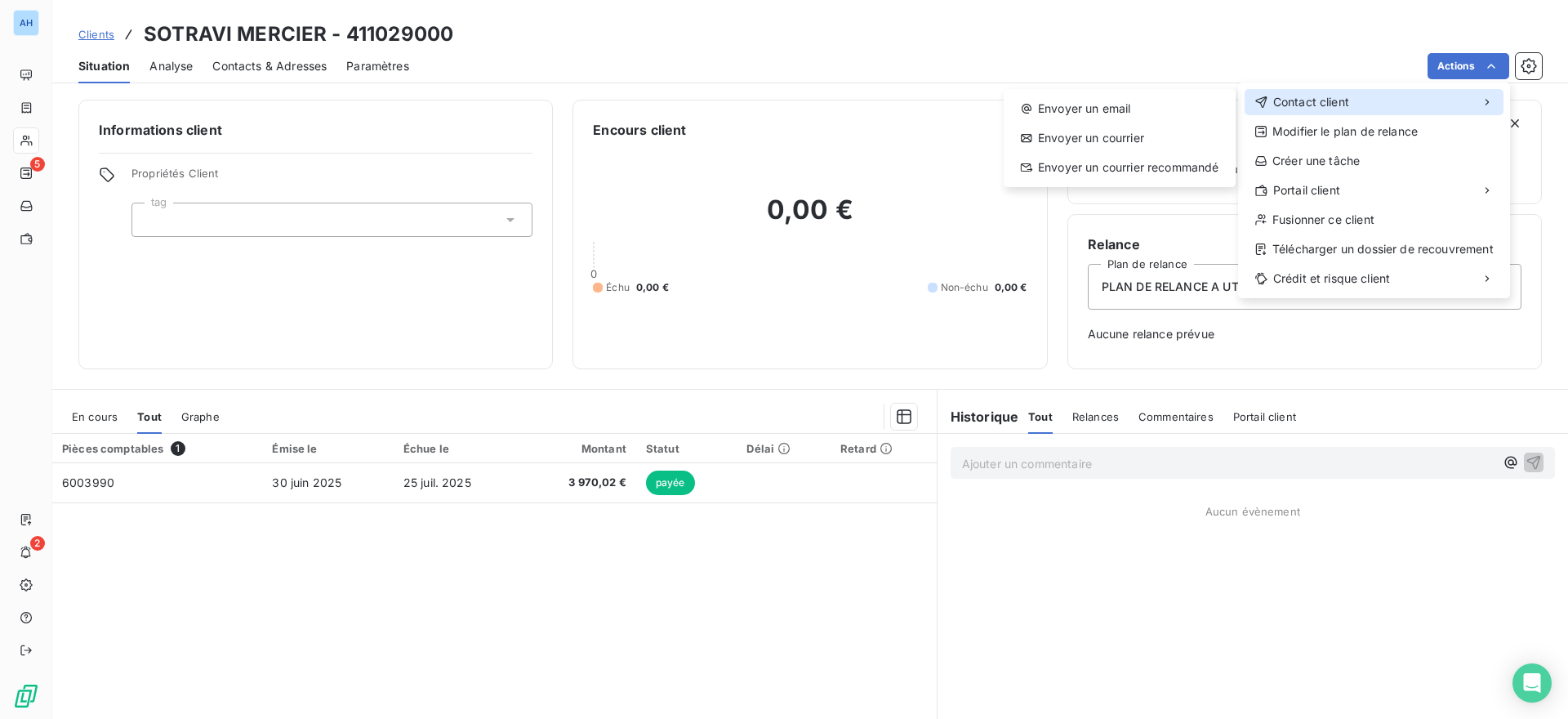
click at [1327, 105] on span "Contact client" at bounding box center [1311, 102] width 76 height 17
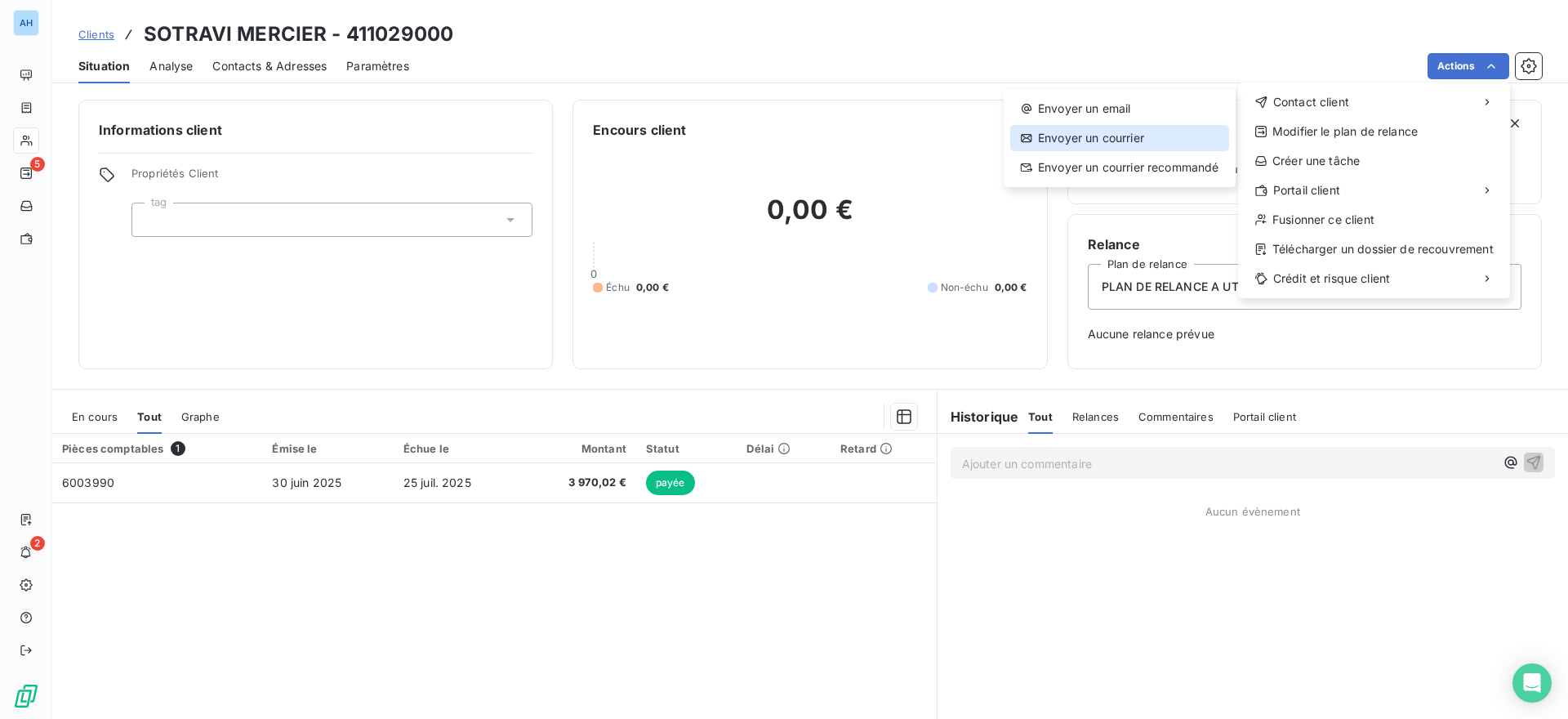
click at [1112, 139] on div "Envoyer un courrier" at bounding box center [1119, 138] width 219 height 26
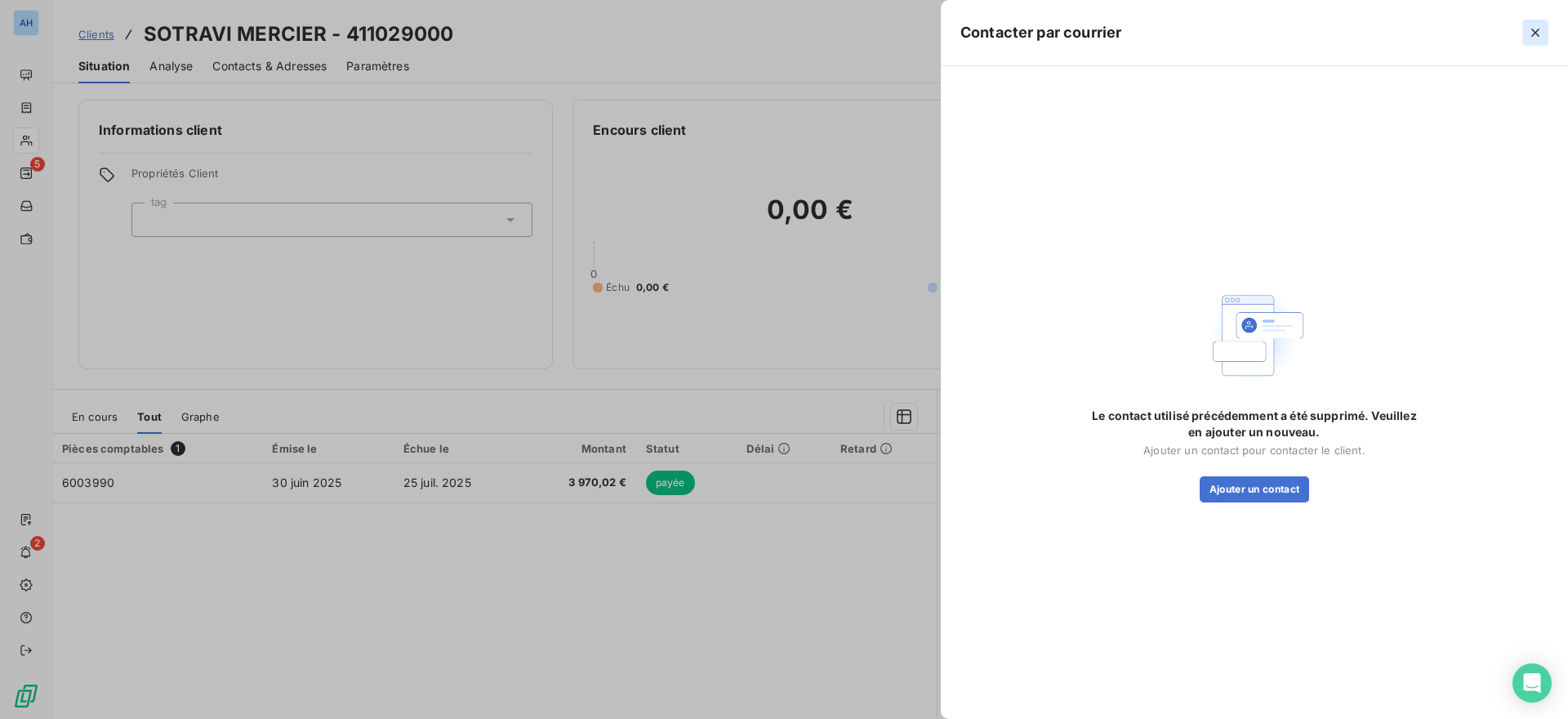
click at [1542, 28] on icon "button" at bounding box center [1536, 33] width 17 height 17
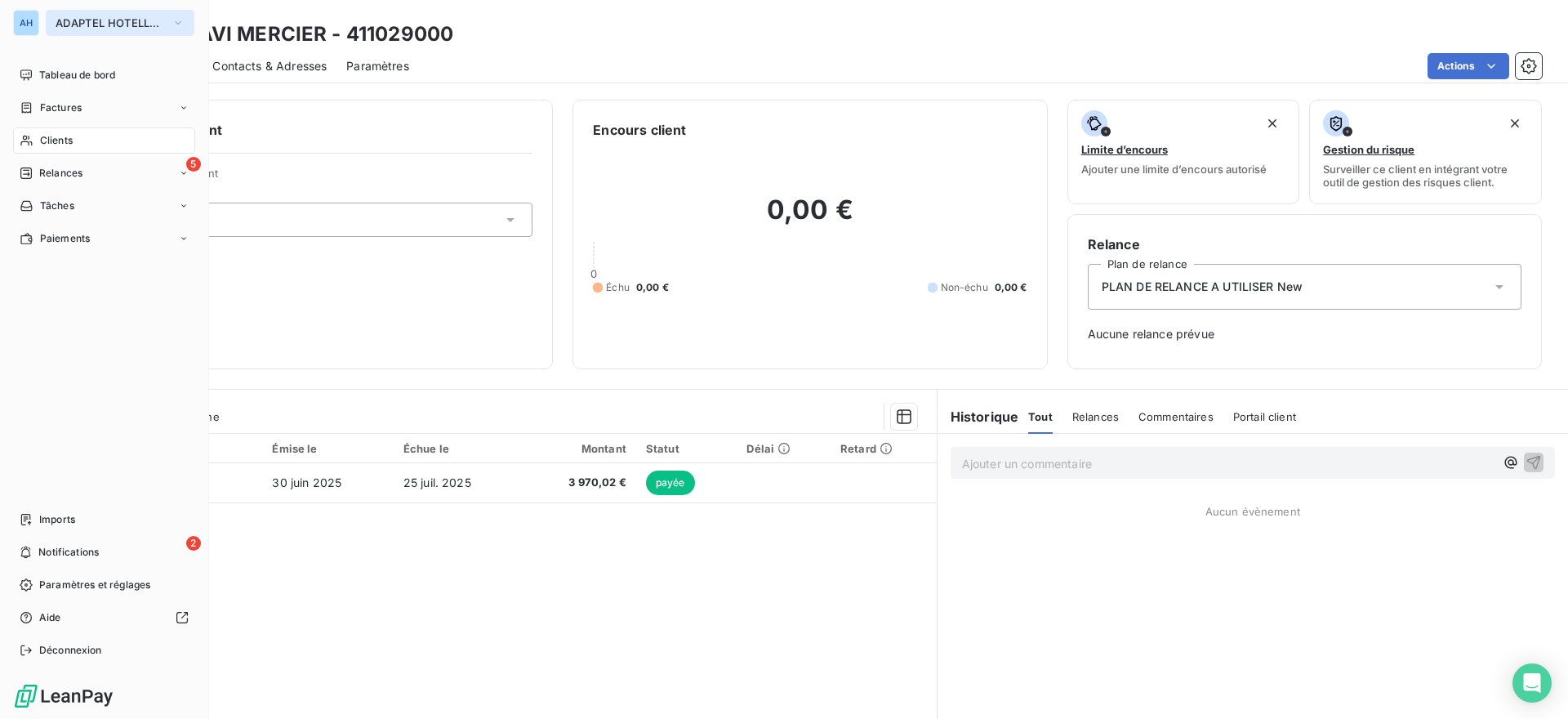
click at [81, 17] on span "ADAPTEL HOTELLERIE" at bounding box center [110, 23] width 110 height 13
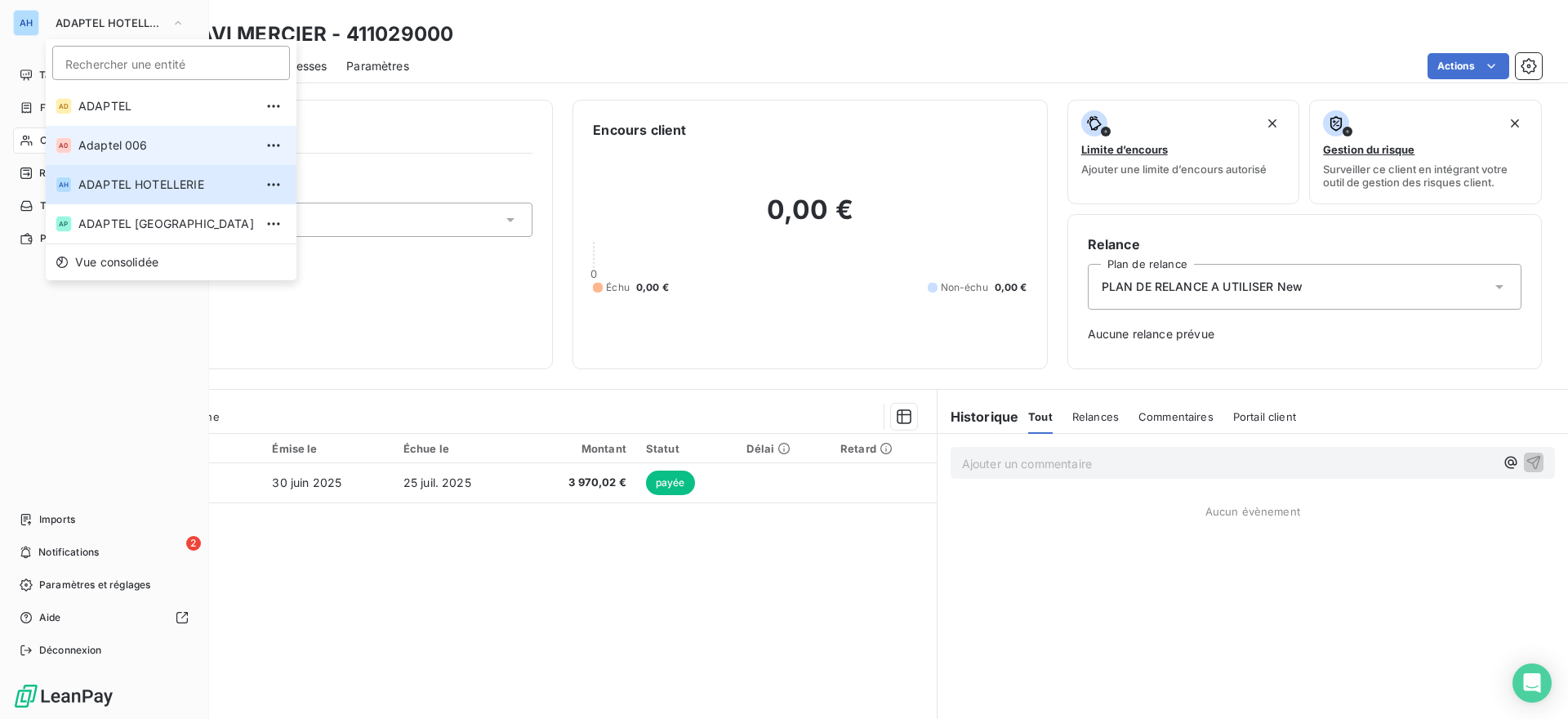
click at [153, 137] on span "Adaptel 006" at bounding box center [166, 145] width 176 height 17
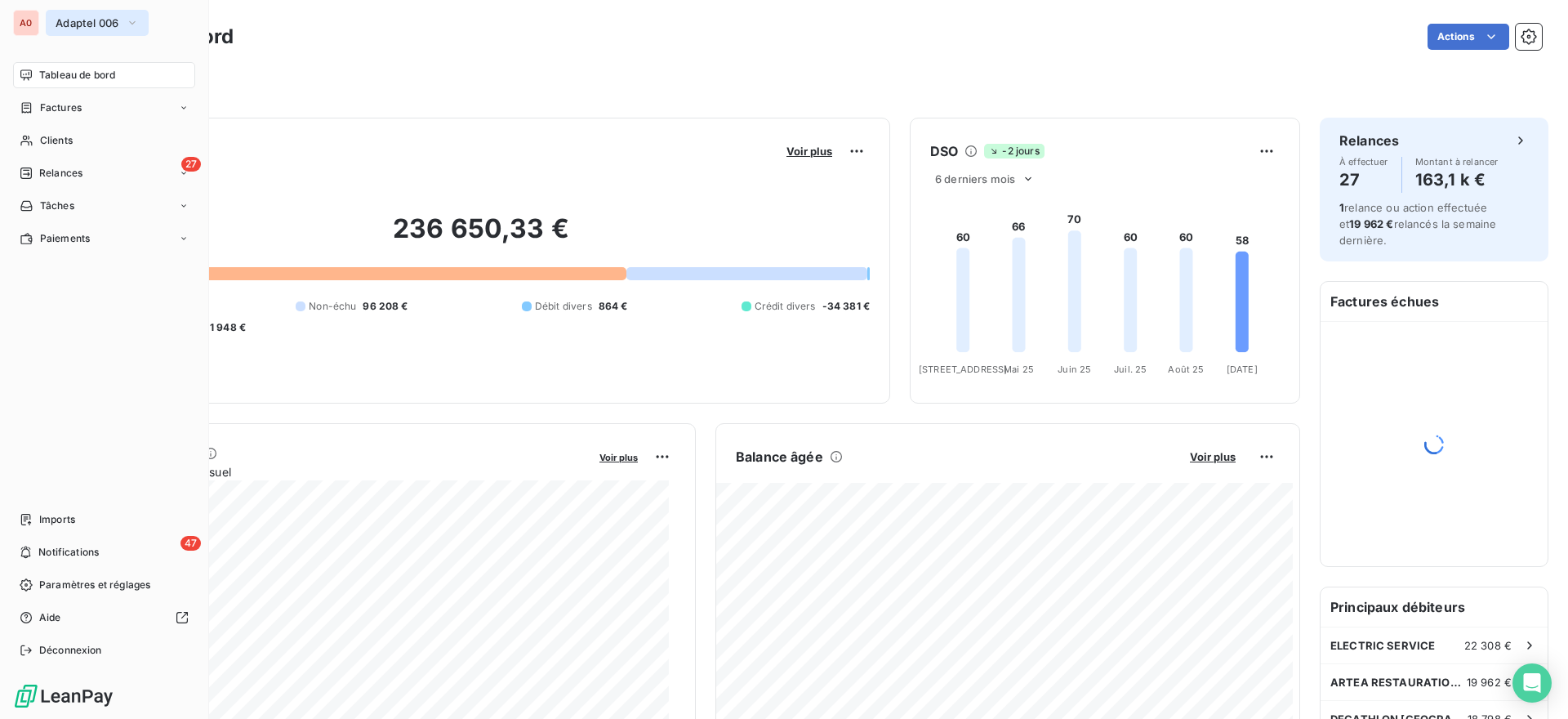
click at [95, 17] on span "Adaptel 006" at bounding box center [87, 23] width 64 height 13
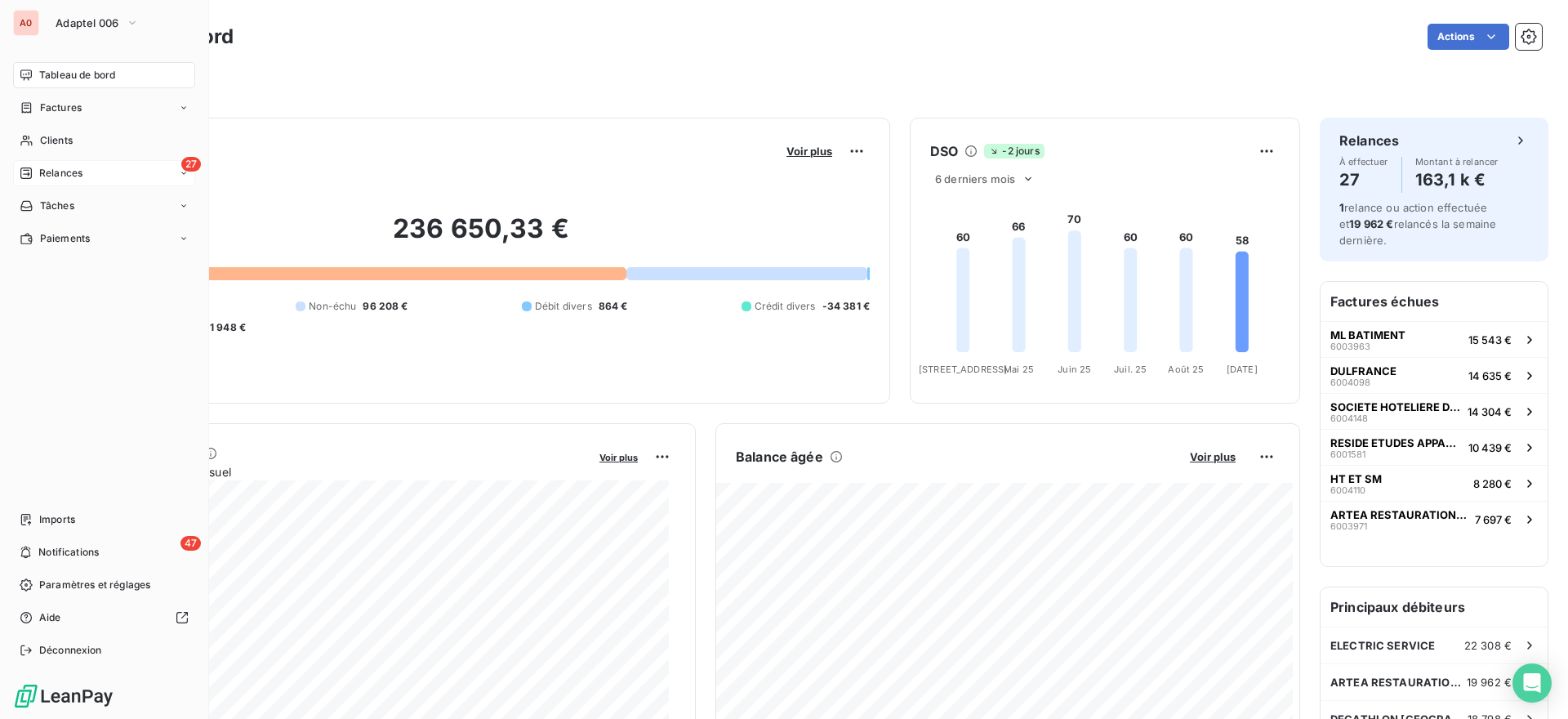
click at [71, 173] on span "Relances" at bounding box center [61, 173] width 43 height 15
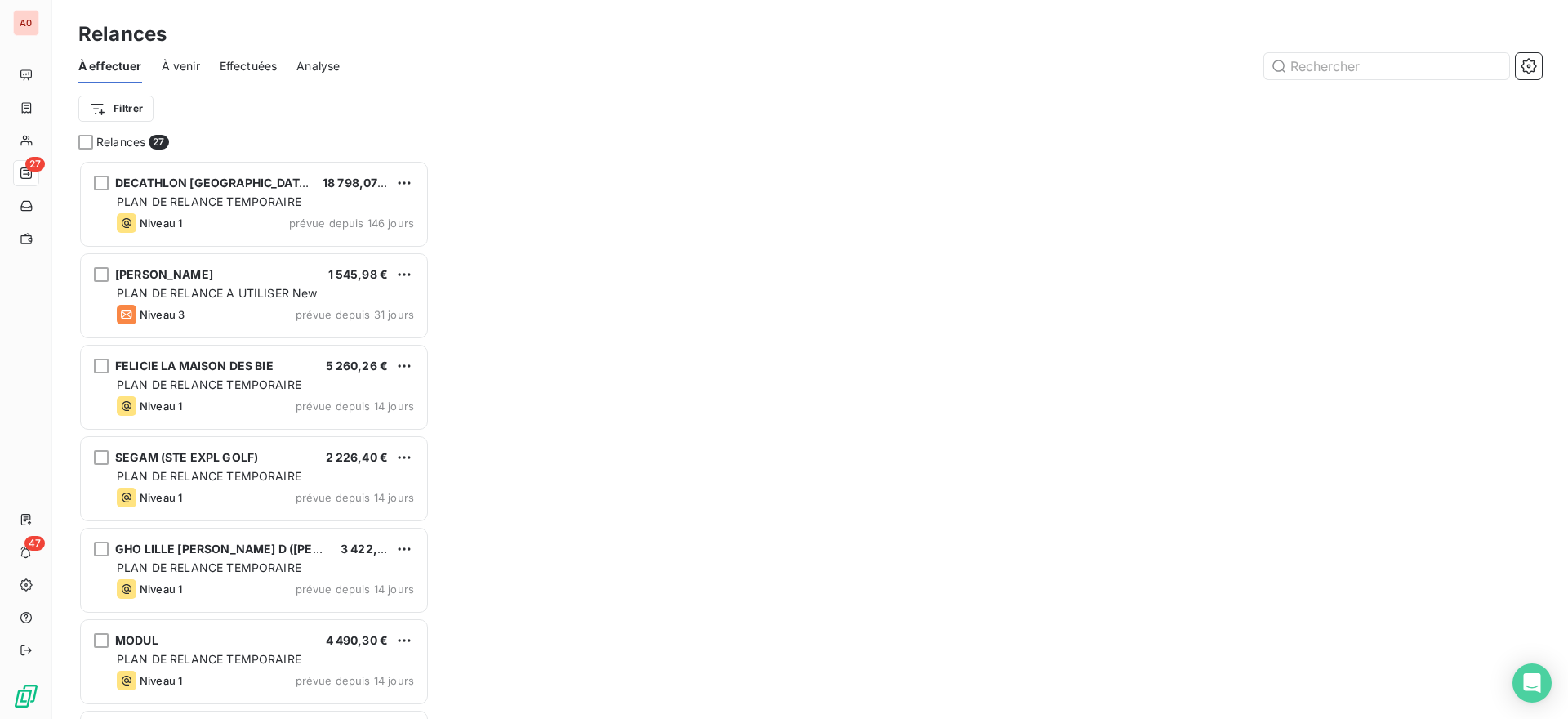
scroll to position [545, 338]
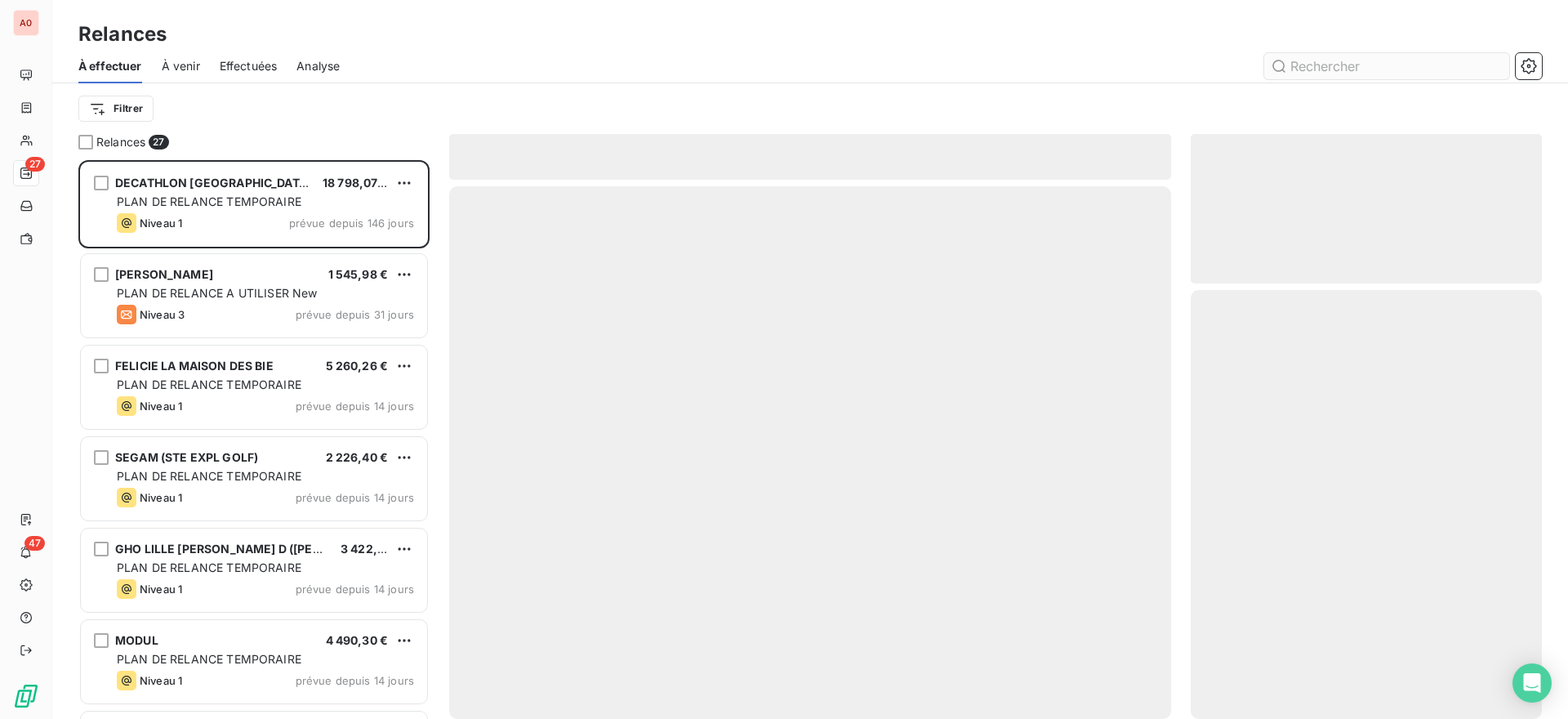
click at [1301, 59] on input "text" at bounding box center [1386, 66] width 245 height 26
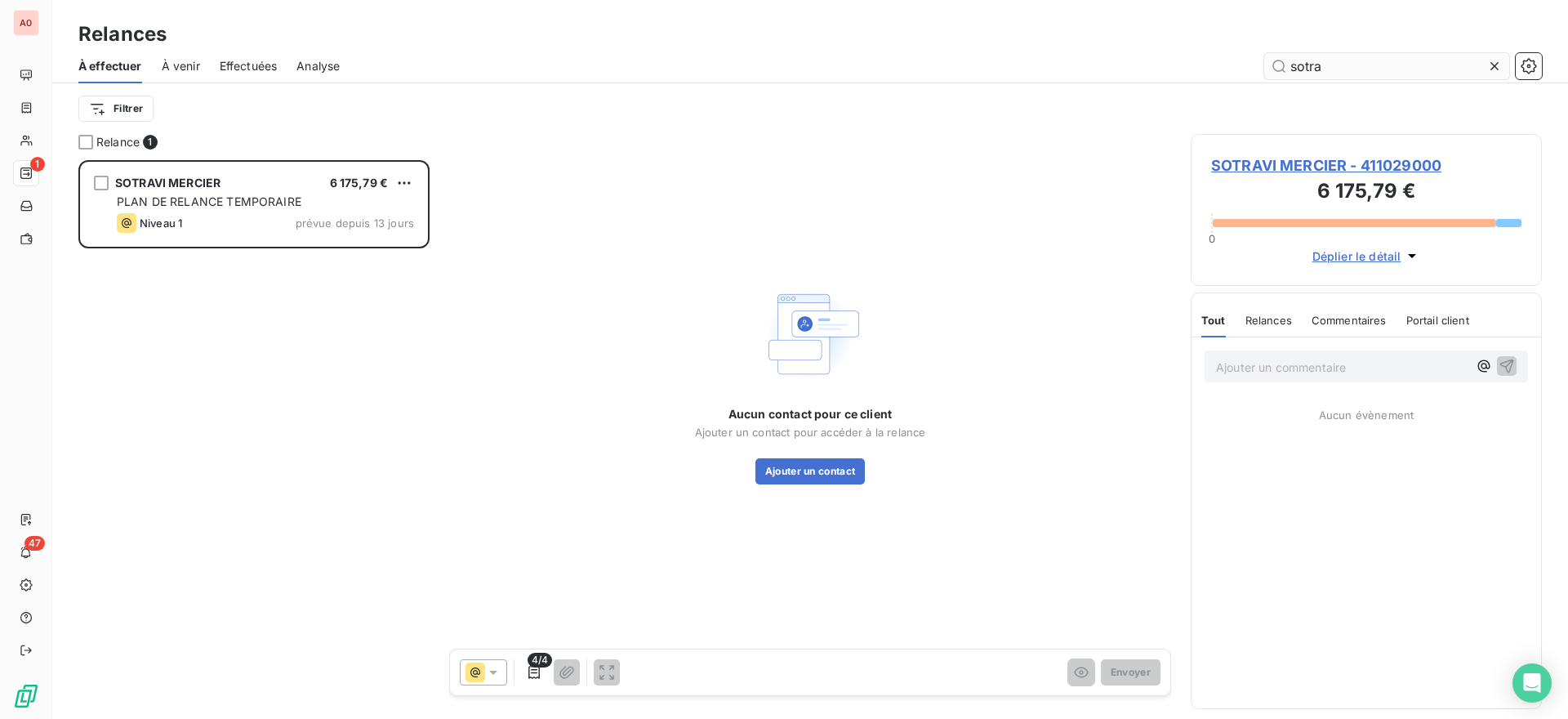
scroll to position [545, 338]
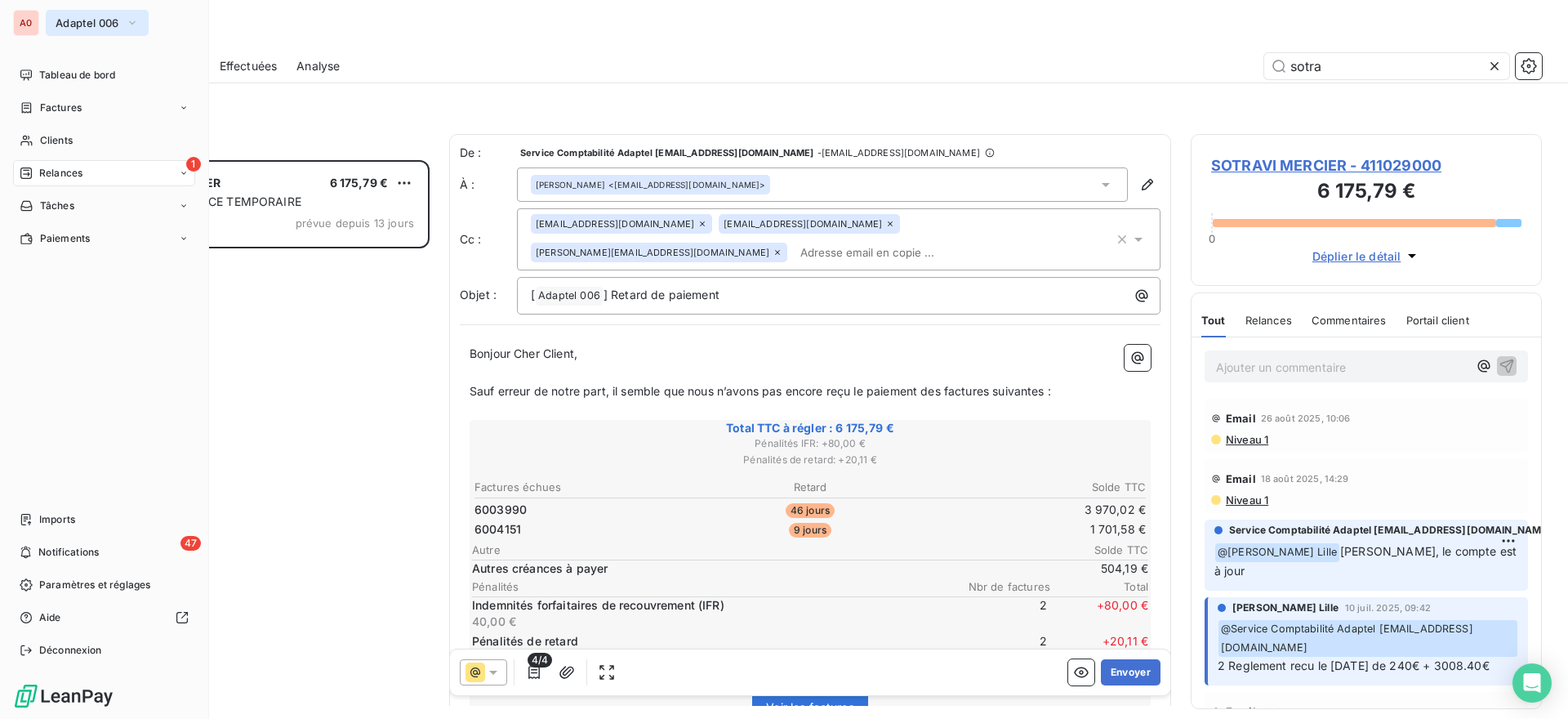
type input "sotra"
click at [106, 25] on span "Adaptel 006" at bounding box center [87, 23] width 64 height 13
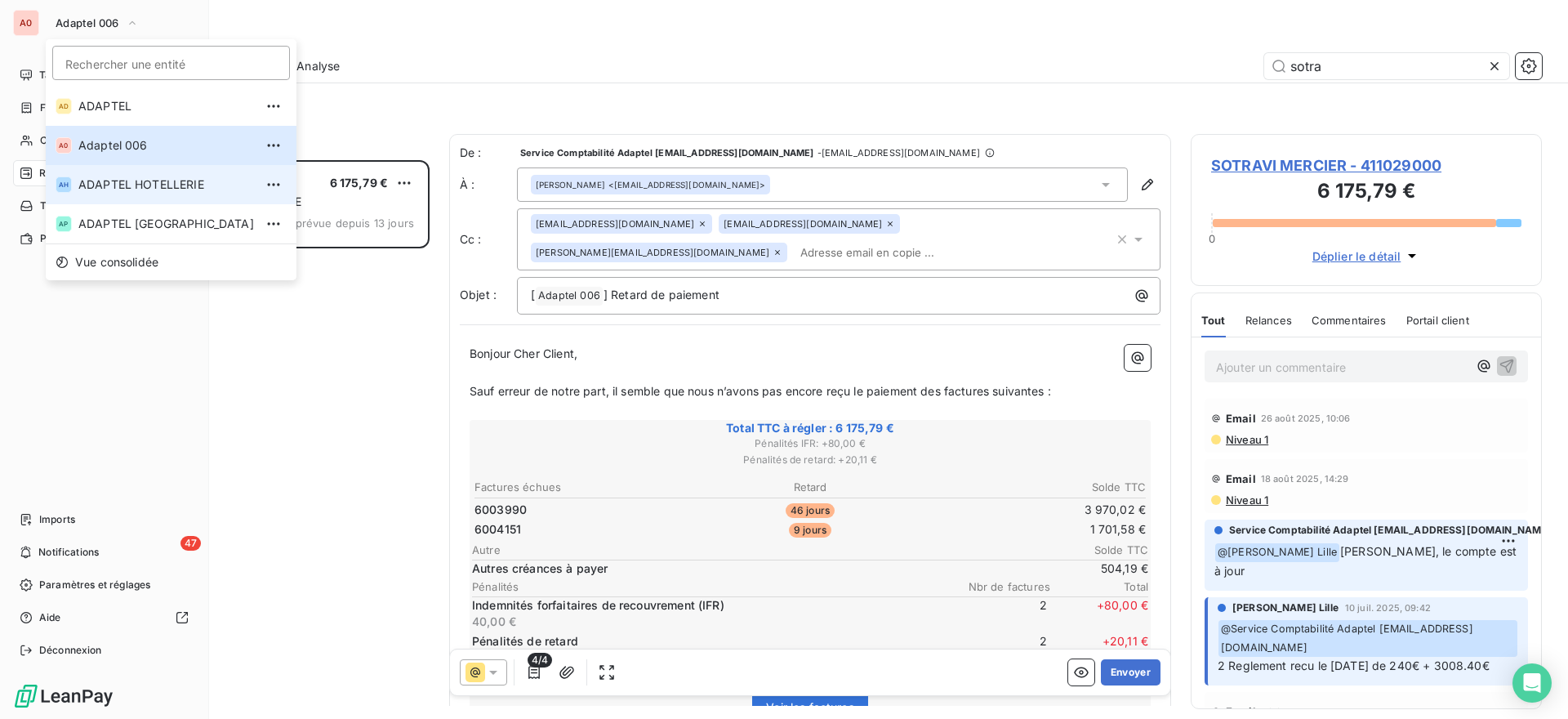
click at [170, 182] on span "ADAPTEL HOTELLERIE" at bounding box center [166, 185] width 176 height 17
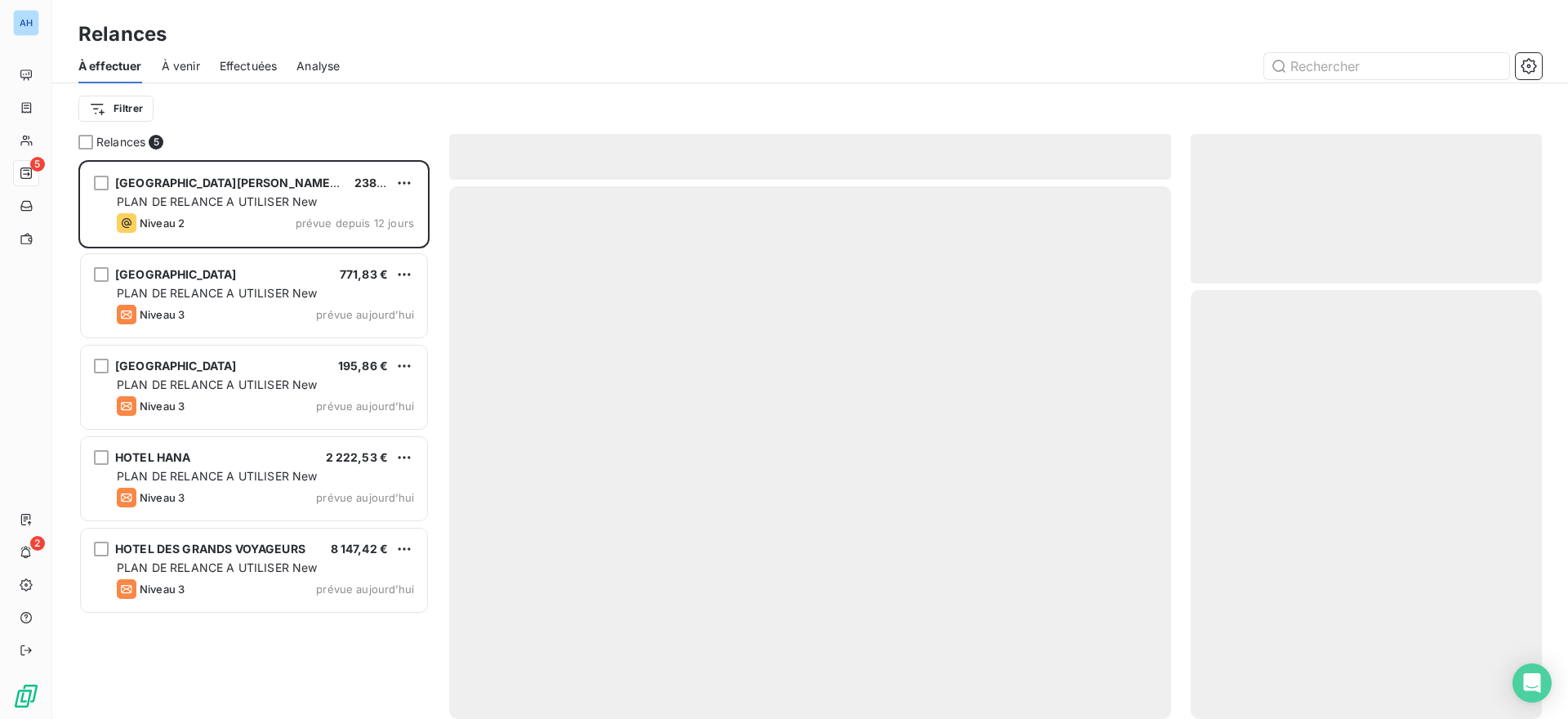
scroll to position [545, 338]
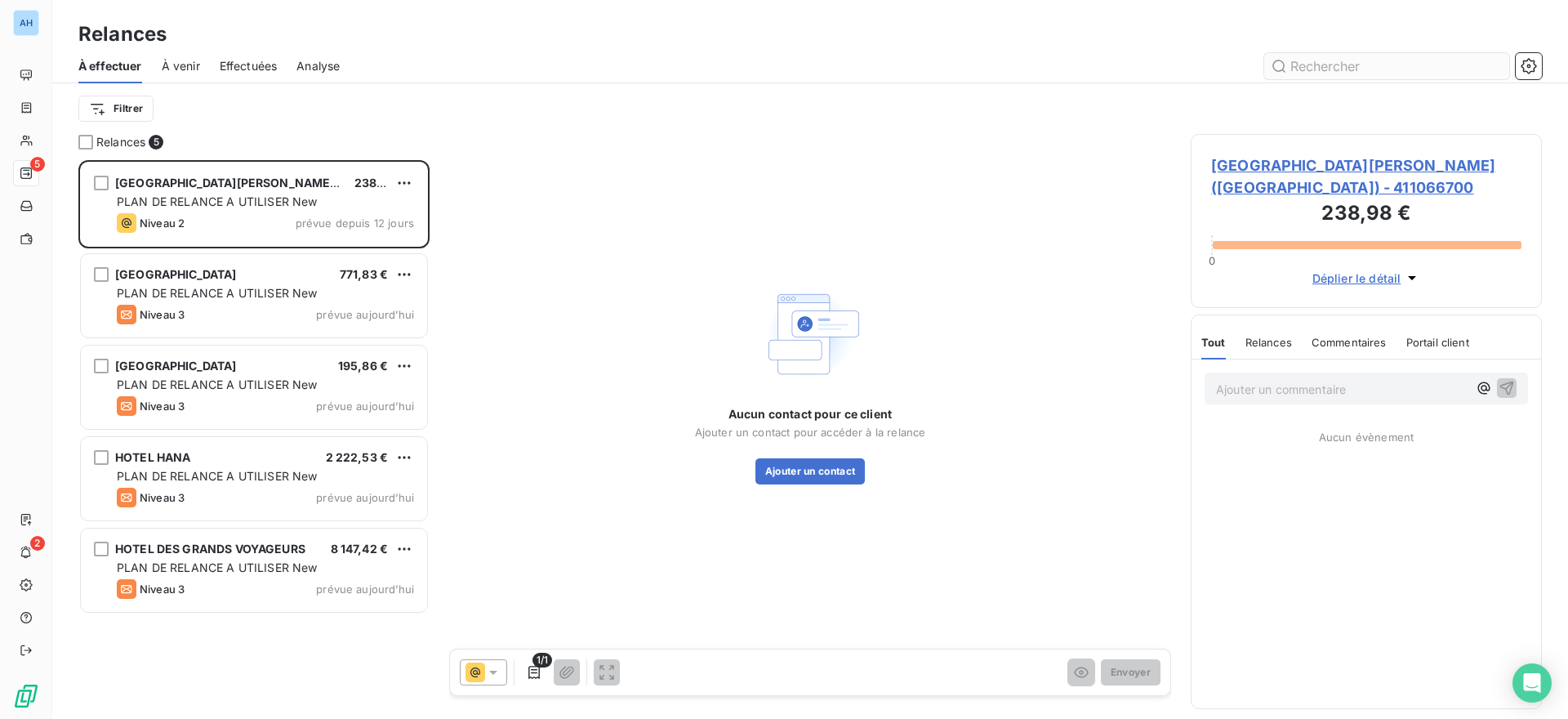
click at [1329, 65] on input "text" at bounding box center [1386, 66] width 245 height 26
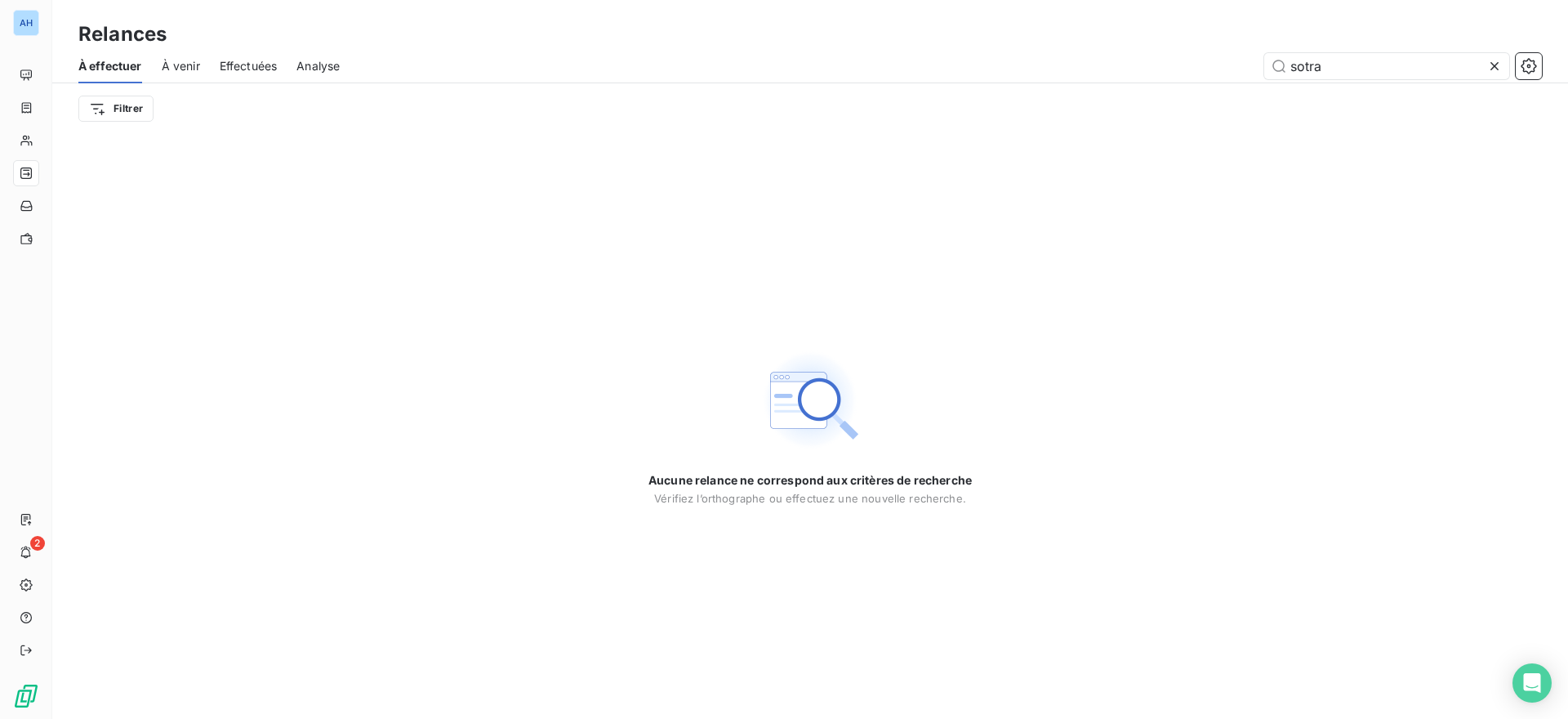
click at [237, 67] on span "Effectuées" at bounding box center [248, 66] width 58 height 17
type input "sotra"
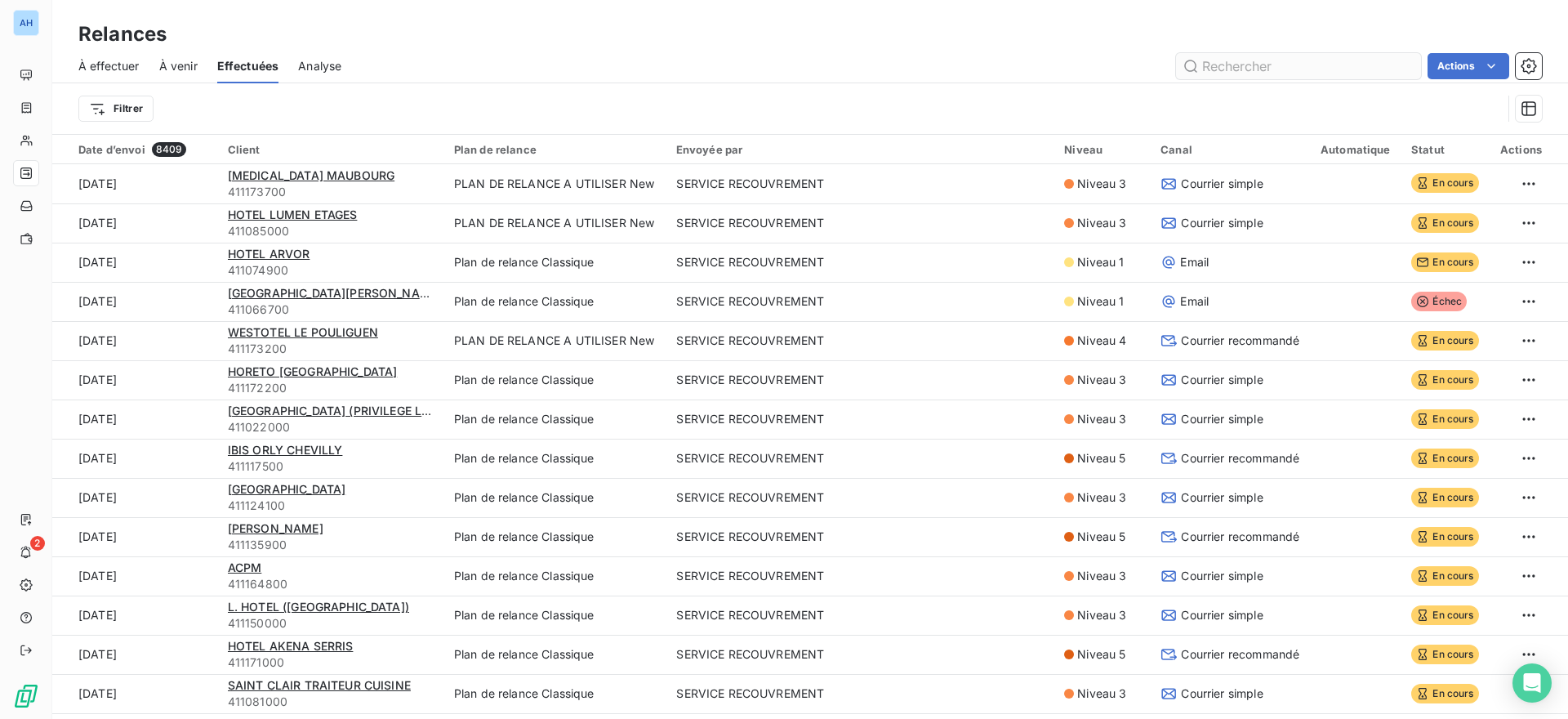
click at [1238, 64] on input "text" at bounding box center [1298, 66] width 245 height 26
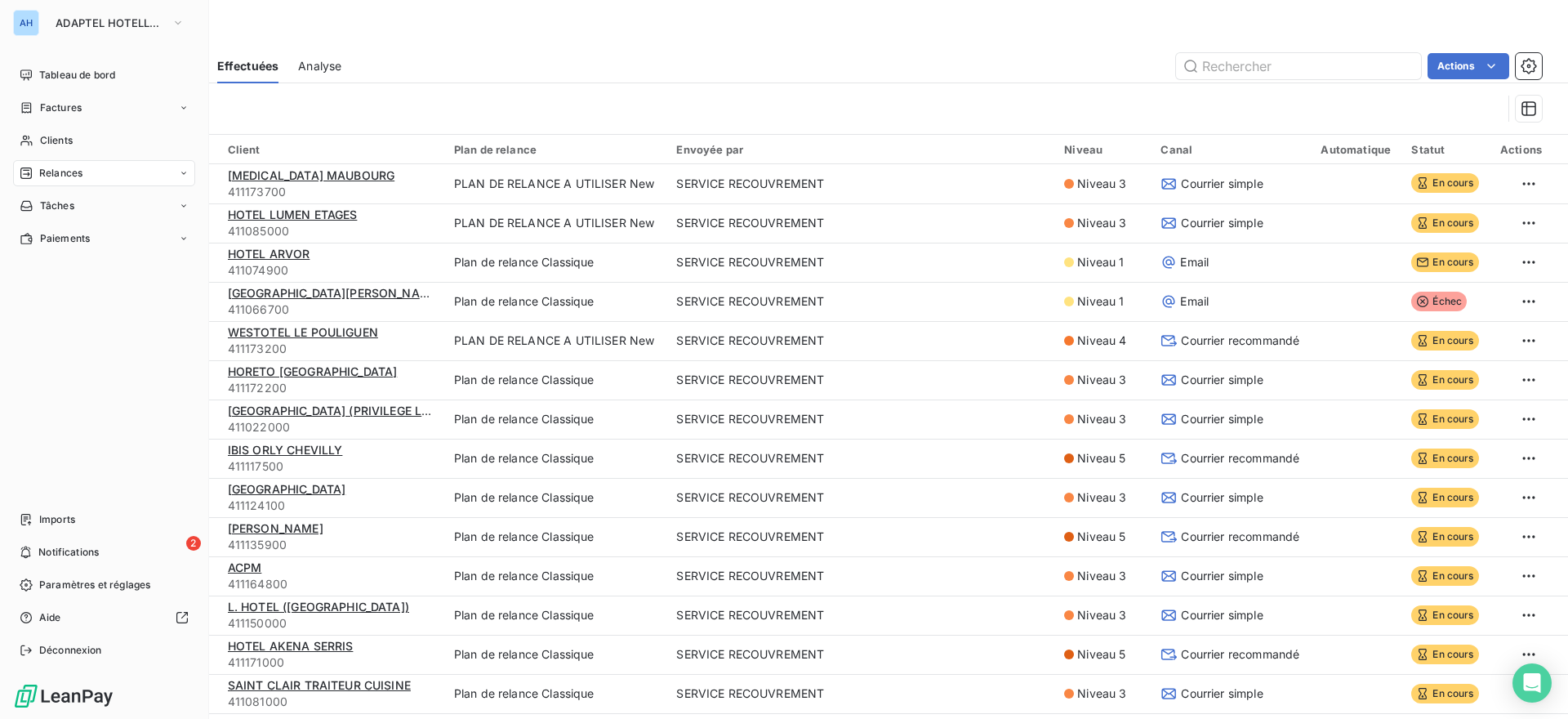
click at [92, 174] on div "Relances" at bounding box center [104, 173] width 182 height 26
click at [69, 135] on span "Clients" at bounding box center [56, 140] width 33 height 15
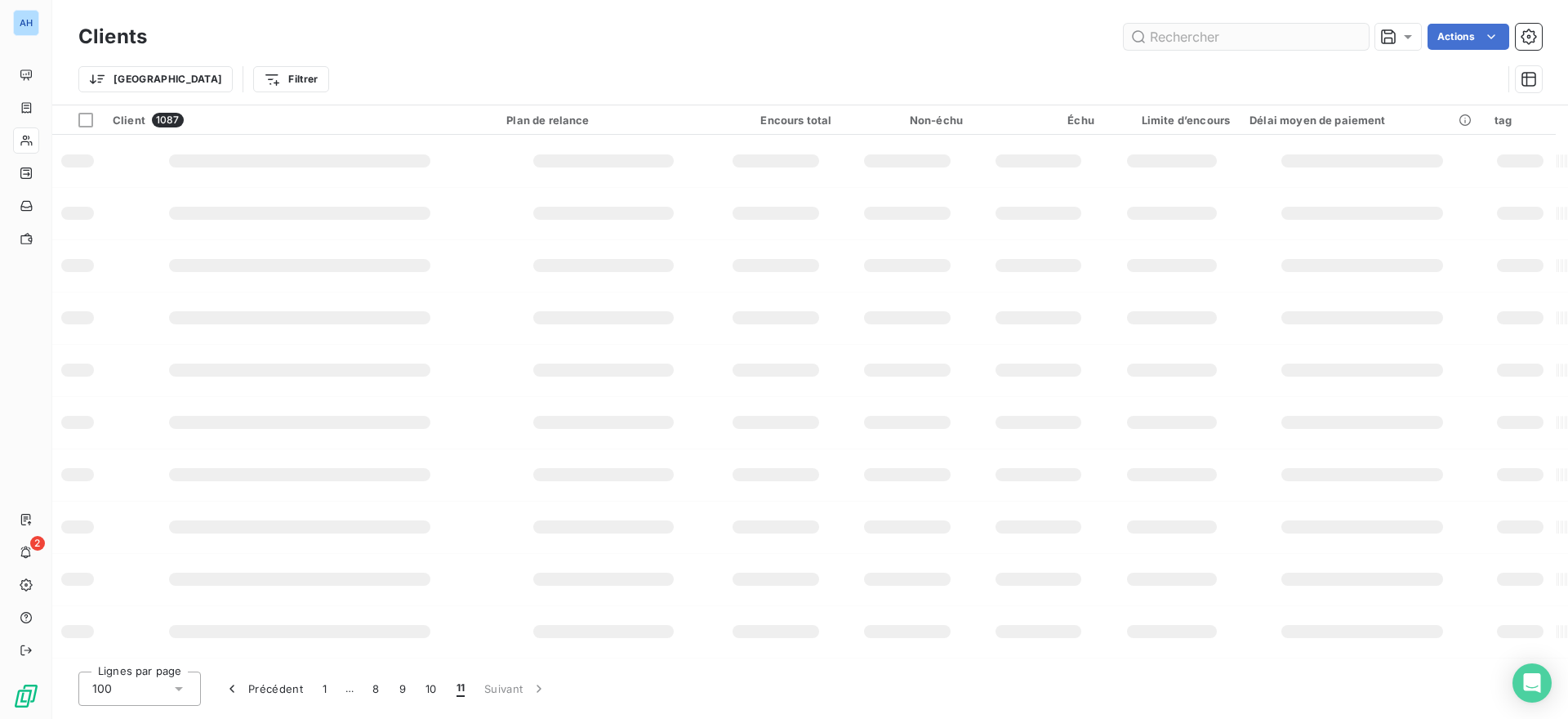
click at [1216, 33] on input "text" at bounding box center [1246, 37] width 245 height 26
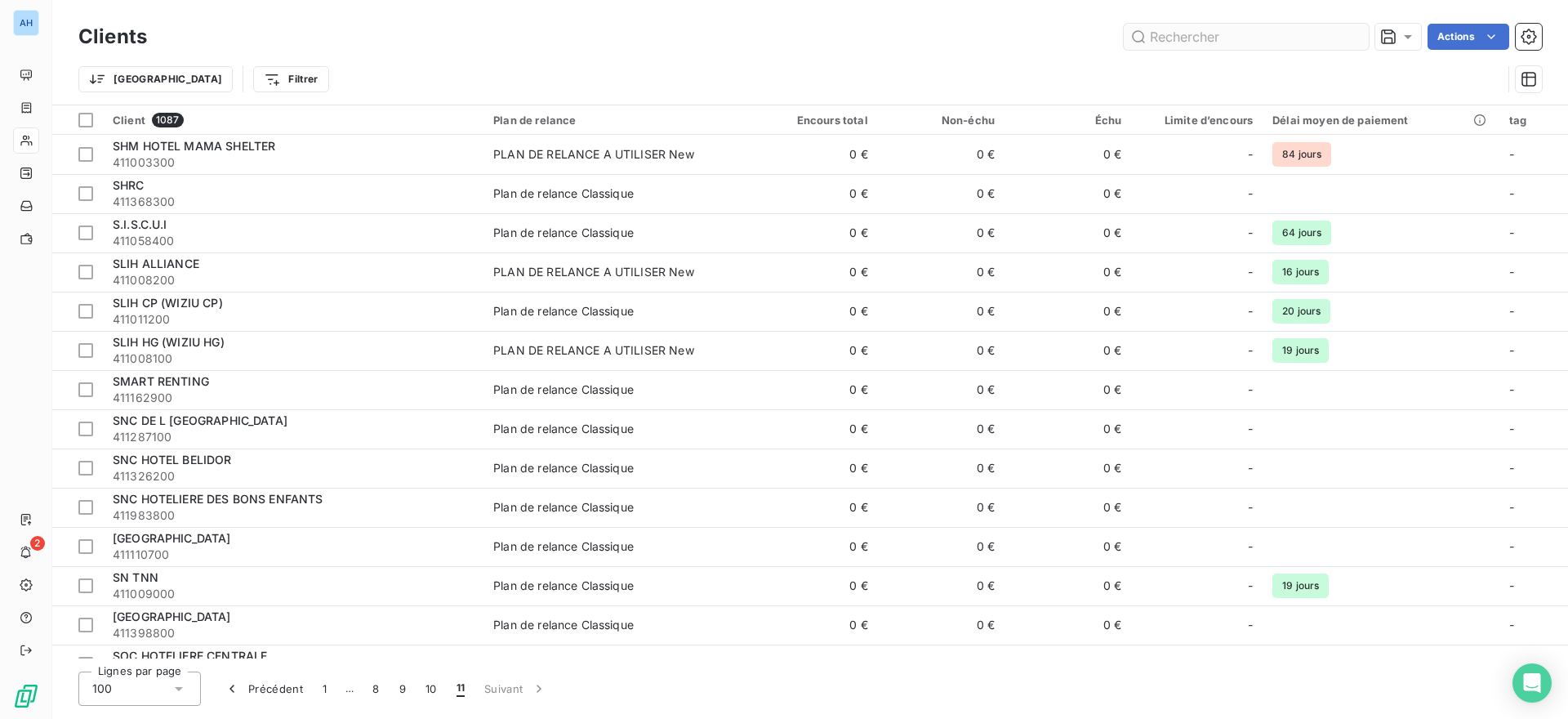
click at [1216, 34] on input "text" at bounding box center [1246, 37] width 245 height 26
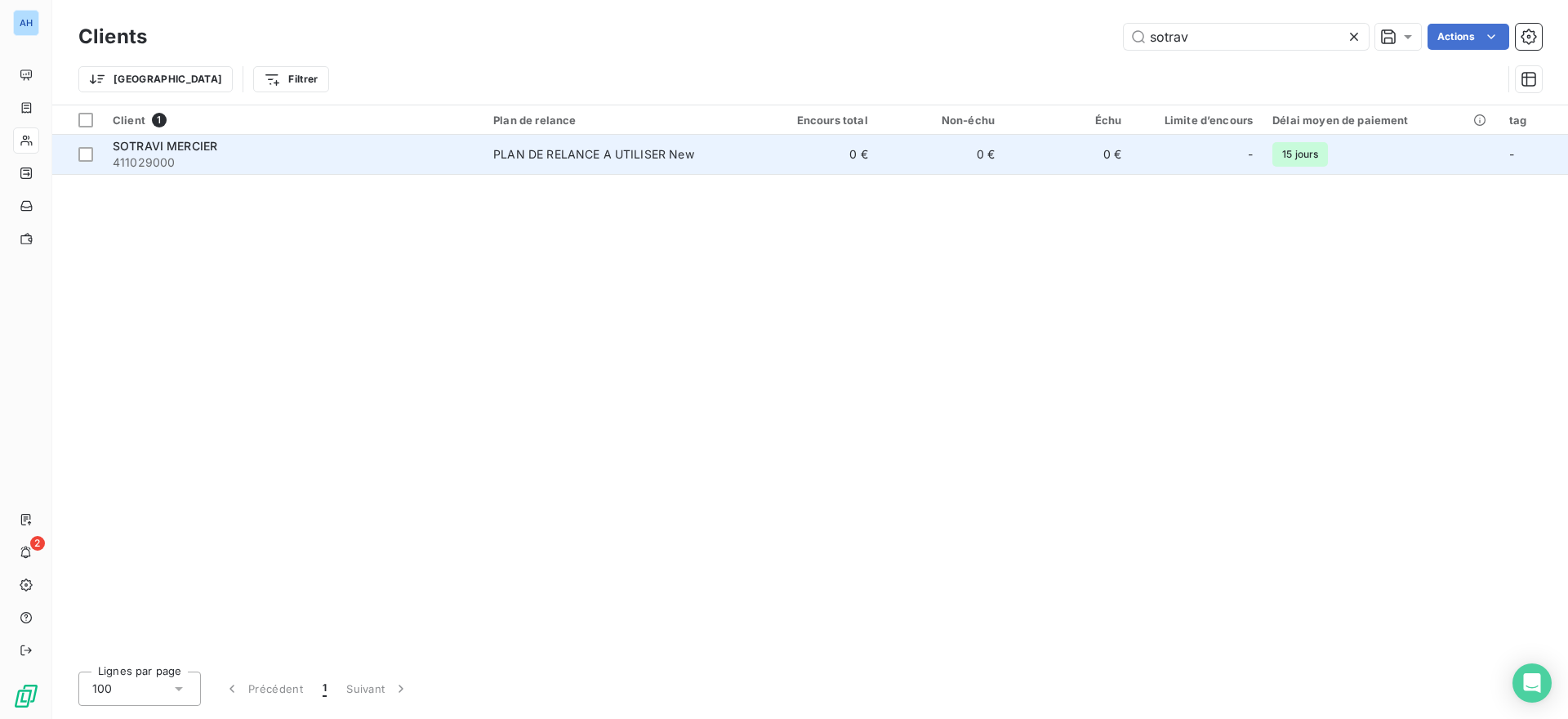
type input "sotrav"
click at [385, 160] on span "411029000" at bounding box center [293, 163] width 361 height 17
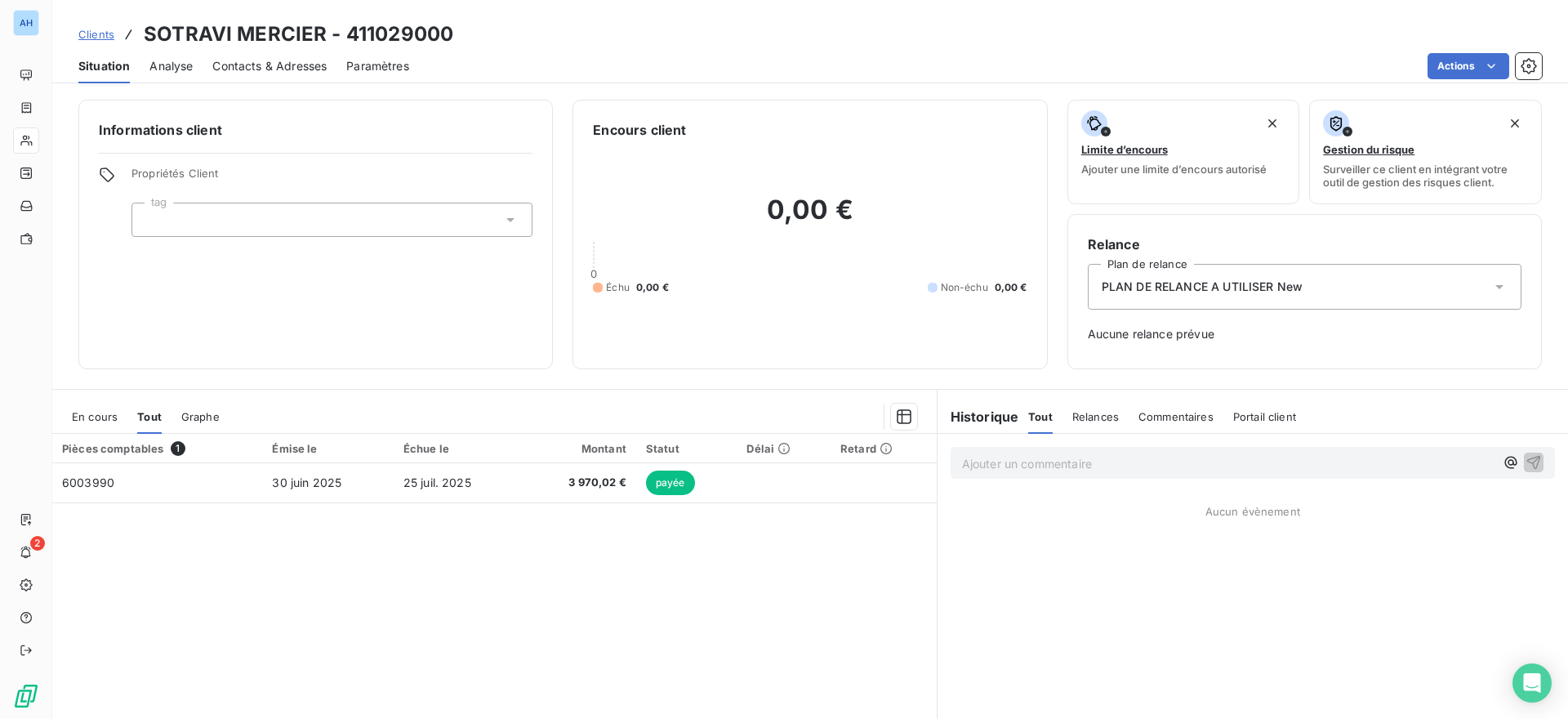
click at [93, 31] on span "Clients" at bounding box center [97, 35] width 36 height 13
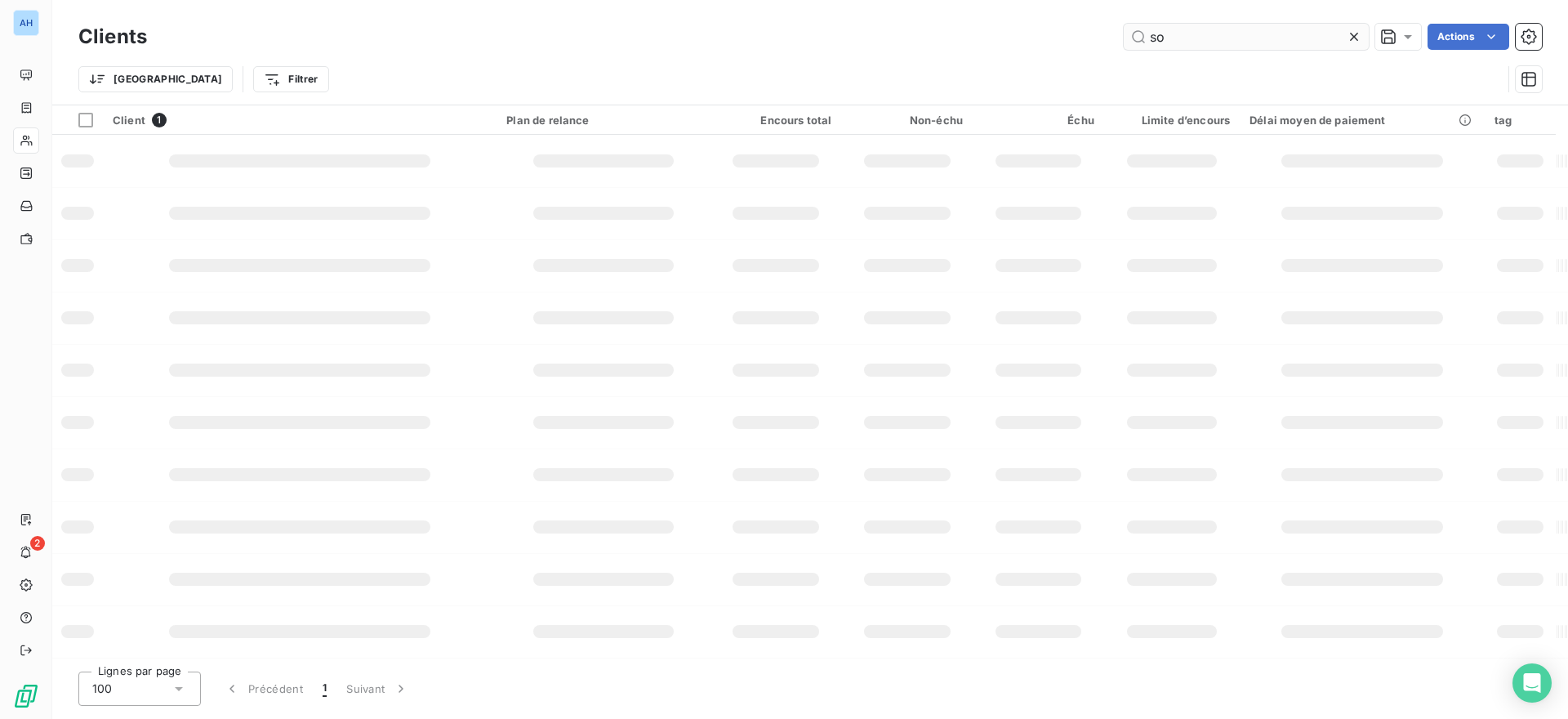
type input "s"
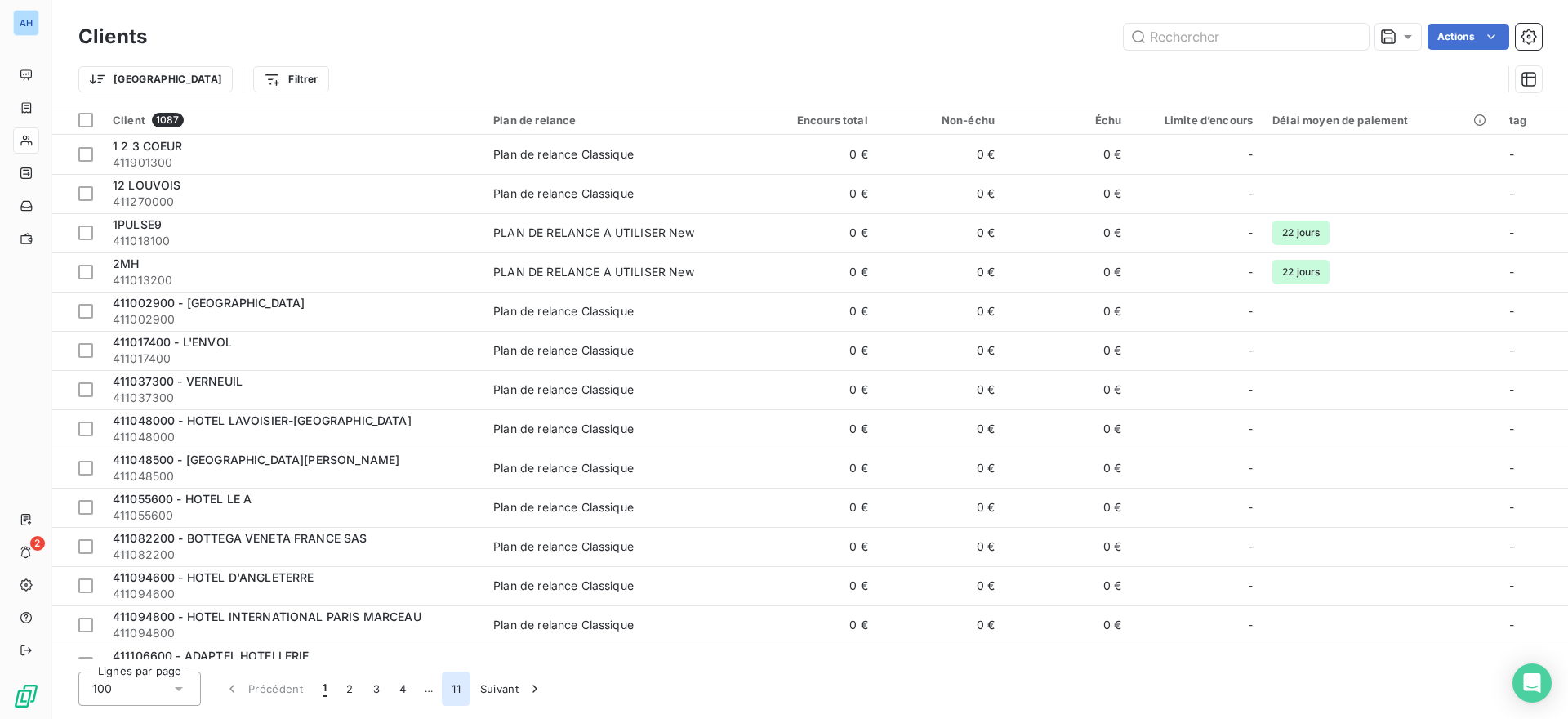
click at [456, 689] on button "11" at bounding box center [456, 688] width 29 height 35
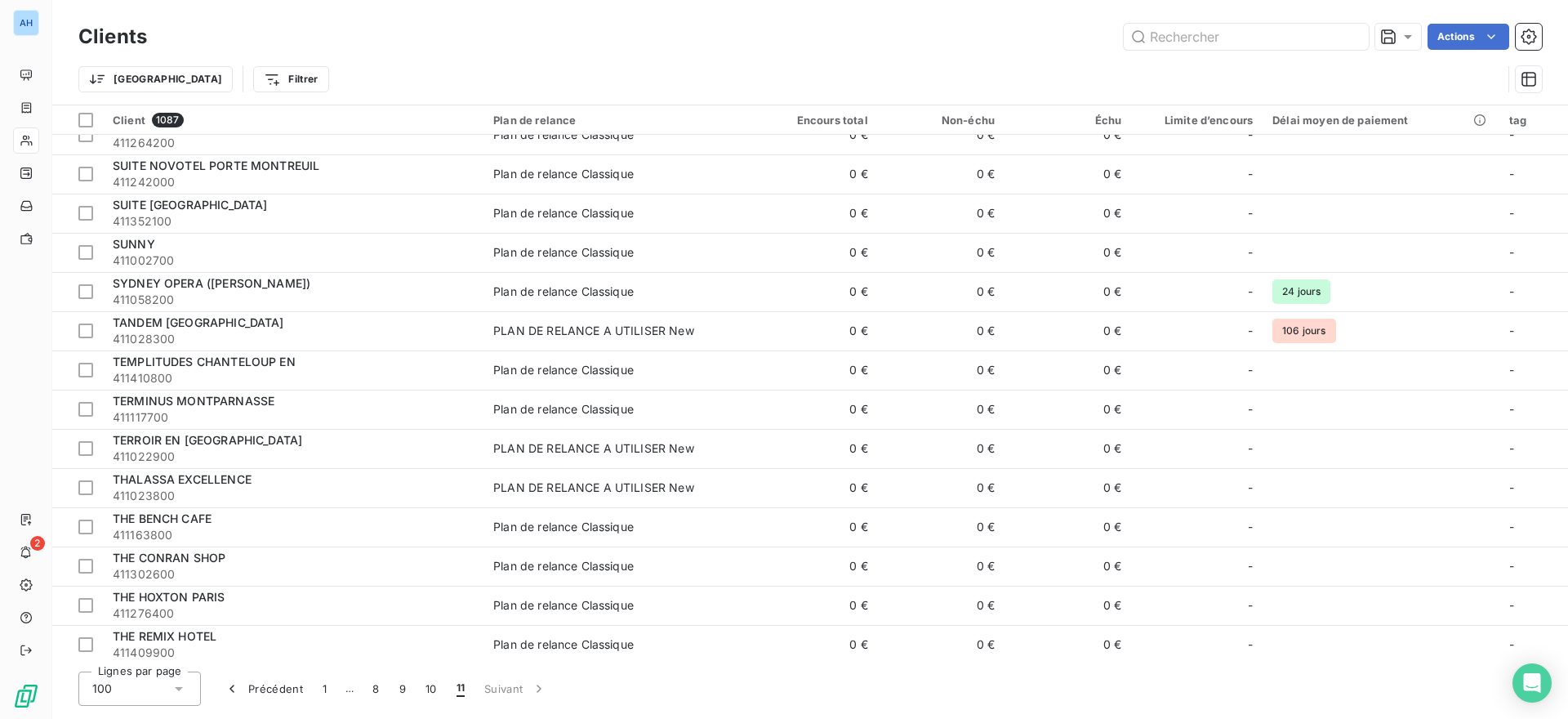
scroll to position [1491, 0]
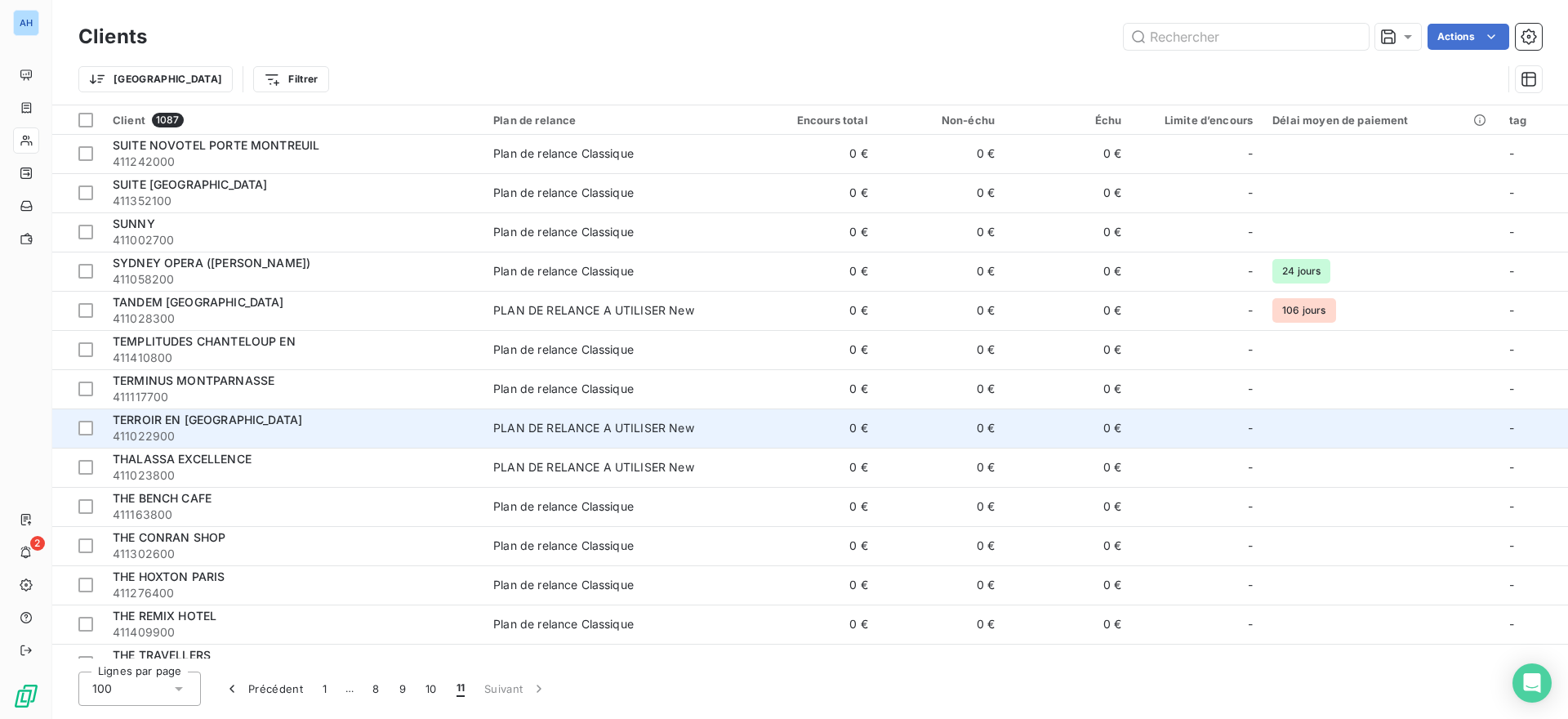
click at [198, 422] on span "TERROIR EN [GEOGRAPHIC_DATA]" at bounding box center [208, 419] width 190 height 14
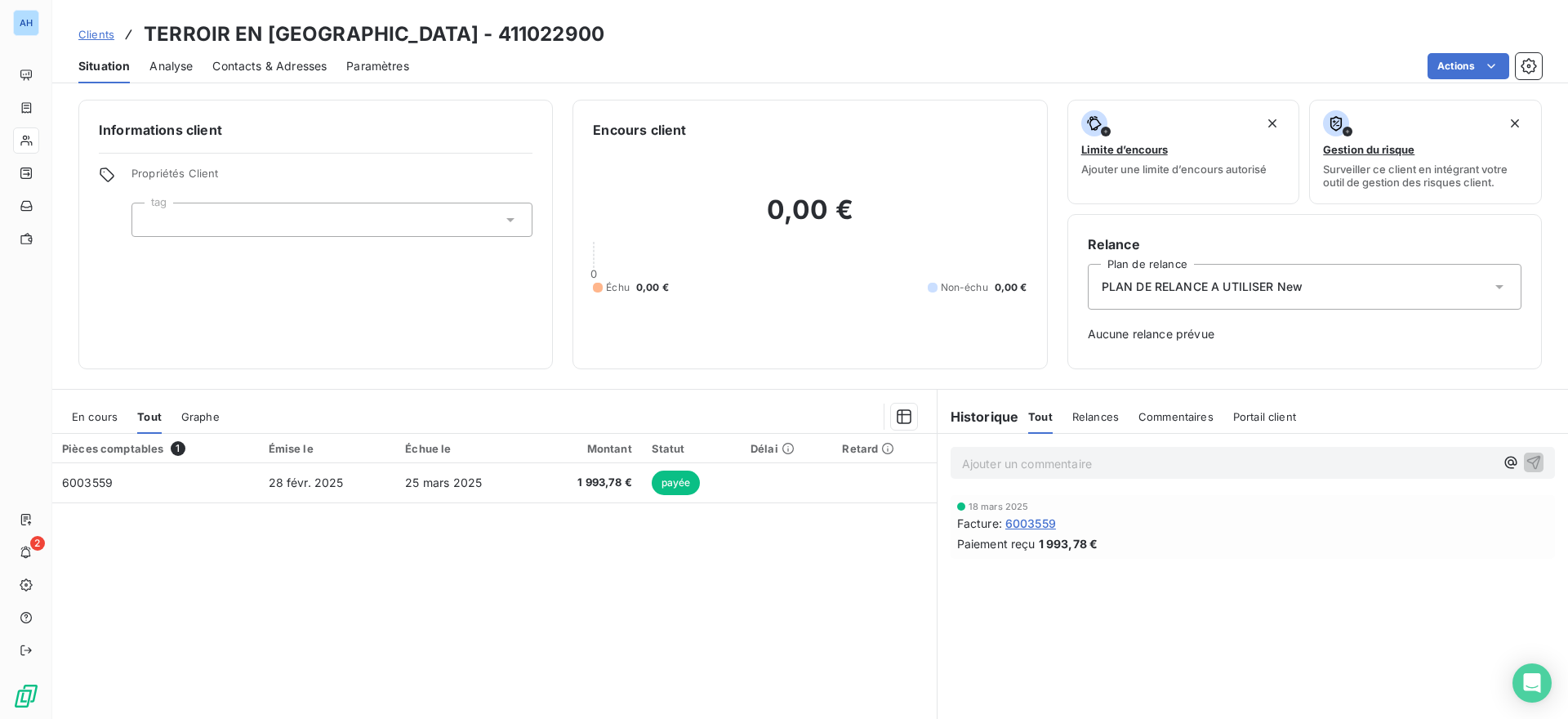
click at [531, 594] on div "Pièces comptables 1 Émise le Échue le Montant Statut Délai Retard 6003559 28 fé…" at bounding box center [494, 590] width 885 height 315
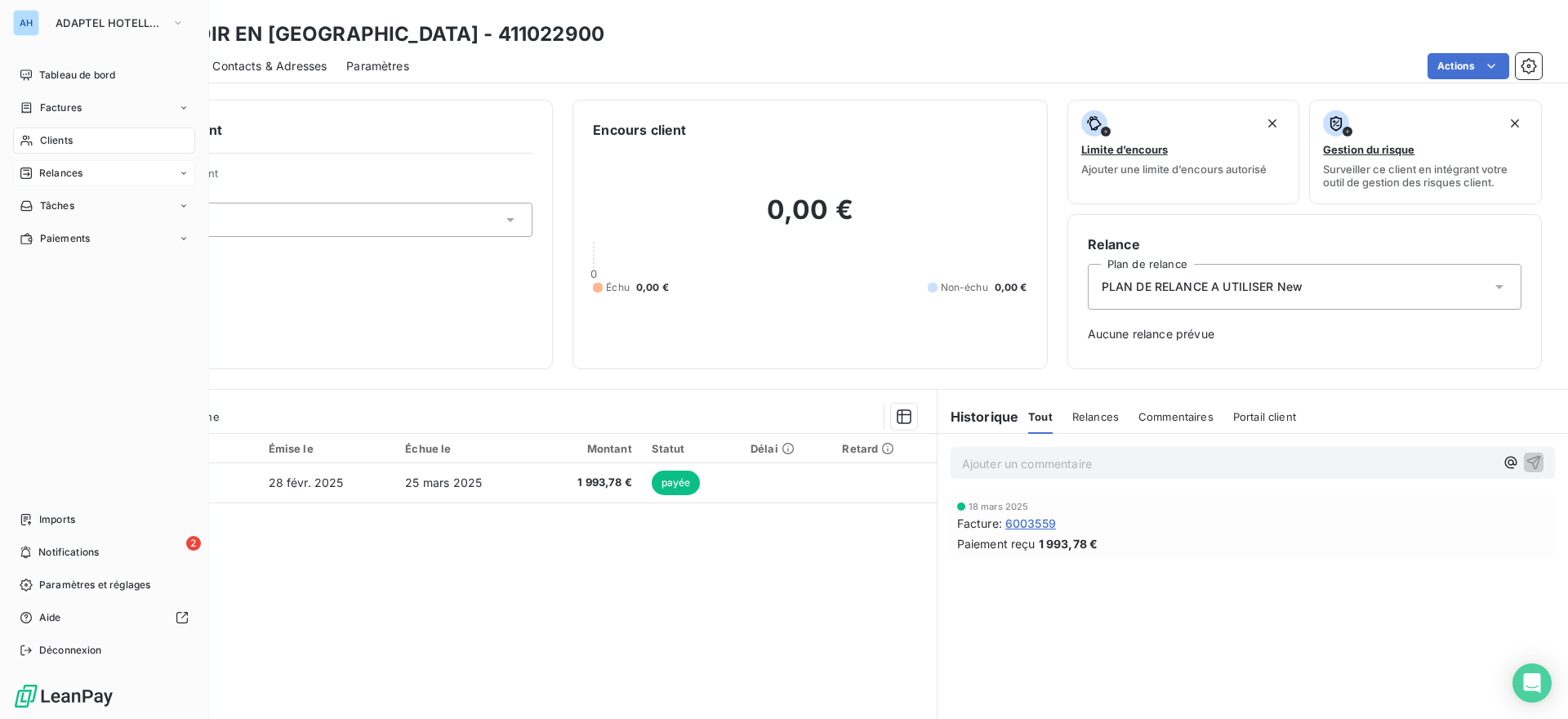
click at [60, 173] on span "Relances" at bounding box center [61, 173] width 43 height 15
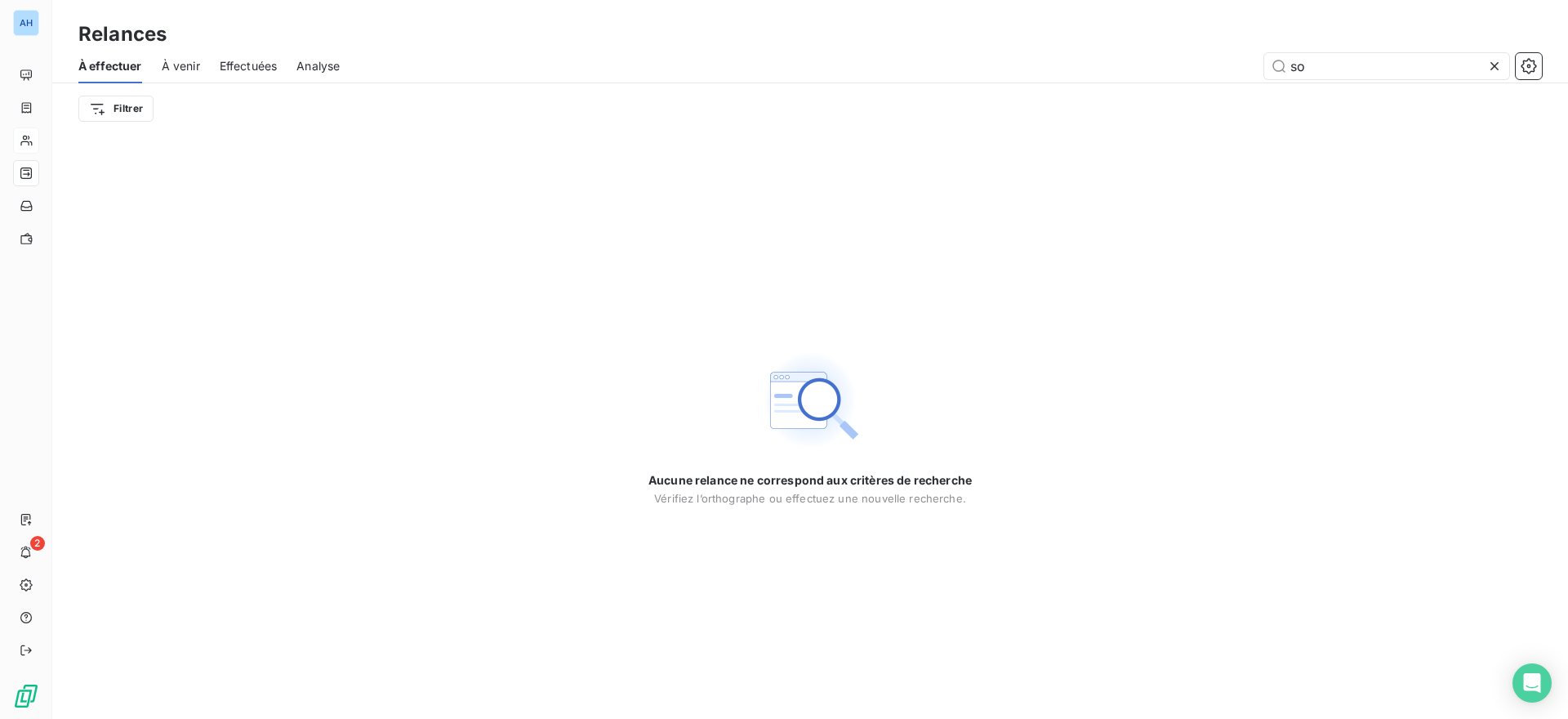
type input "s"
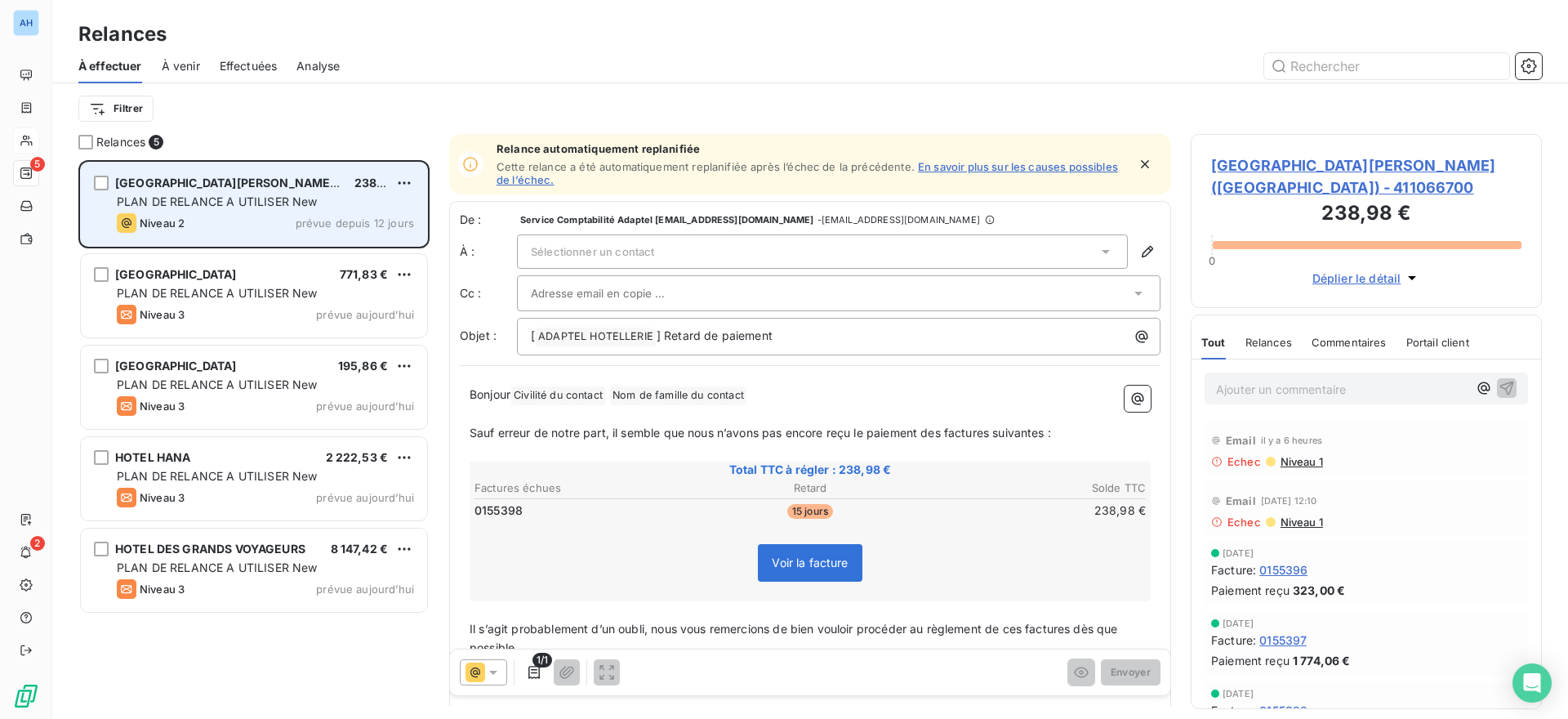
scroll to position [545, 338]
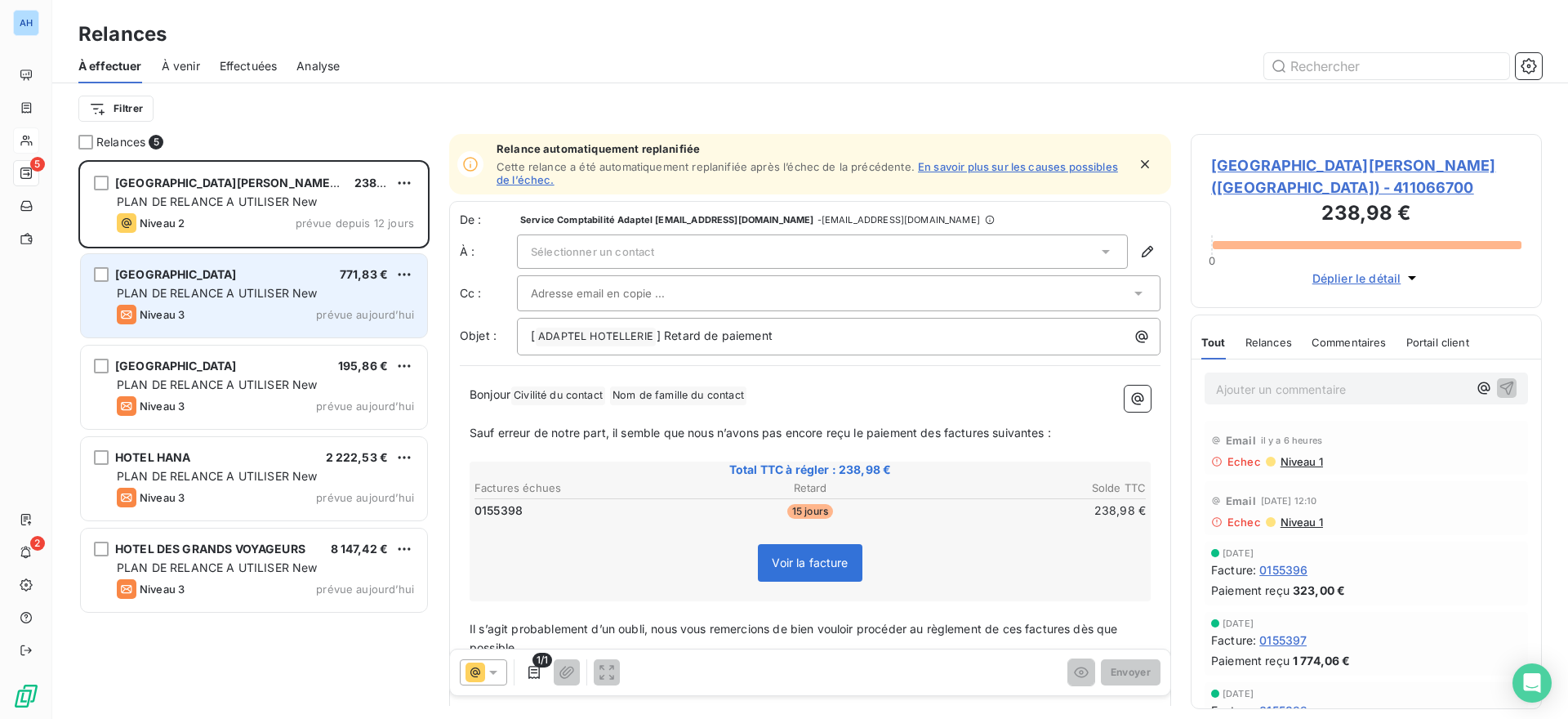
click at [216, 301] on div "[GEOGRAPHIC_DATA] 771,83 € PLAN DE RELANCE A UTILISER New Niveau 3 prévue aujou…" at bounding box center [254, 296] width 347 height 83
